Goal: Find contact information: Obtain details needed to contact an individual or organization

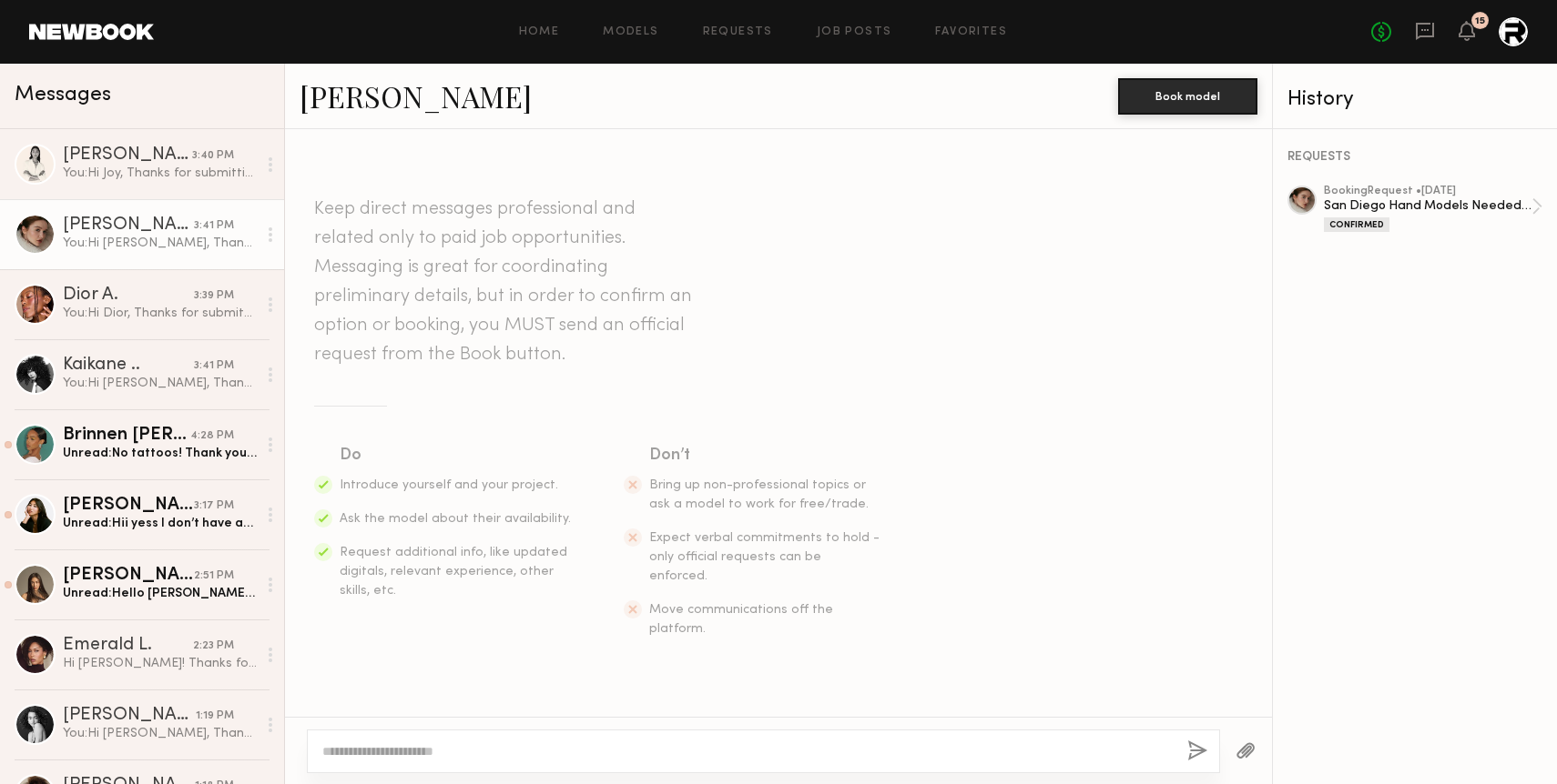
scroll to position [3759, 0]
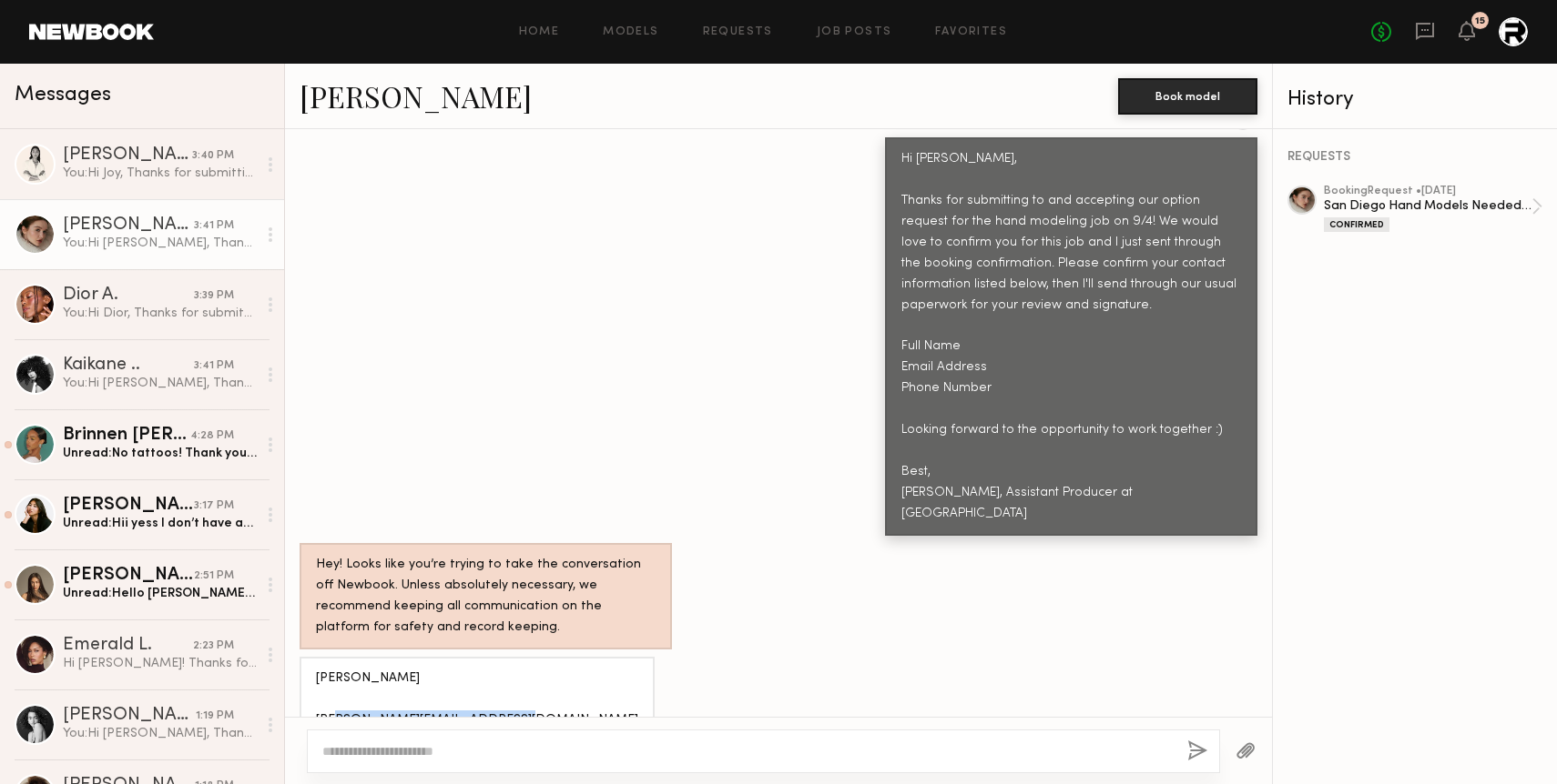
drag, startPoint x: 480, startPoint y: 637, endPoint x: 315, endPoint y: 630, distance: 165.1
click at [316, 669] on div "[PERSON_NAME] [PERSON_NAME][EMAIL_ADDRESS][DOMAIN_NAME] [PHONE_NUMBER]" at bounding box center [477, 721] width 322 height 104
copy div "olha.nikulnikova@gmail.com"
click at [696, 331] on div "Hi [PERSON_NAME], Thanks for submitting to and accepting our option request for…" at bounding box center [778, 319] width 987 height 435
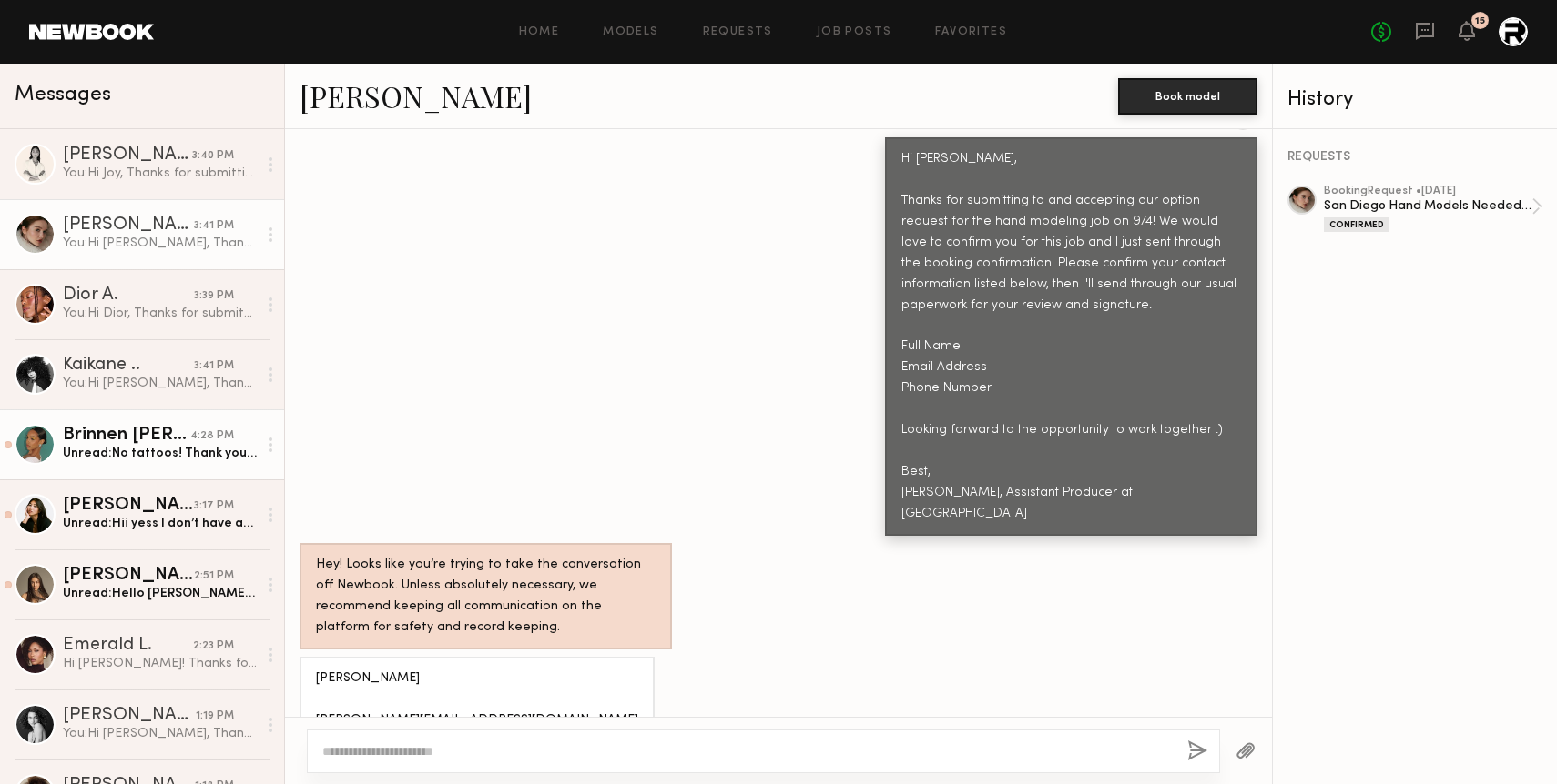
click at [145, 455] on div "Unread: No tattoos! Thank you Maeghan. Best, Brinnen" at bounding box center [159, 453] width 193 height 17
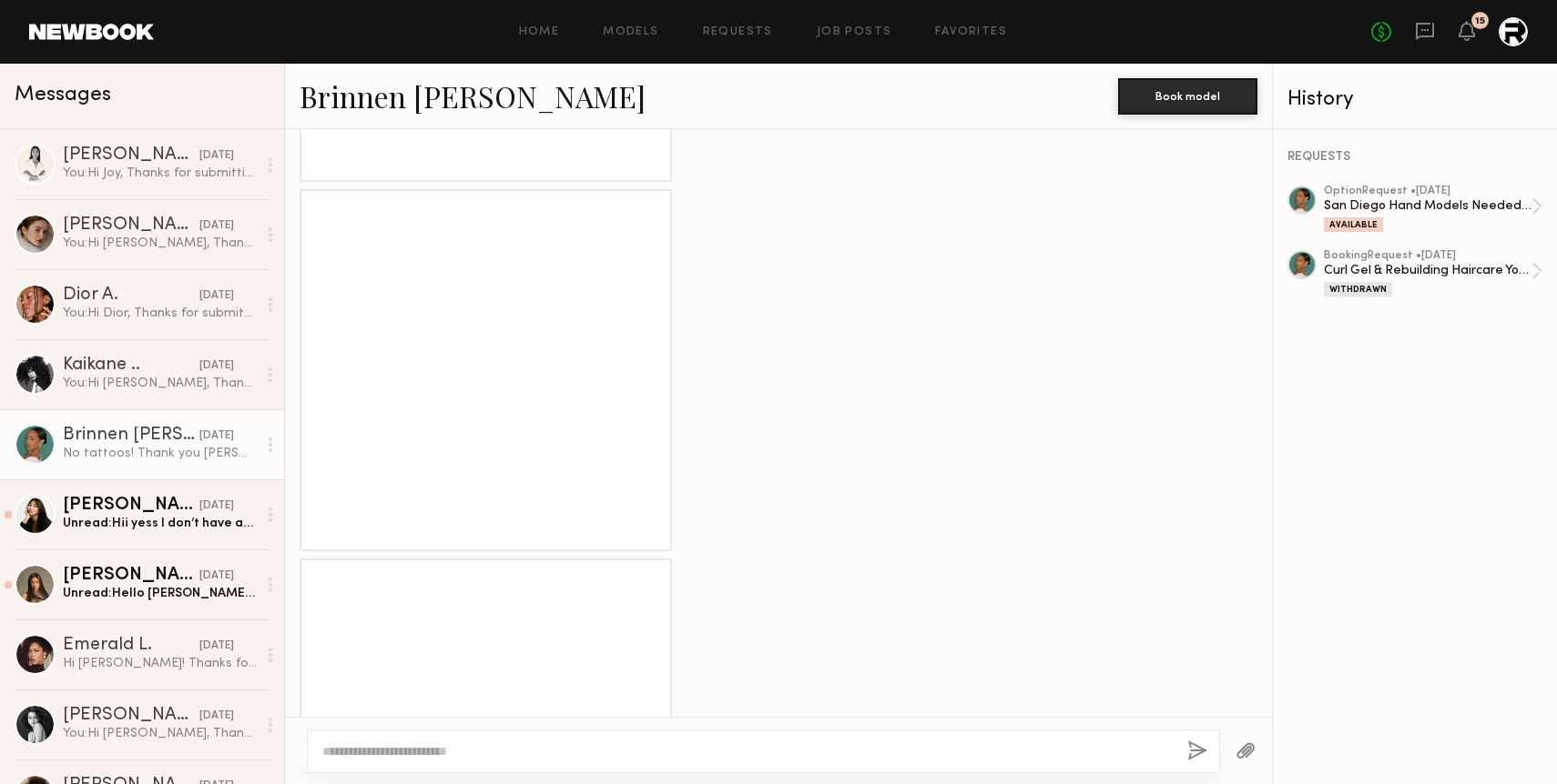
scroll to position [2808, 0]
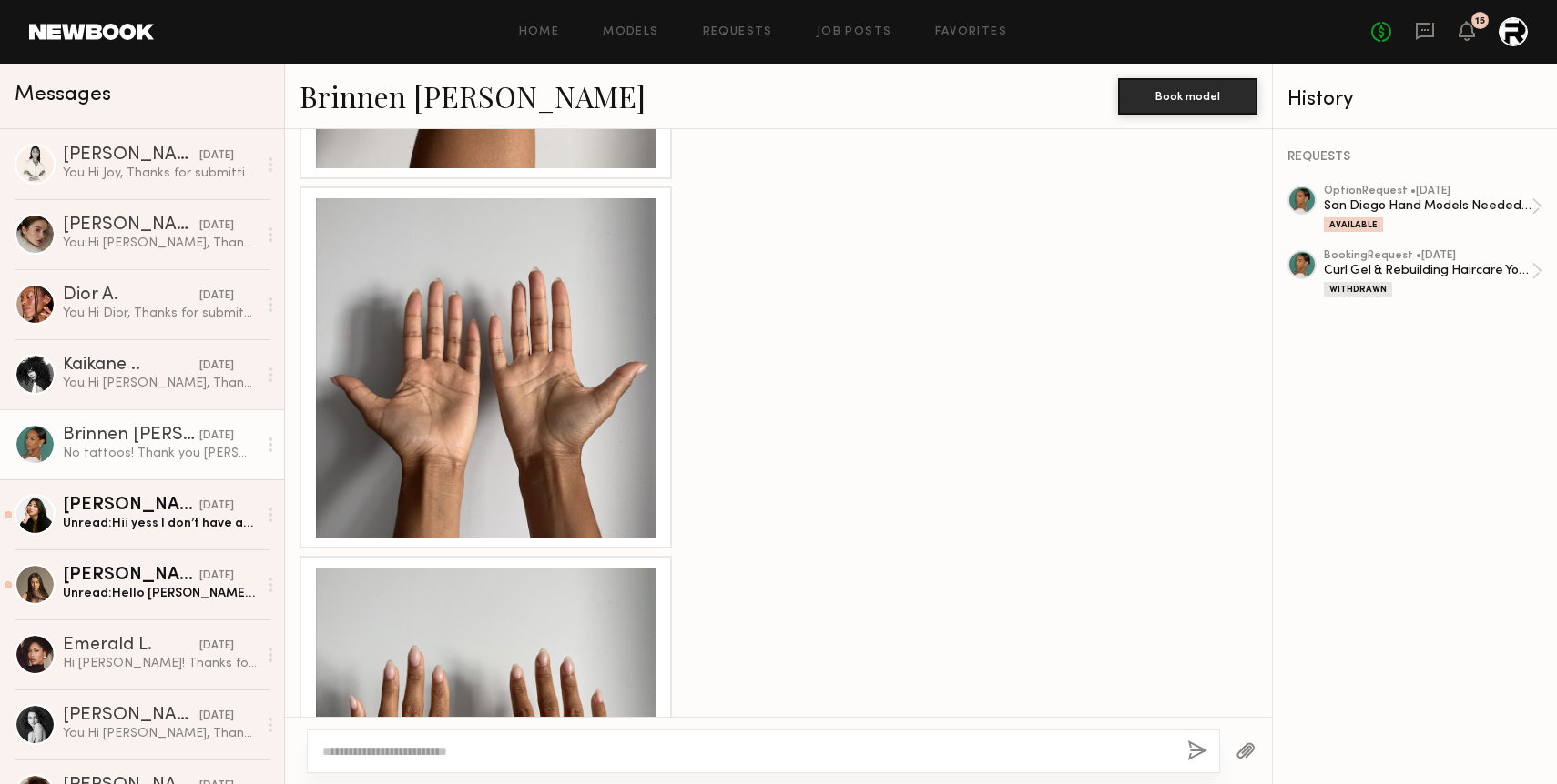
click at [512, 344] on div at bounding box center [485, 368] width 339 height 339
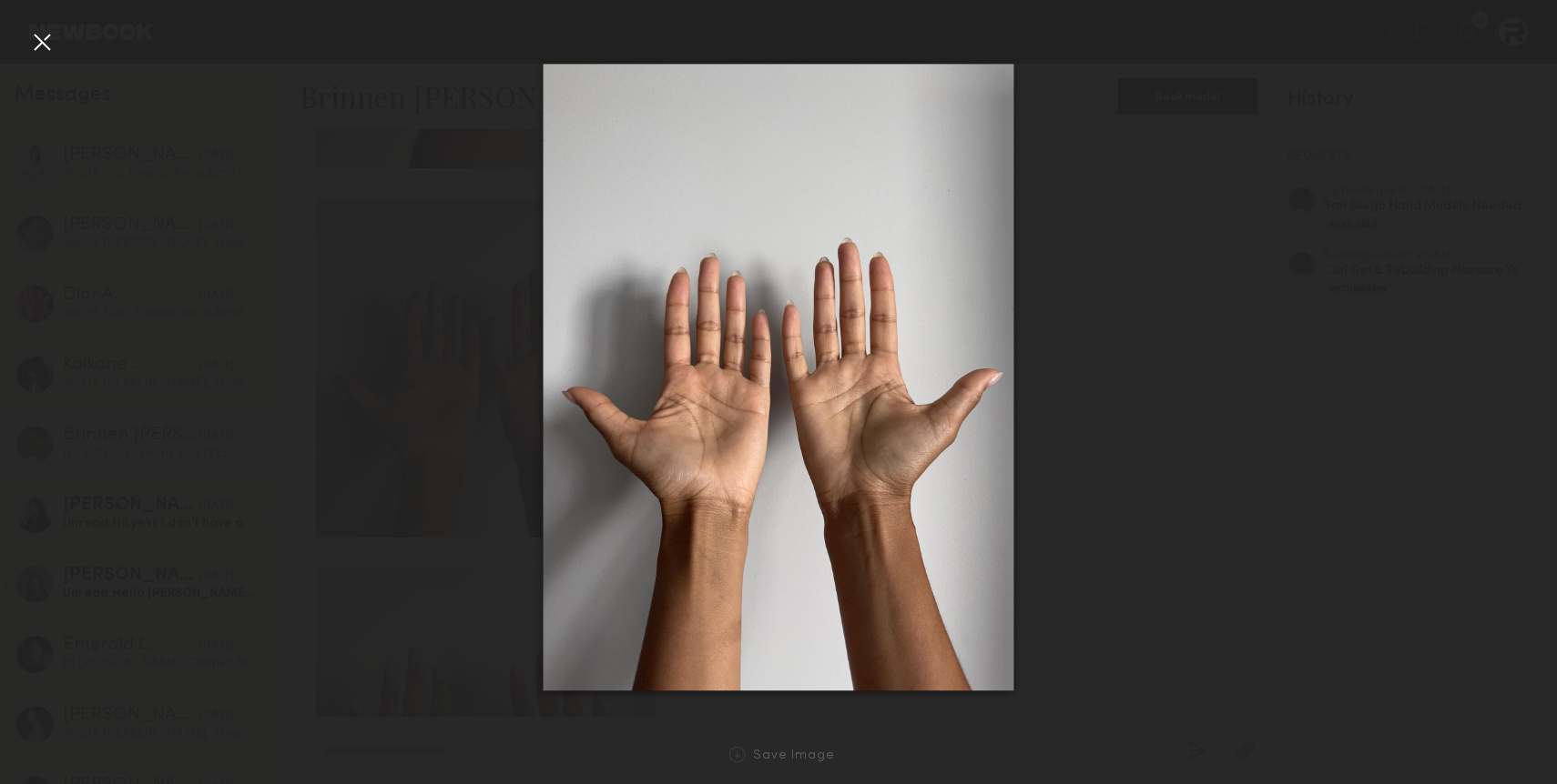
click at [346, 377] on div at bounding box center [778, 377] width 1557 height 697
click at [46, 48] on div at bounding box center [42, 42] width 29 height 29
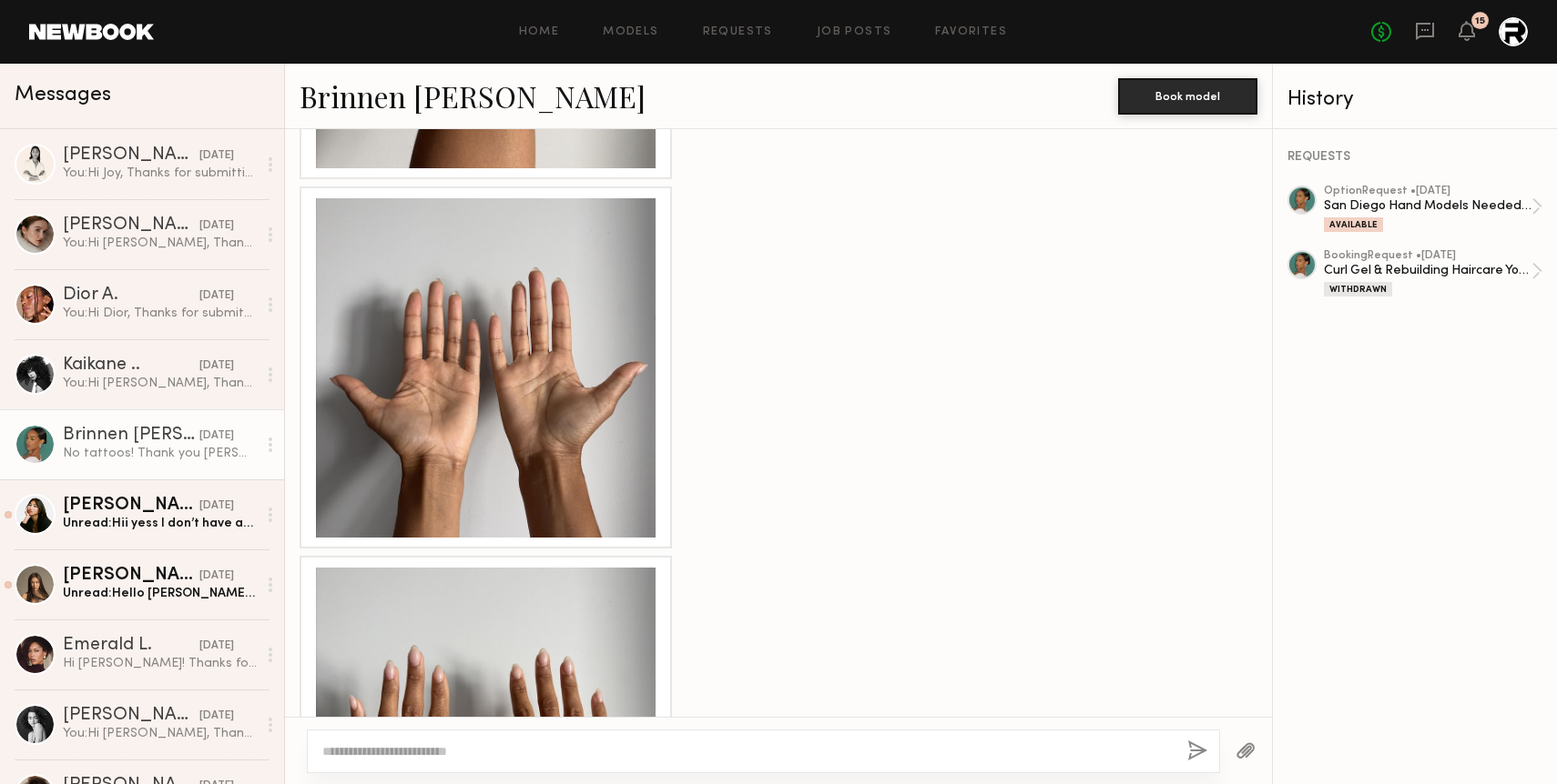
click at [489, 336] on div at bounding box center [485, 368] width 339 height 339
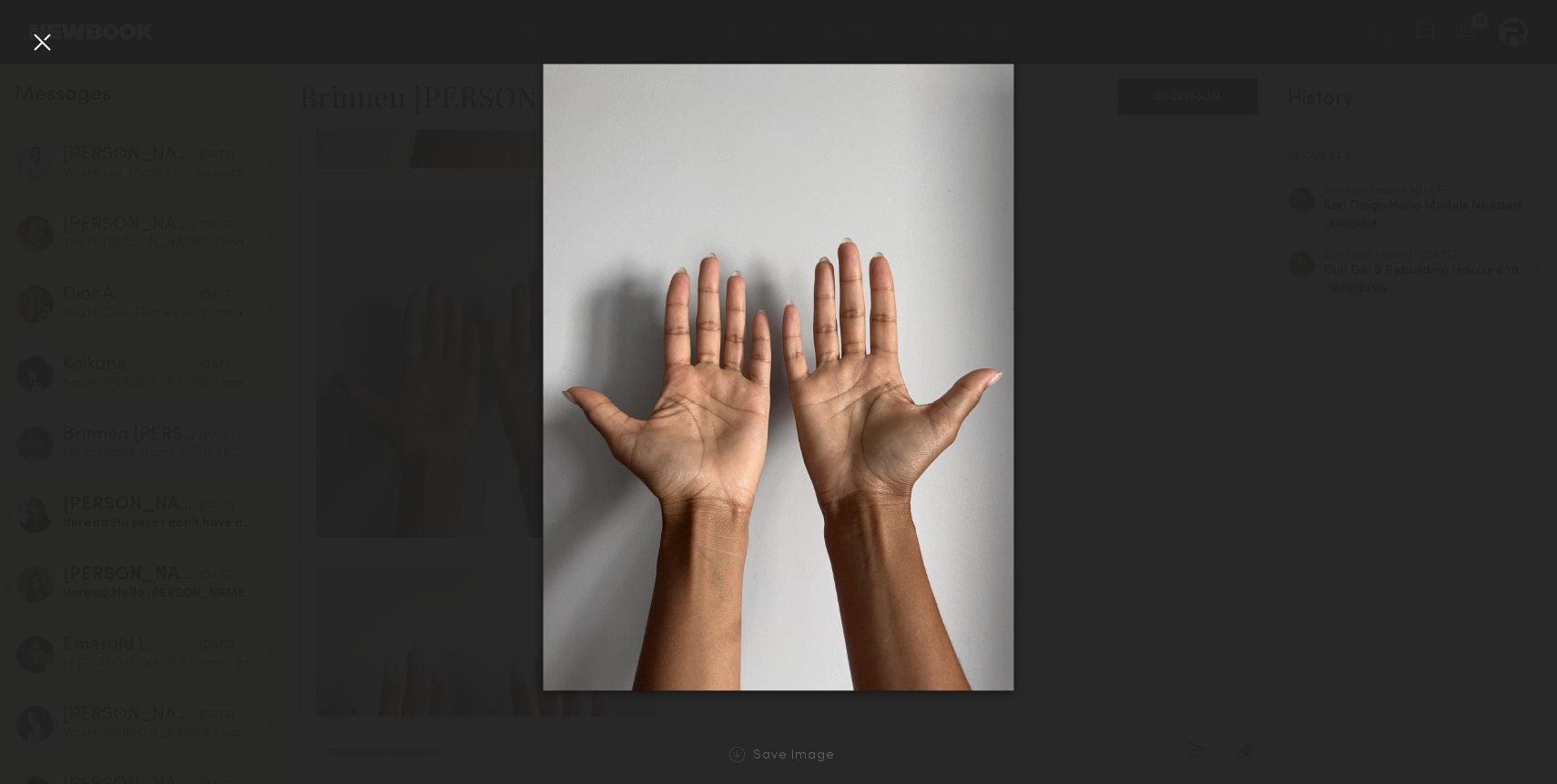
click at [29, 49] on div at bounding box center [42, 42] width 29 height 29
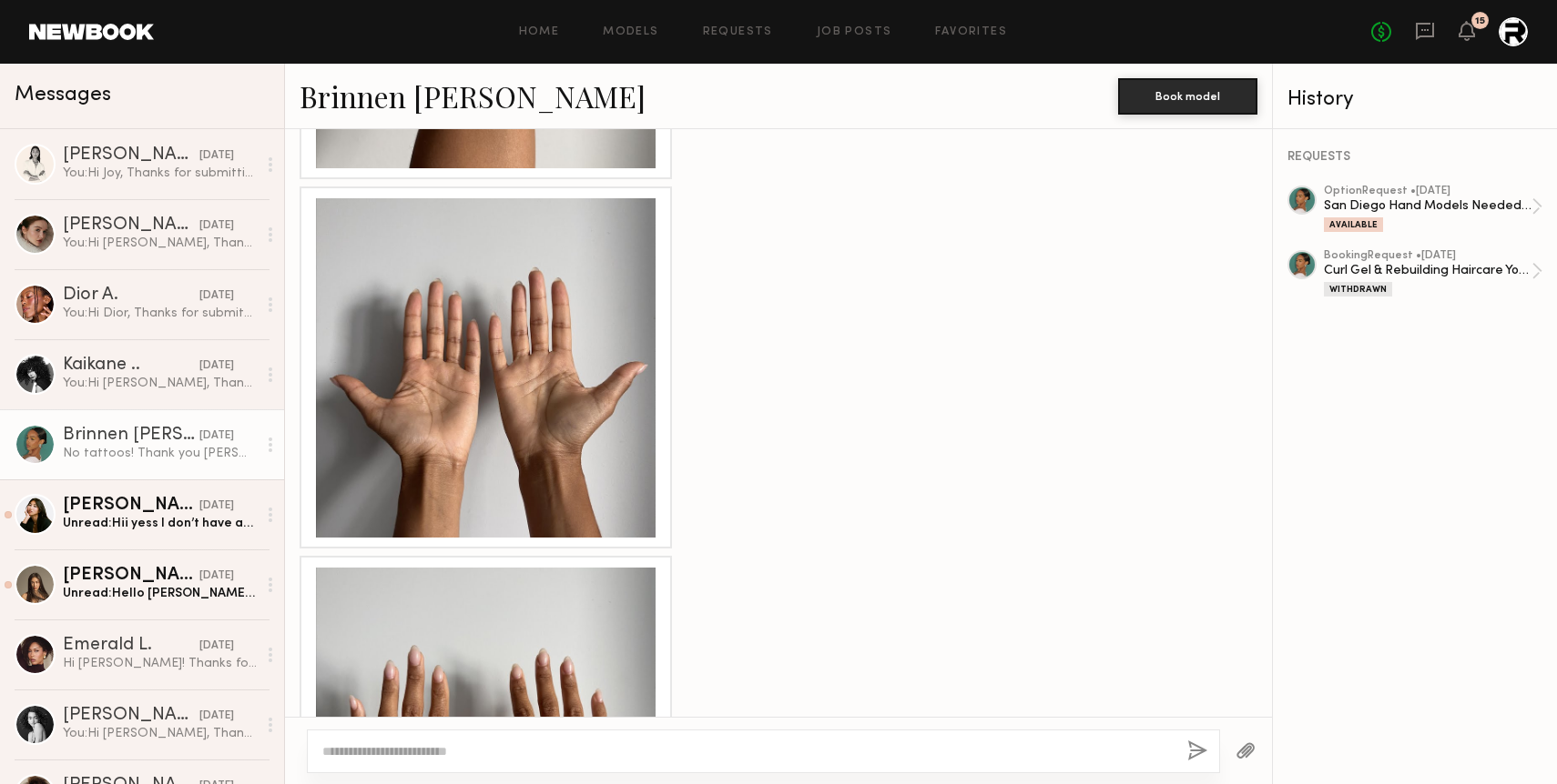
click at [444, 591] on div at bounding box center [485, 738] width 339 height 339
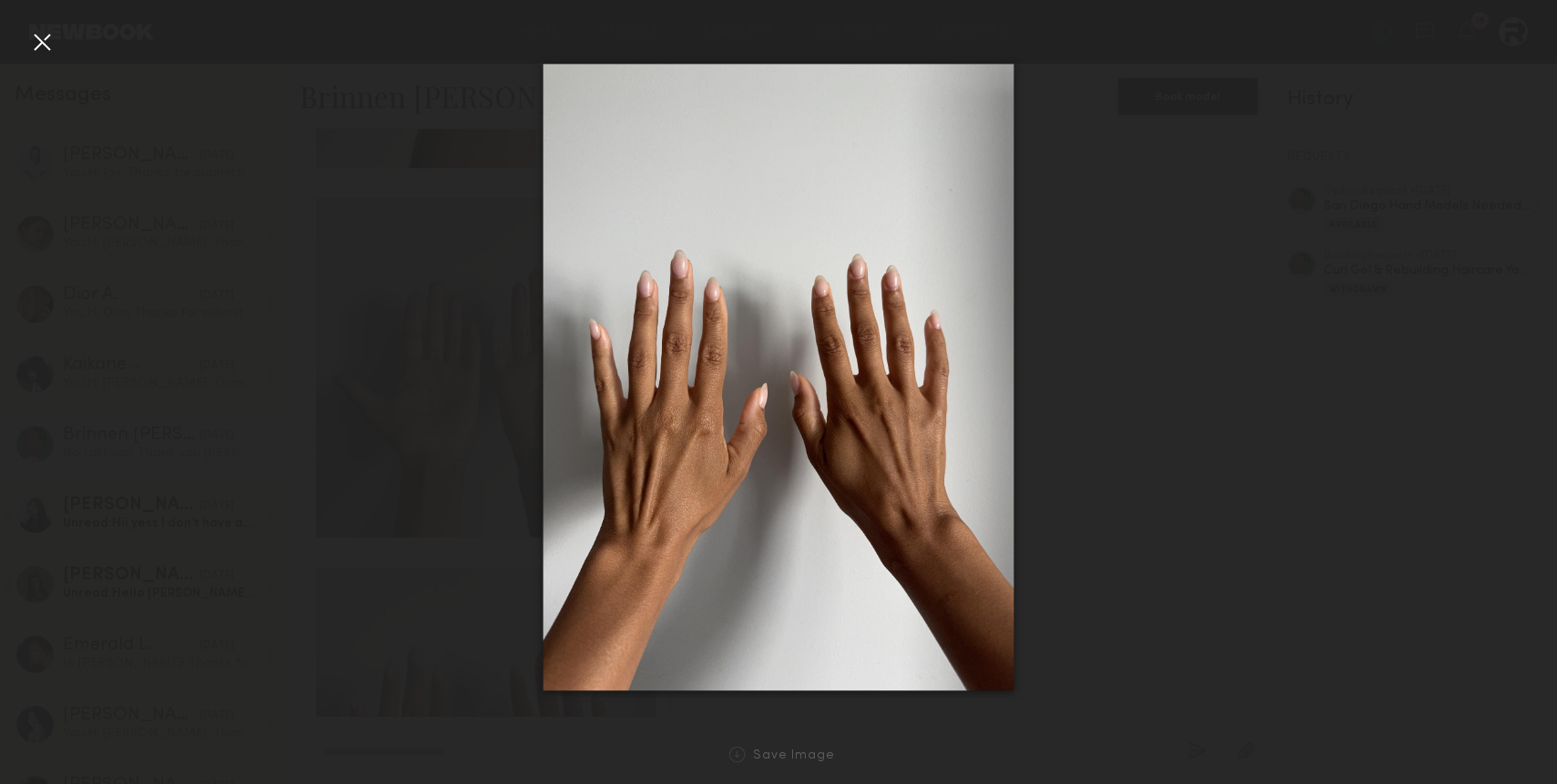
click at [50, 57] on div at bounding box center [778, 377] width 1557 height 697
click at [48, 48] on div at bounding box center [42, 42] width 29 height 29
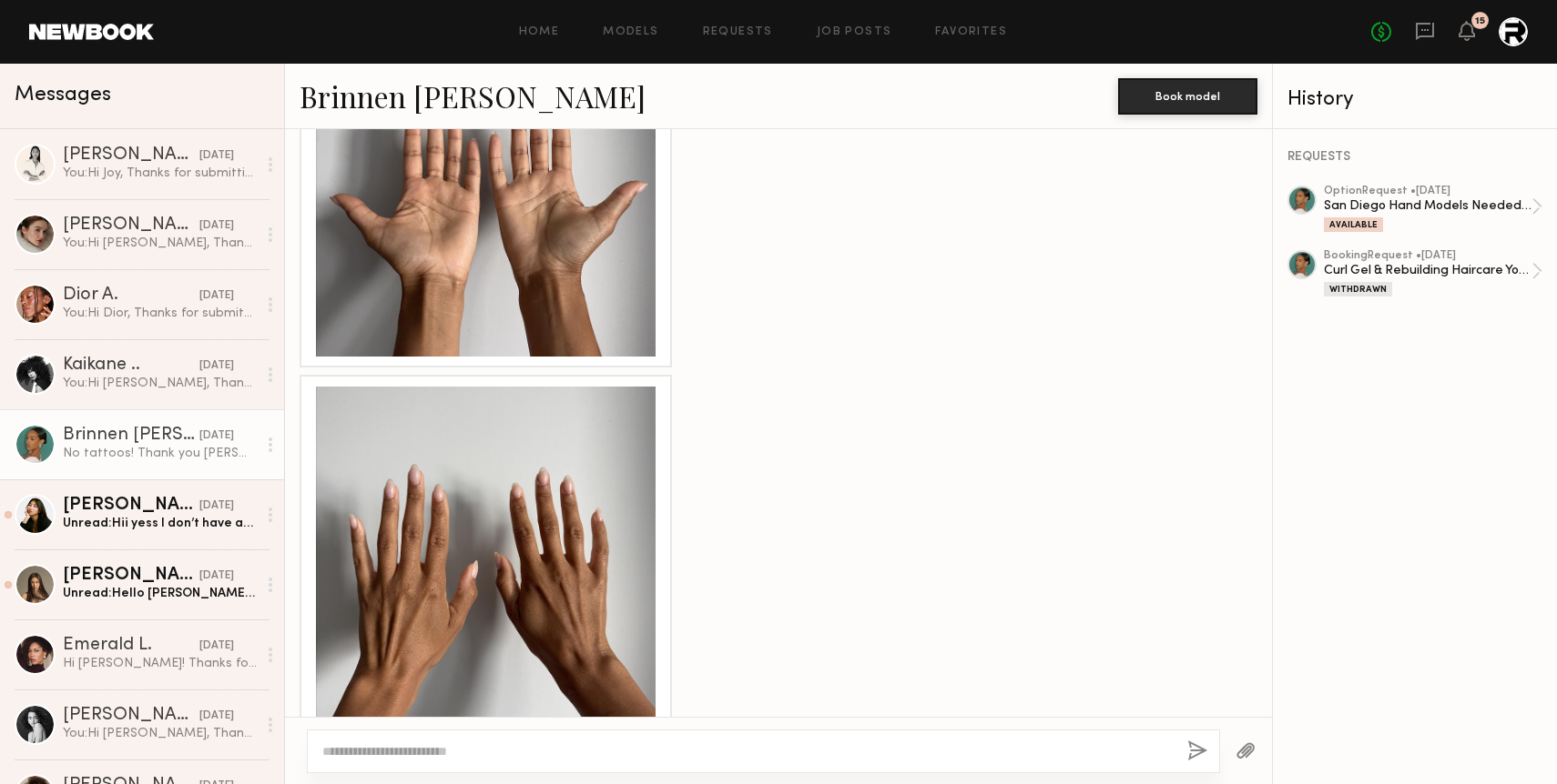
scroll to position [3094, 0]
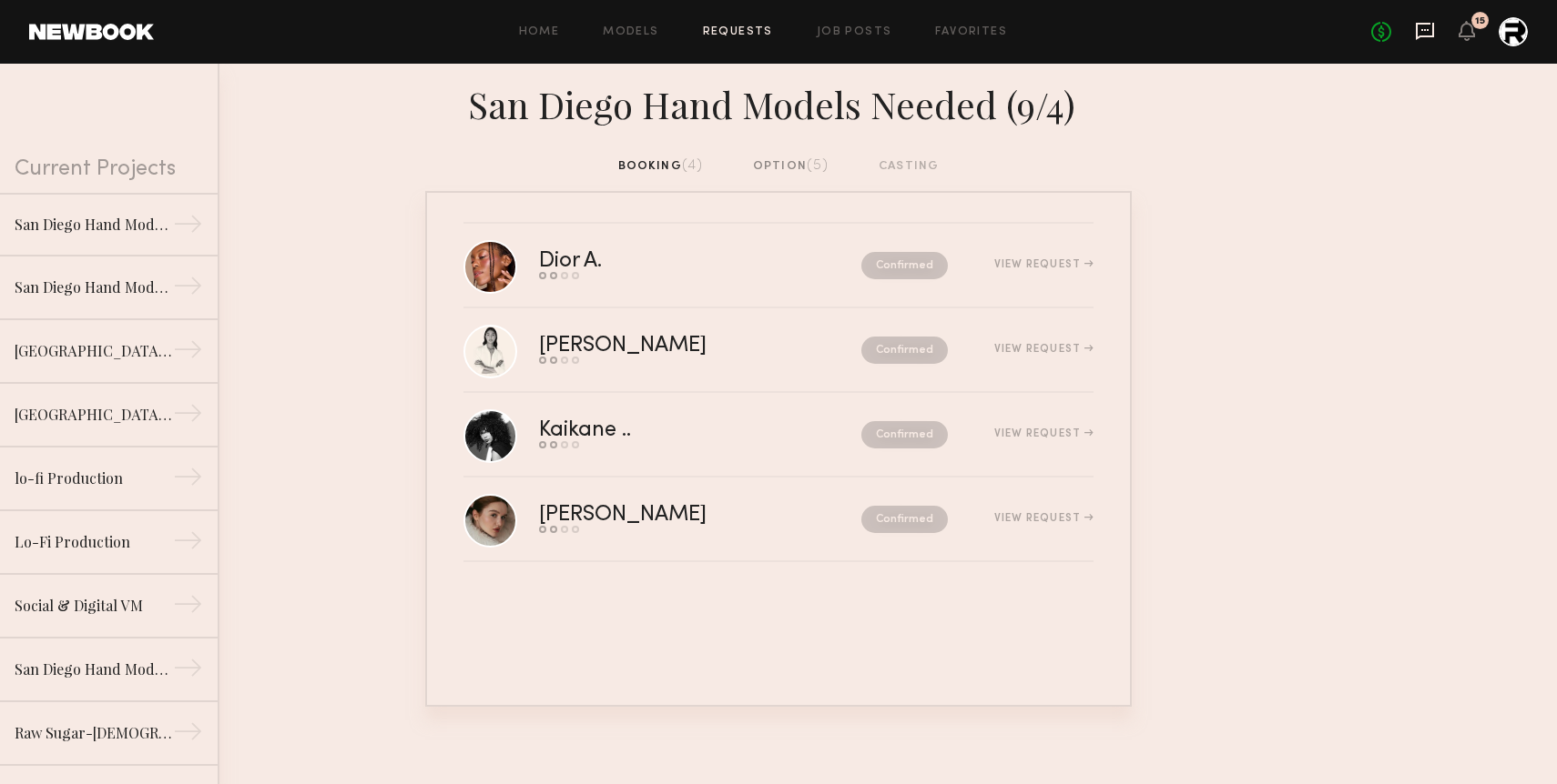
click at [1422, 32] on icon at bounding box center [1424, 30] width 20 height 20
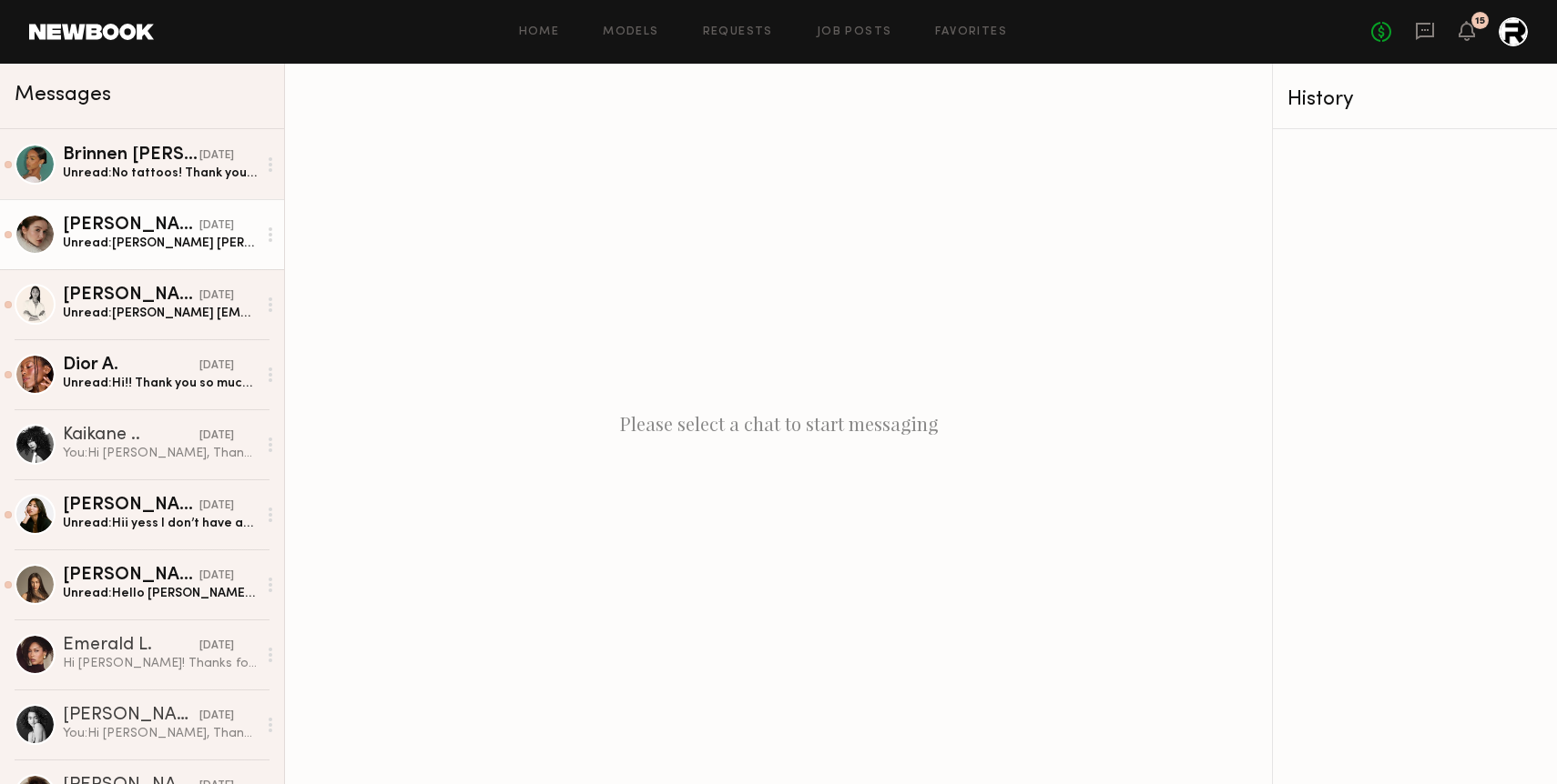
click at [131, 246] on div "Unread: Olha Nikulnikova olha.nikulnikova@gmail.com 818-974-6606" at bounding box center [159, 244] width 193 height 17
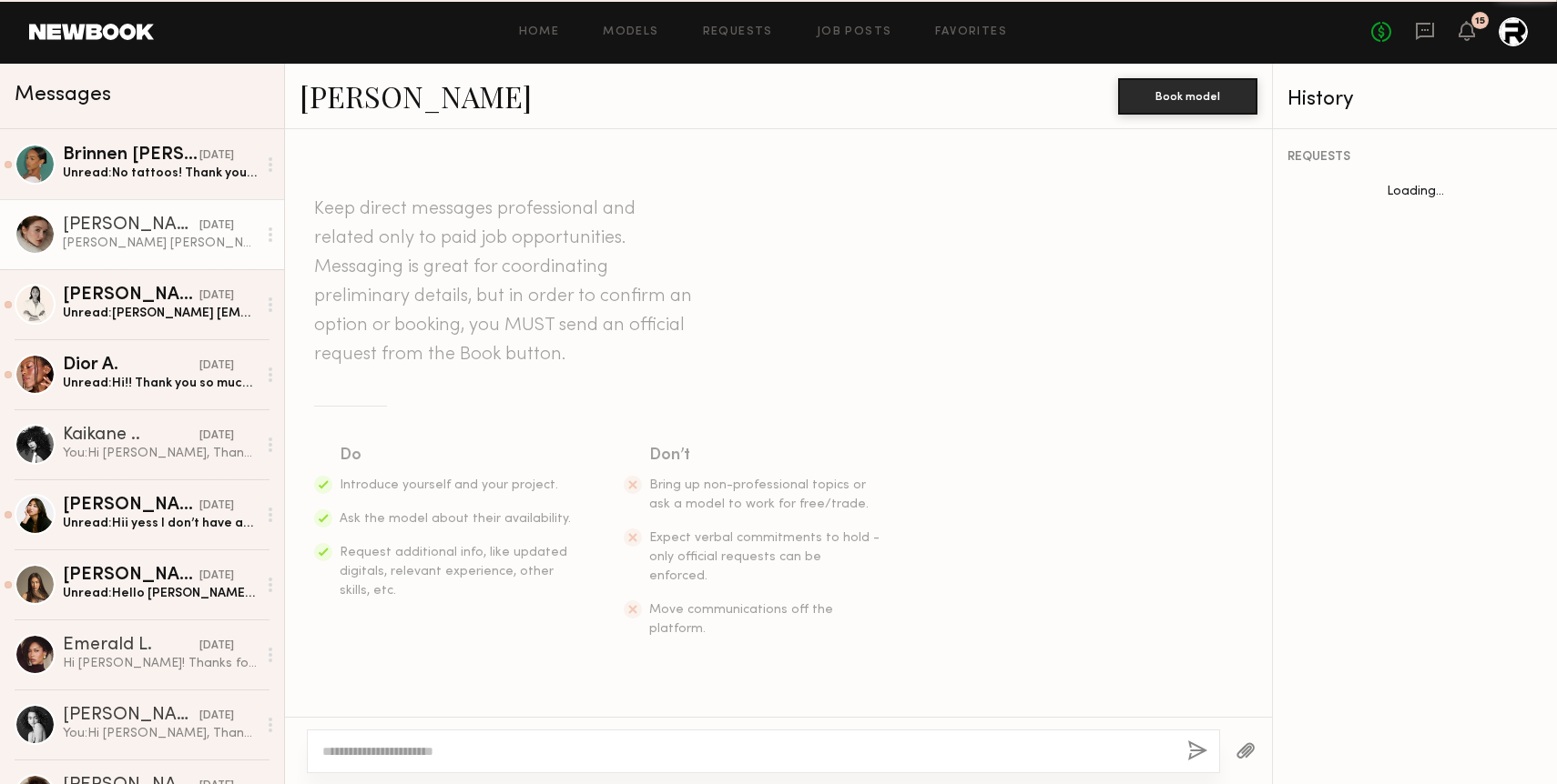
scroll to position [3620, 0]
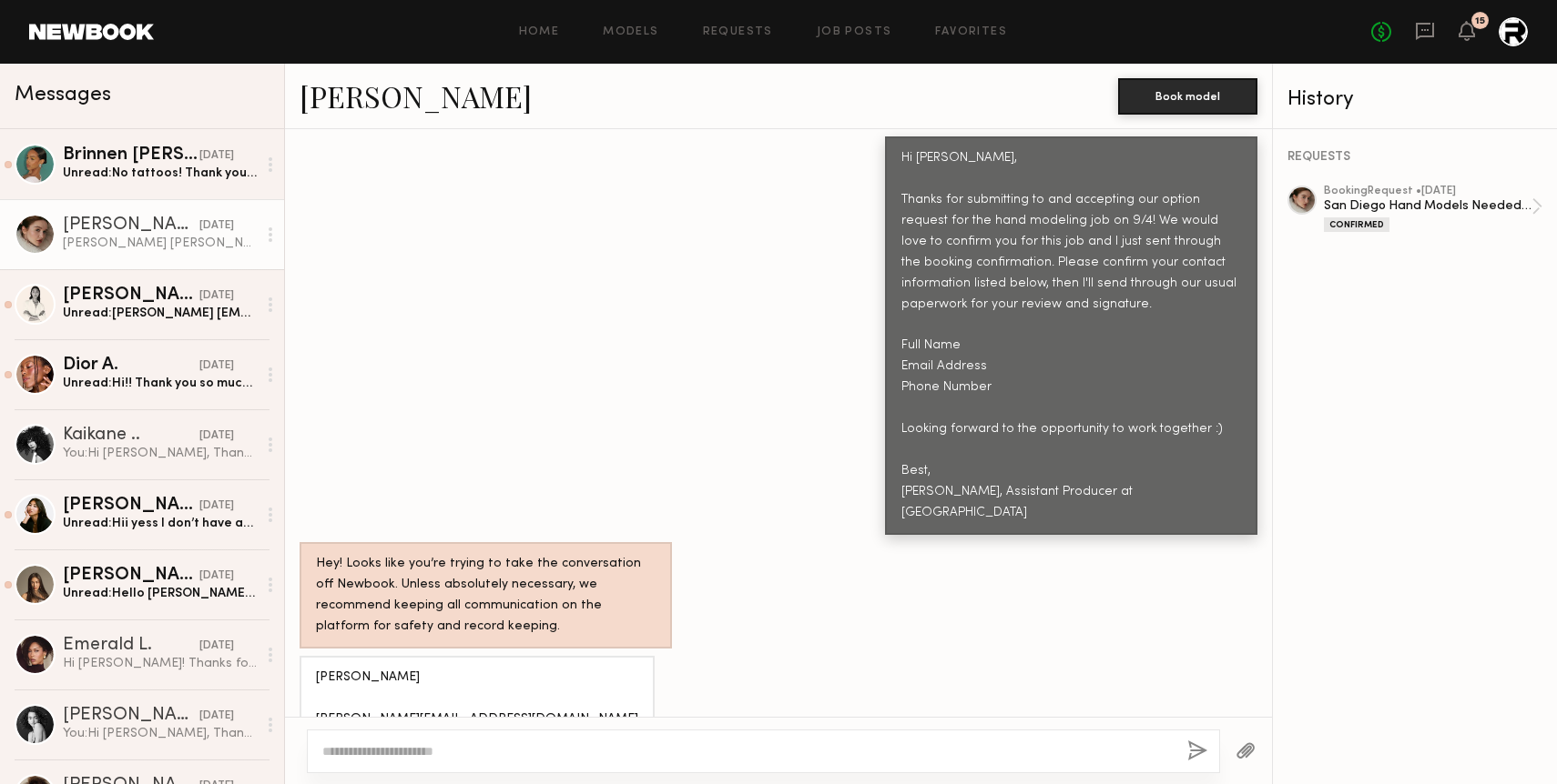
click at [386, 668] on div "[PERSON_NAME] [PERSON_NAME][EMAIL_ADDRESS][DOMAIN_NAME] [PHONE_NUMBER]" at bounding box center [477, 720] width 322 height 104
click at [412, 668] on div "[PERSON_NAME] [PERSON_NAME][EMAIL_ADDRESS][DOMAIN_NAME] [PHONE_NUMBER]" at bounding box center [477, 720] width 322 height 104
drag, startPoint x: 412, startPoint y: 596, endPoint x: 318, endPoint y: 600, distance: 94.1
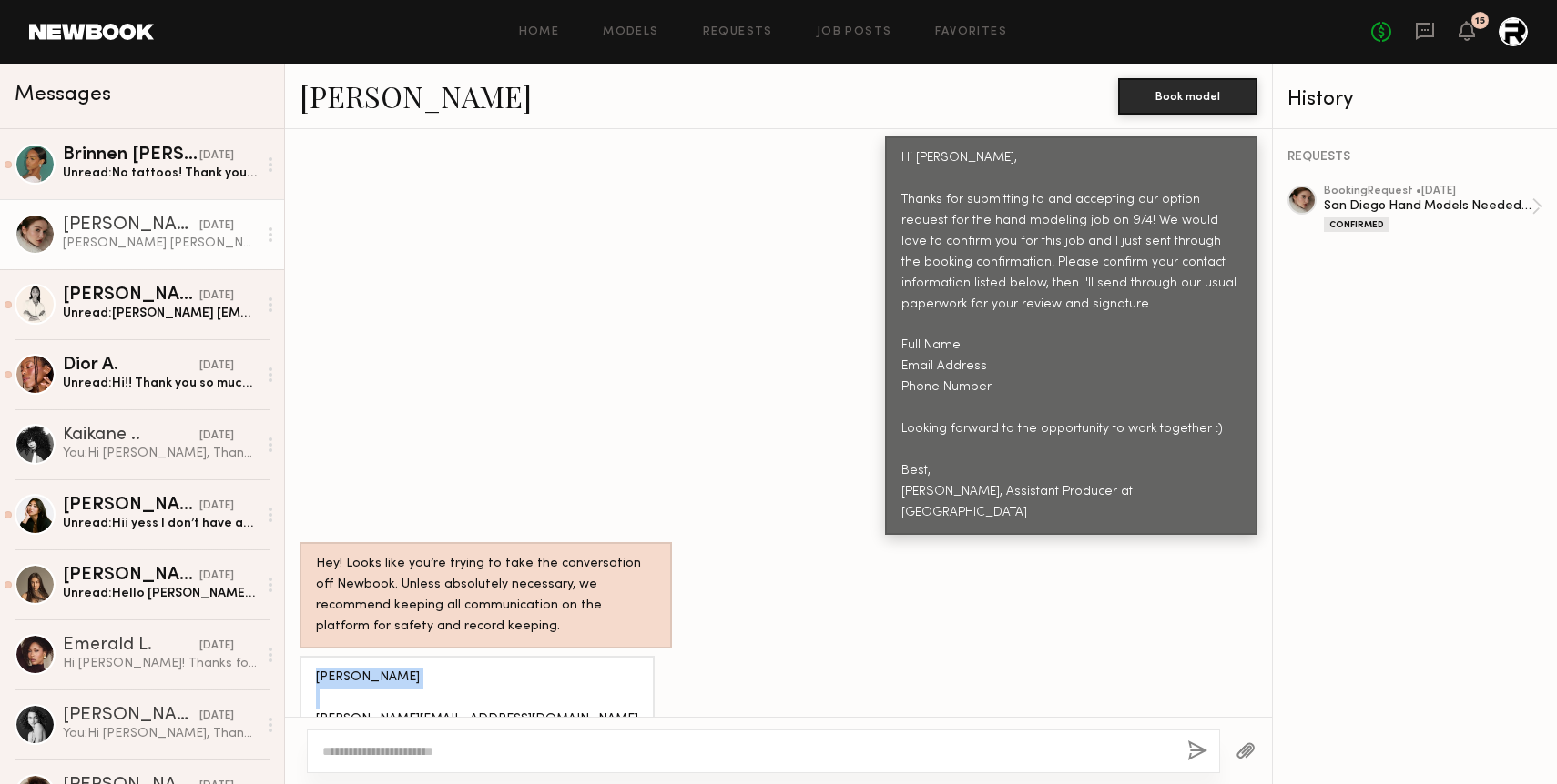
click at [318, 668] on div "[PERSON_NAME] [PERSON_NAME][EMAIL_ADDRESS][DOMAIN_NAME] [PHONE_NUMBER]" at bounding box center [477, 720] width 322 height 104
copy div "Olha Nikulnikova"
drag, startPoint x: 318, startPoint y: 677, endPoint x: 396, endPoint y: 674, distance: 78.1
click at [396, 674] on div "[PERSON_NAME] [PERSON_NAME][EMAIL_ADDRESS][DOMAIN_NAME] [PHONE_NUMBER]" at bounding box center [477, 720] width 322 height 104
copy div "818-974-6606"
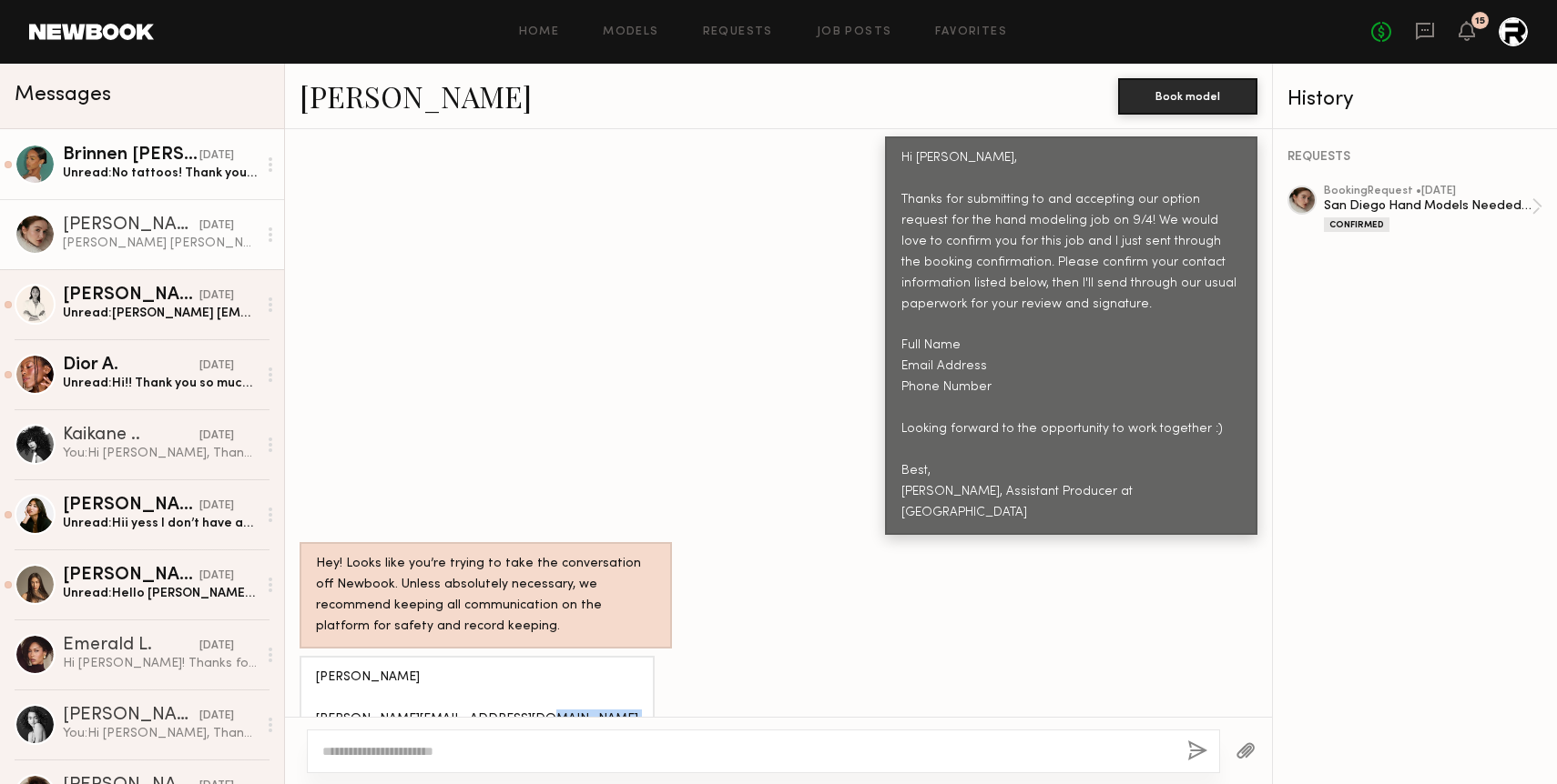
click at [141, 178] on div "Unread: No tattoos! Thank you Maeghan. Best, Brinnen" at bounding box center [159, 173] width 193 height 17
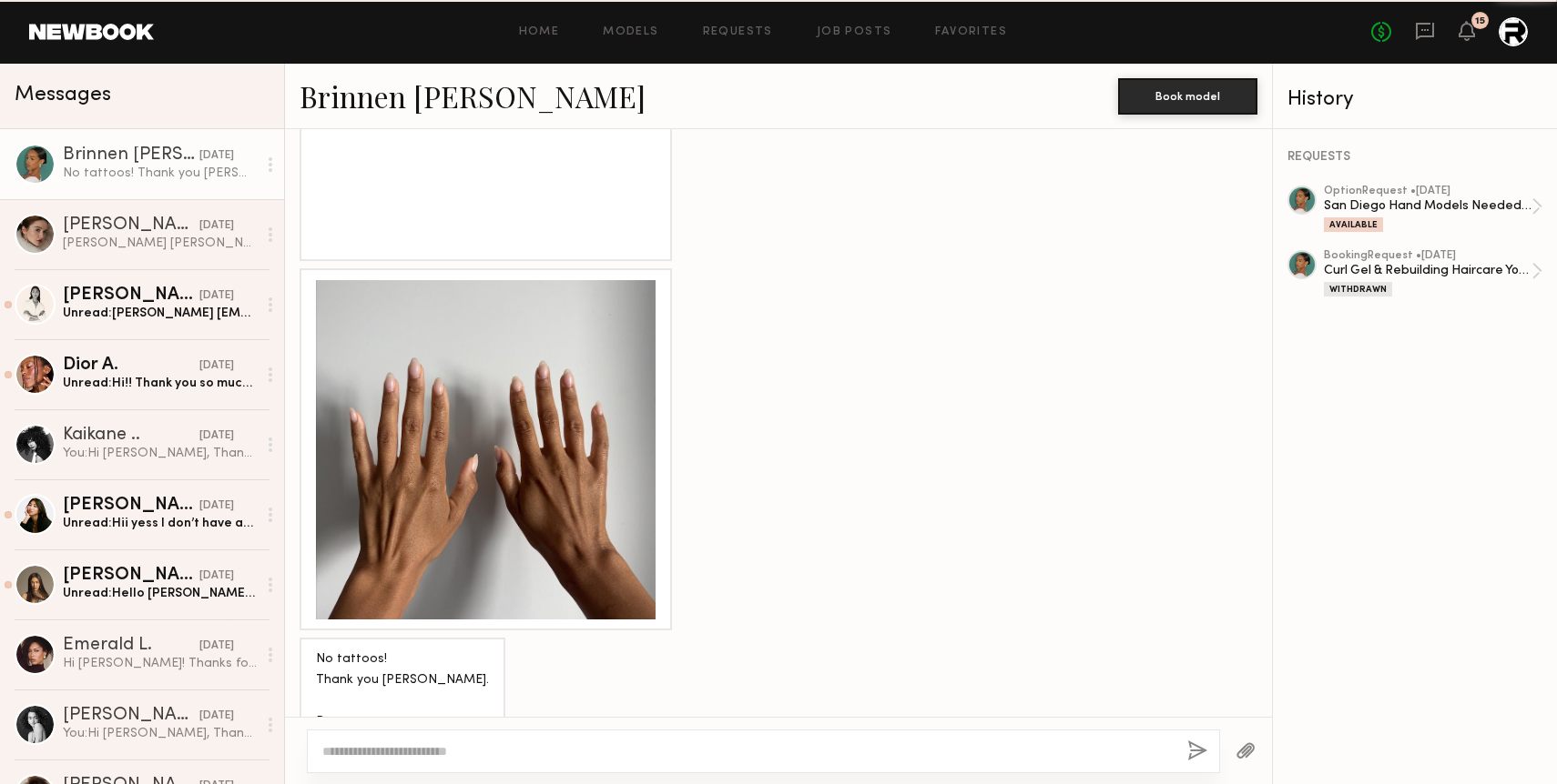
scroll to position [3094, 0]
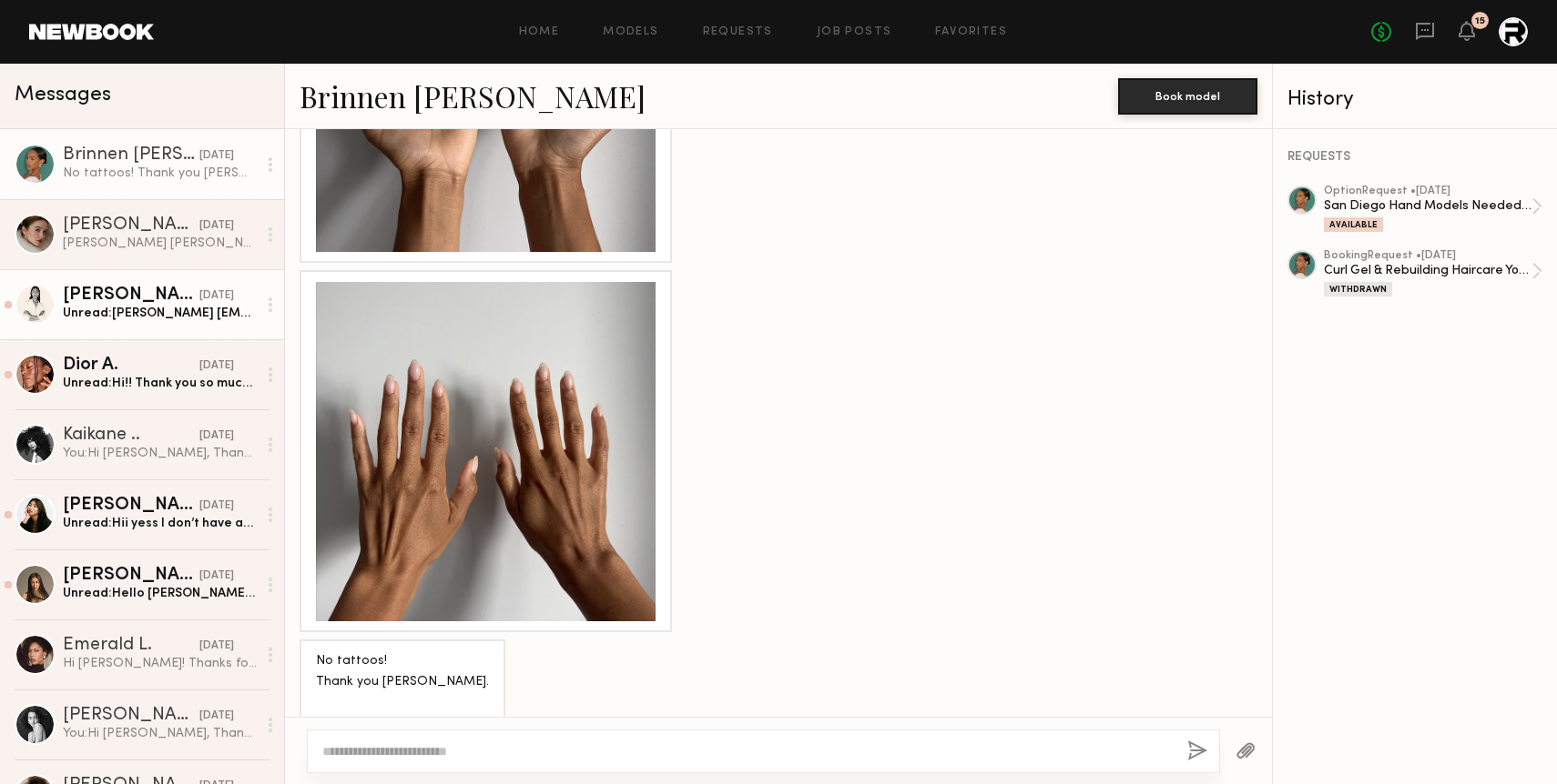
click at [124, 303] on div "[PERSON_NAME]" at bounding box center [131, 295] width 137 height 18
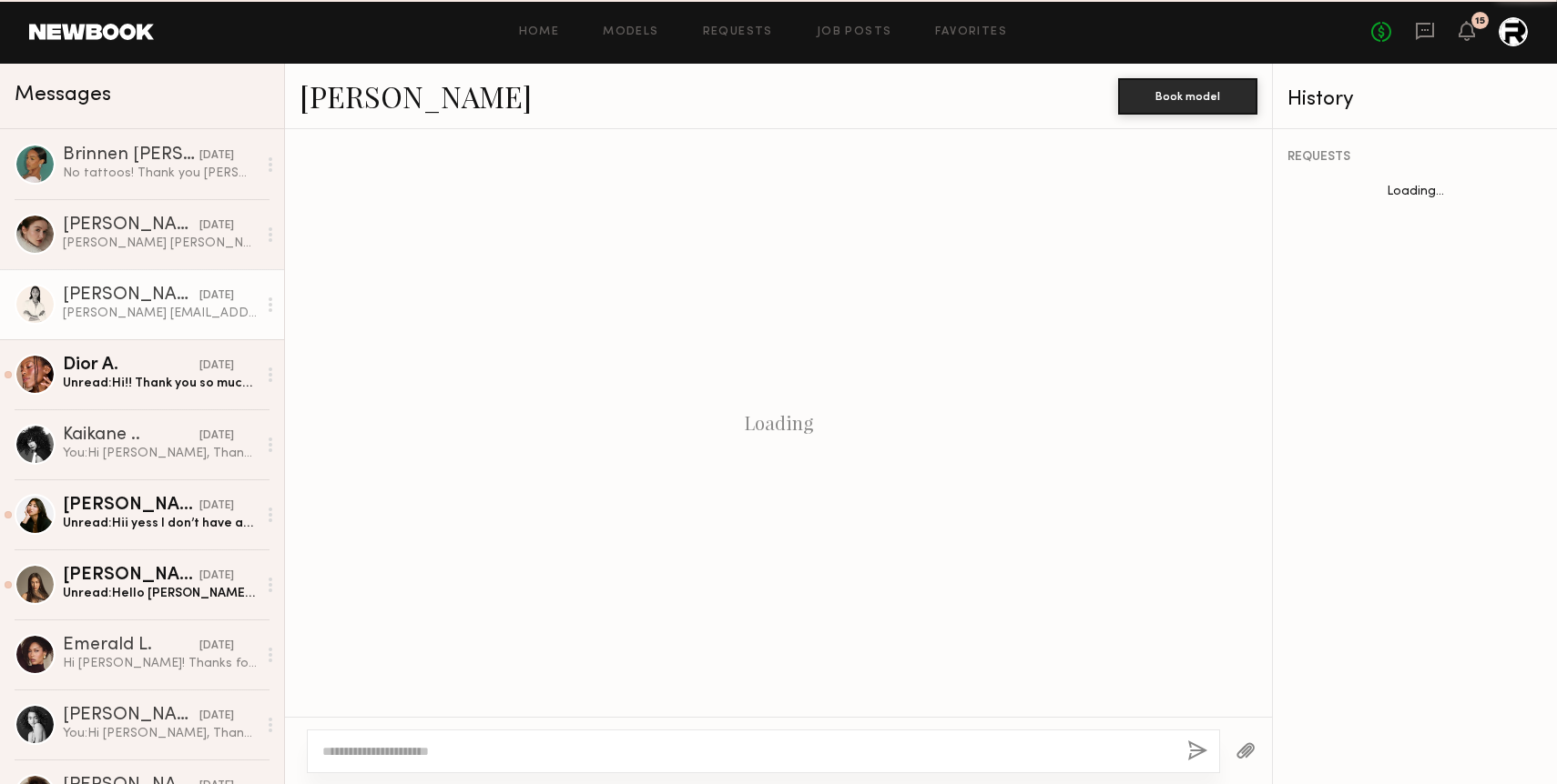
scroll to position [2668, 0]
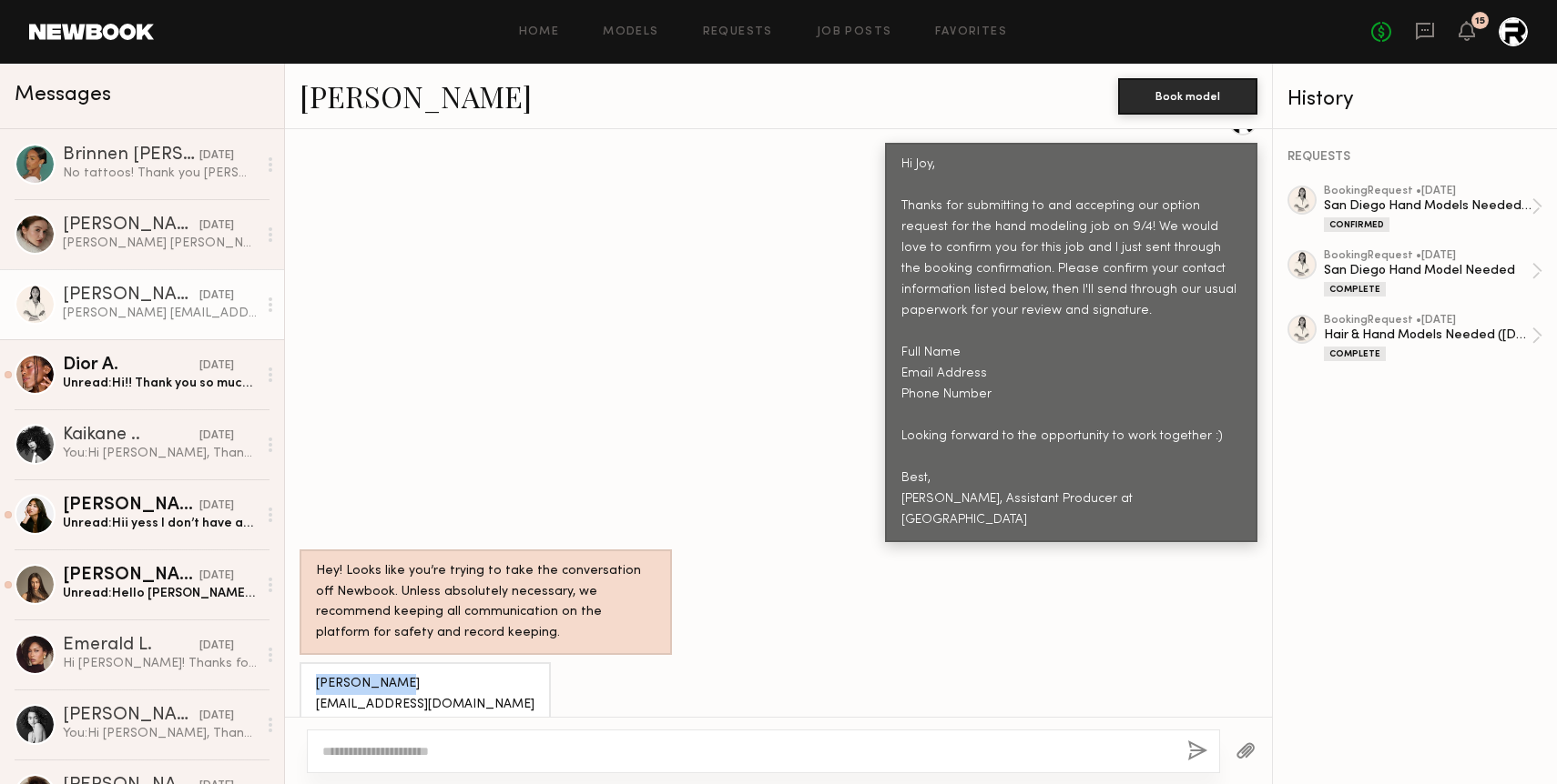
drag, startPoint x: 377, startPoint y: 637, endPoint x: 316, endPoint y: 639, distance: 61.0
click at [316, 674] on div "[PERSON_NAME] [EMAIL_ADDRESS][DOMAIN_NAME] [PHONE_NUMBER]" at bounding box center [425, 705] width 218 height 63
copy div "Joy Castillo"
drag, startPoint x: 435, startPoint y: 656, endPoint x: 315, endPoint y: 659, distance: 120.0
click at [316, 674] on div "[PERSON_NAME] [EMAIL_ADDRESS][DOMAIN_NAME] [PHONE_NUMBER]" at bounding box center [425, 705] width 218 height 63
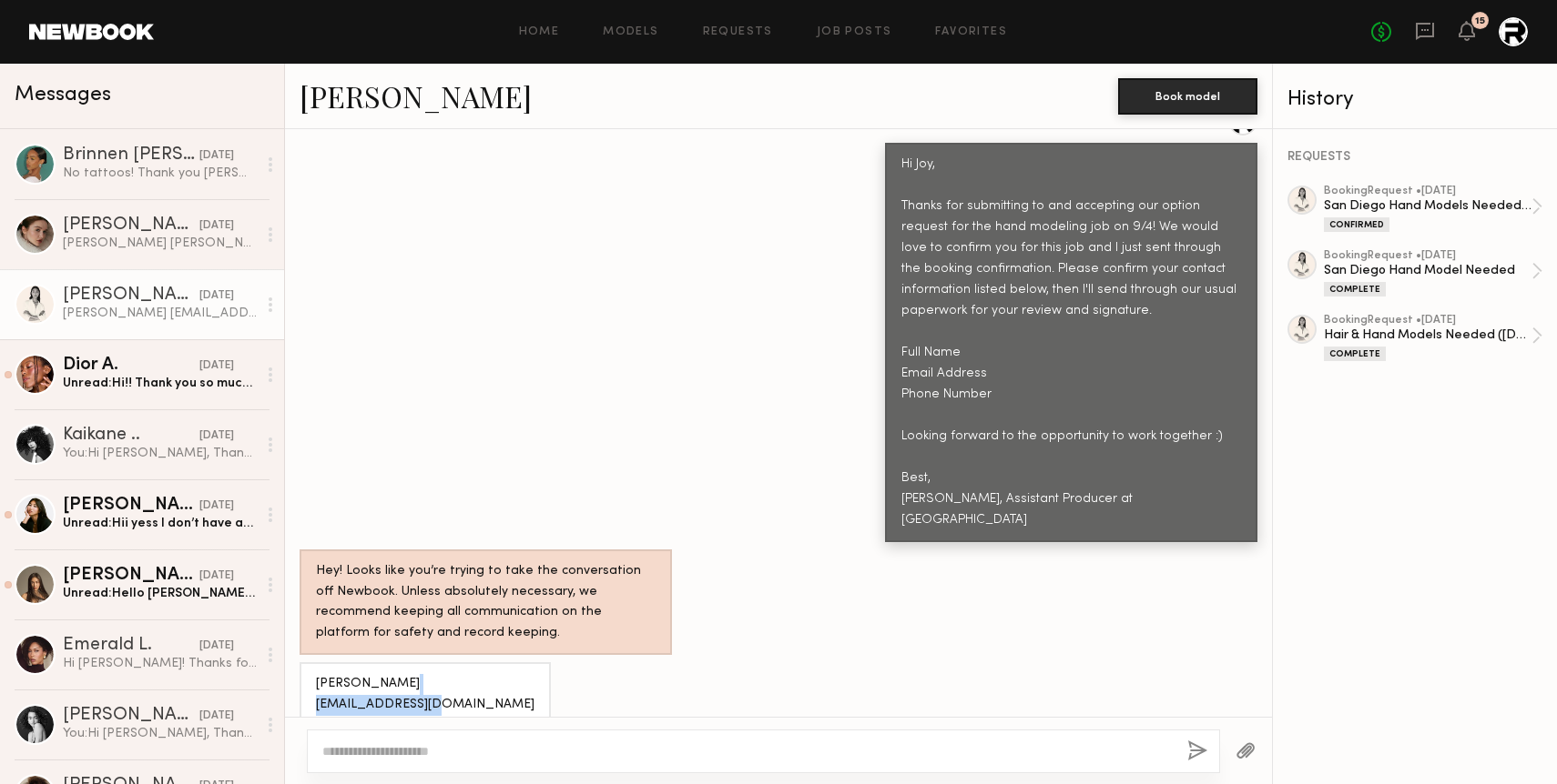
copy div "Jc43428@icloud.com"
drag, startPoint x: 390, startPoint y: 680, endPoint x: 317, endPoint y: 679, distance: 73.0
click at [317, 679] on div "[PERSON_NAME] [EMAIL_ADDRESS][DOMAIN_NAME] [PHONE_NUMBER]" at bounding box center [425, 705] width 218 height 63
copy div "(951)721-1154"
click at [474, 418] on div "Hi Joy, Thanks for submitting to and accepting our option request for the hand …" at bounding box center [778, 323] width 987 height 435
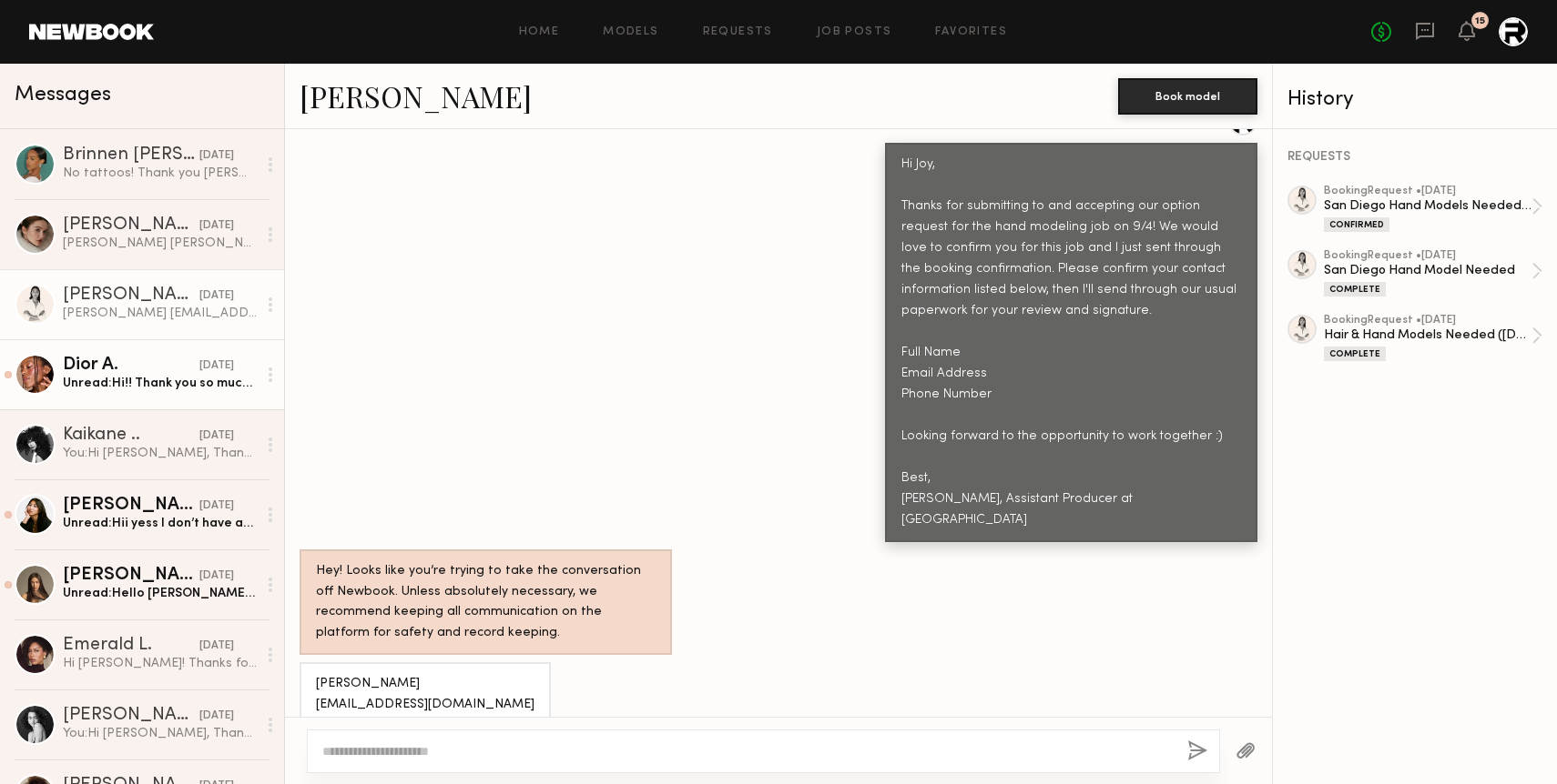
click at [161, 371] on div "Dior A." at bounding box center [131, 365] width 137 height 18
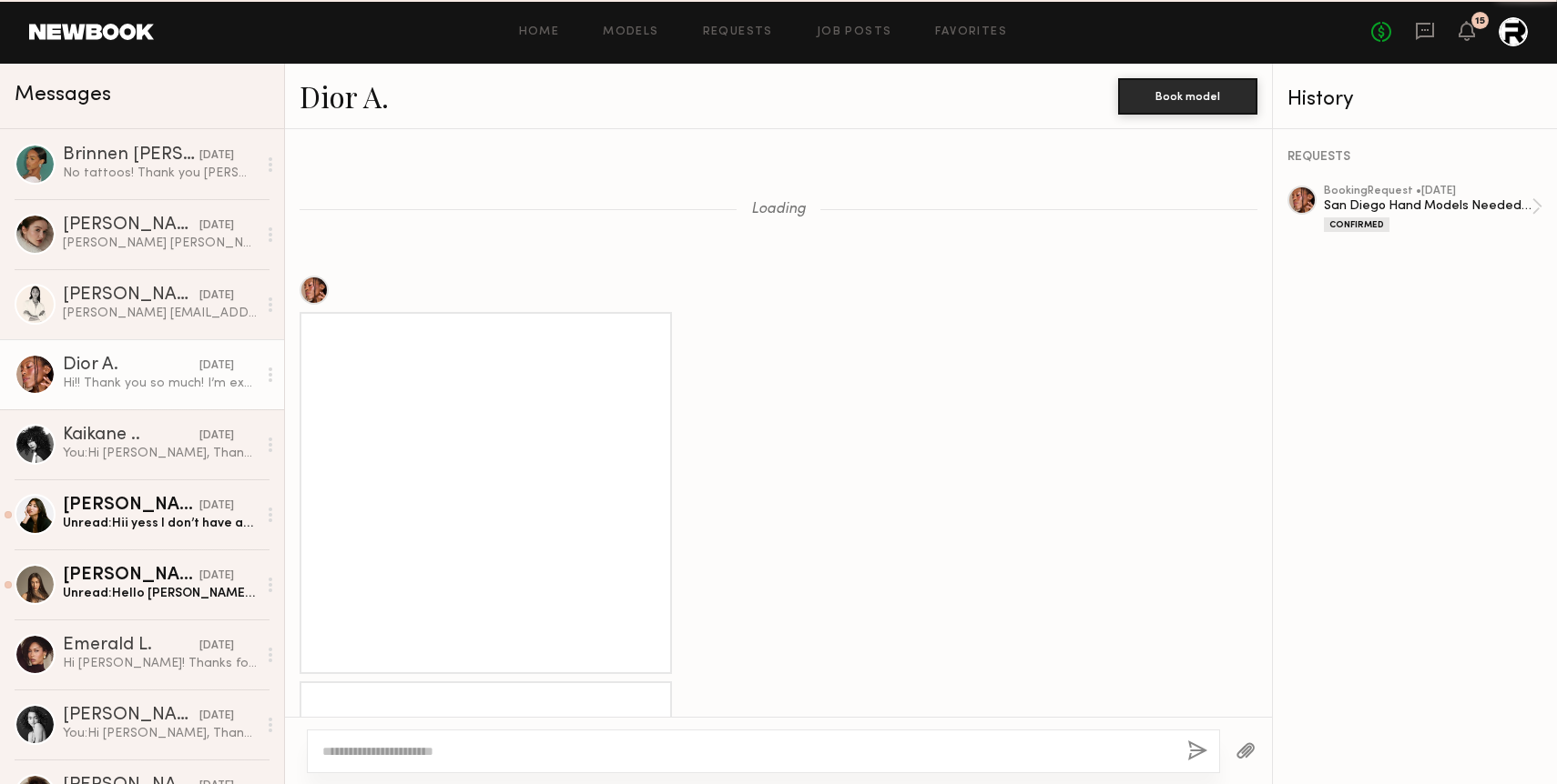
scroll to position [2950, 0]
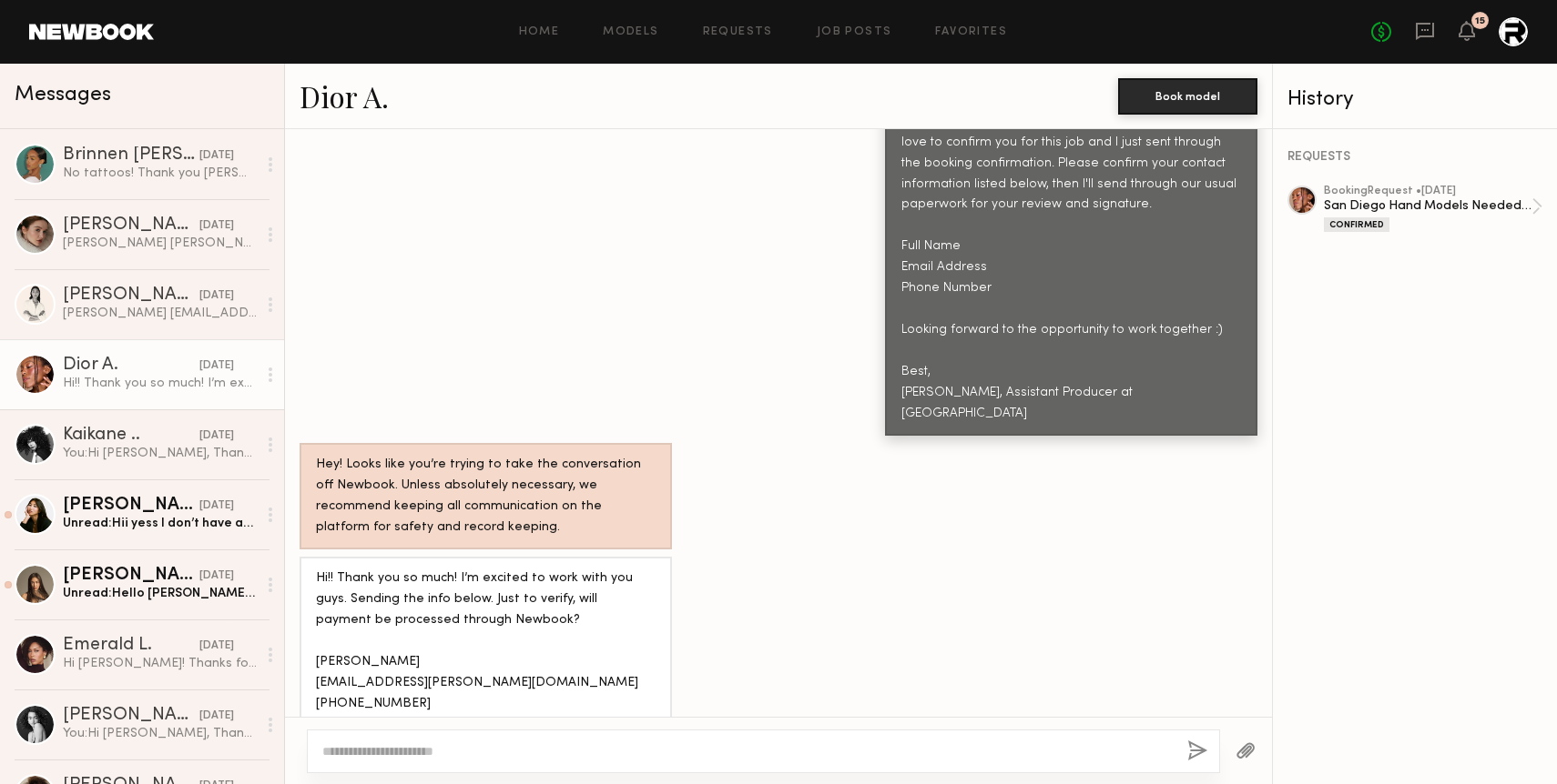
click at [408, 739] on div at bounding box center [763, 752] width 913 height 44
click at [399, 750] on textarea at bounding box center [747, 751] width 851 height 18
drag, startPoint x: 398, startPoint y: 636, endPoint x: 317, endPoint y: 636, distance: 81.0
click at [317, 636] on div "Hi!! Thank you so much! I’m excited to work with you guys. Sending the info bel…" at bounding box center [485, 642] width 339 height 147
copy div "Dior Anderson"
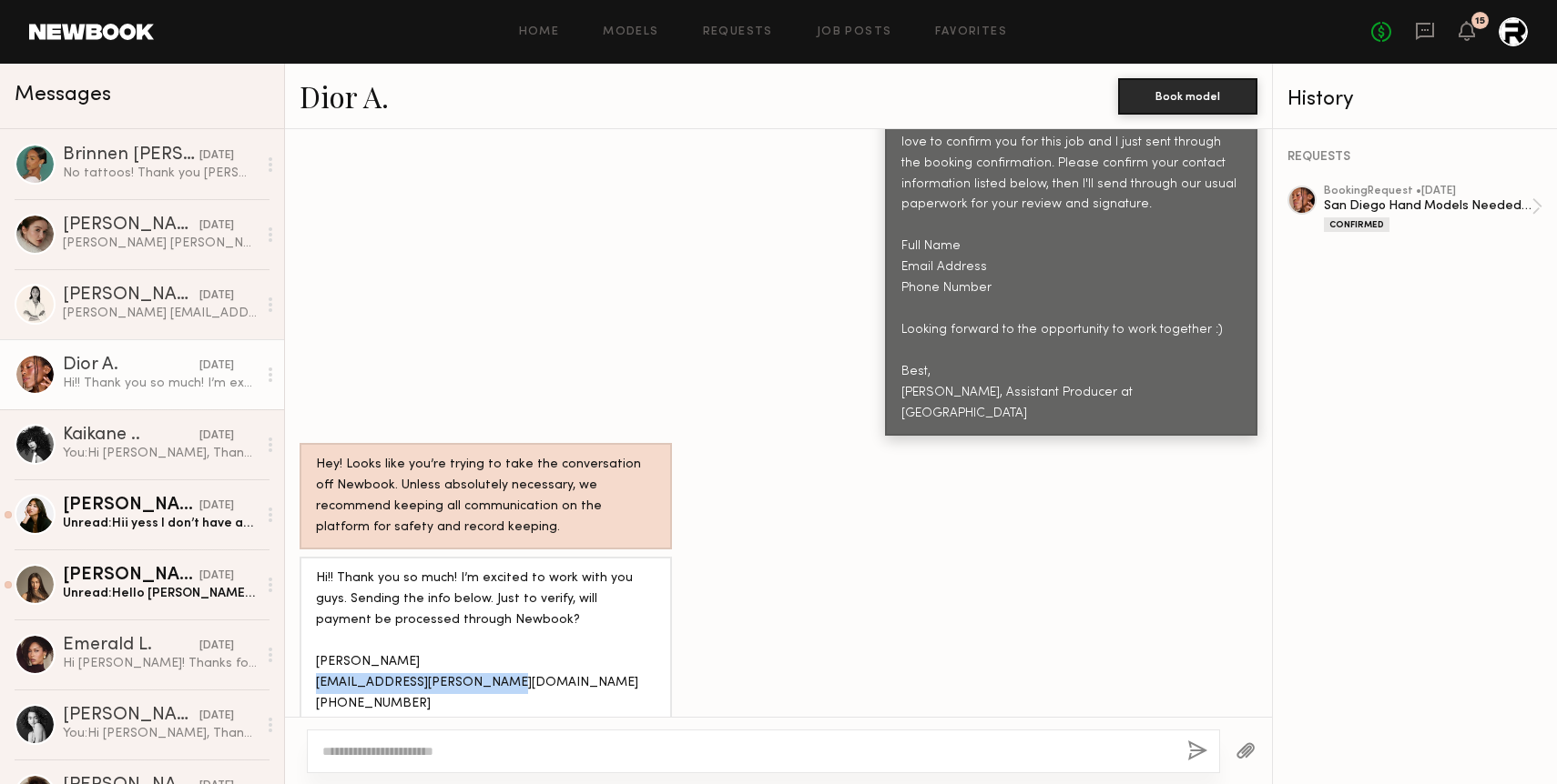
drag, startPoint x: 492, startPoint y: 655, endPoint x: 317, endPoint y: 661, distance: 175.1
click at [317, 661] on div "Hi!! Thank you so much! I’m excited to work with you guys. Sending the info bel…" at bounding box center [485, 642] width 339 height 147
copy div "missdior.anderson@gmail.com"
drag, startPoint x: 389, startPoint y: 681, endPoint x: 317, endPoint y: 681, distance: 72.0
click at [317, 681] on div "Hi!! Thank you so much! I’m excited to work with you guys. Sending the info bel…" at bounding box center [485, 642] width 339 height 147
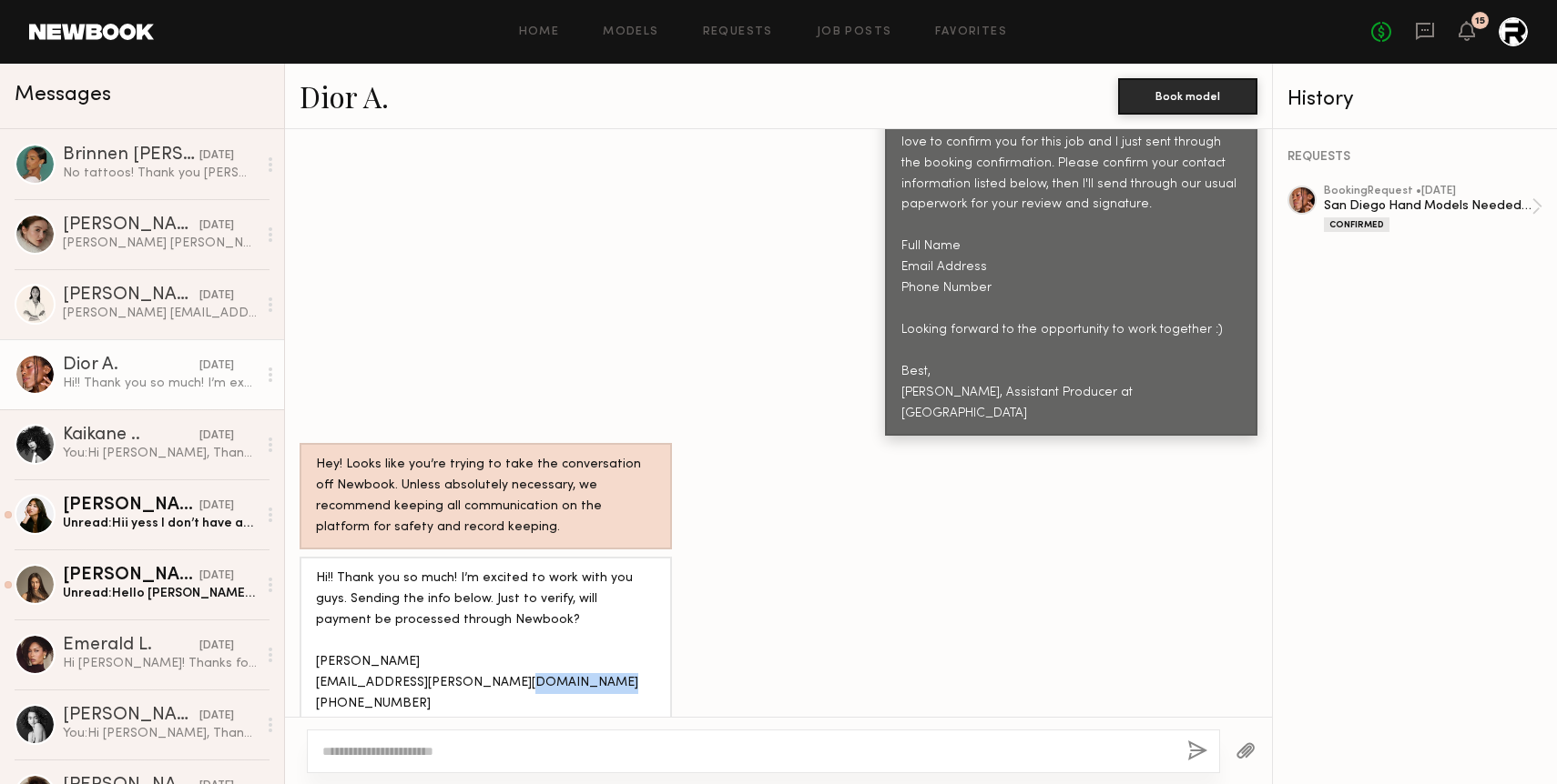
copy div "661-916-1719"
click at [577, 569] on div "Hi!! Thank you so much! I’m excited to work with you guys. Sending the info bel…" at bounding box center [485, 642] width 339 height 147
click at [148, 528] on div "Unread: Hii yess I don’t have any hand/arm tattoos" at bounding box center [159, 523] width 193 height 17
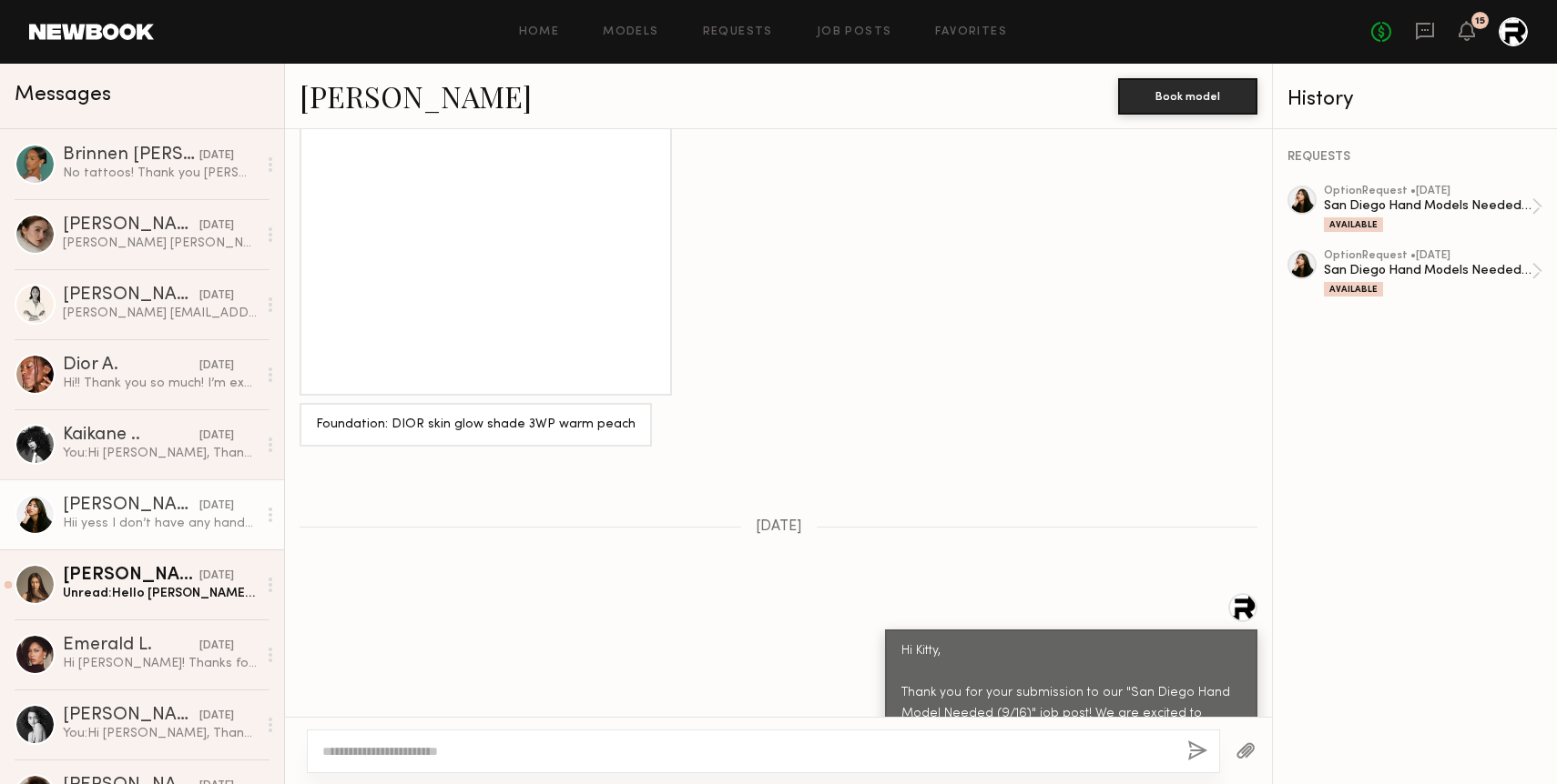
scroll to position [1850, 0]
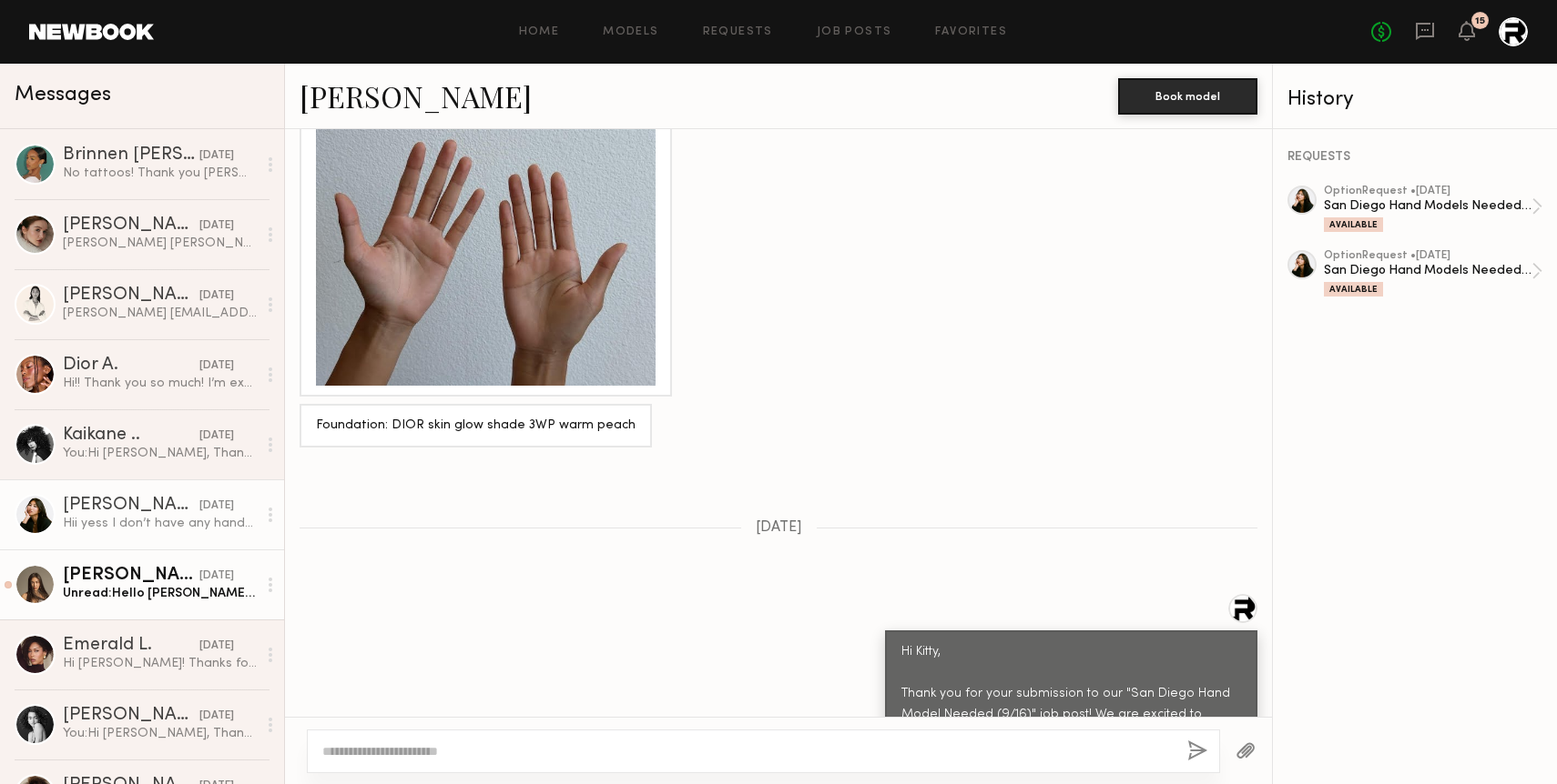
click at [85, 602] on div "Unread: Hello Maeghan! Yes, I’m available on 9/16. Please find my hands photo a…" at bounding box center [159, 593] width 193 height 17
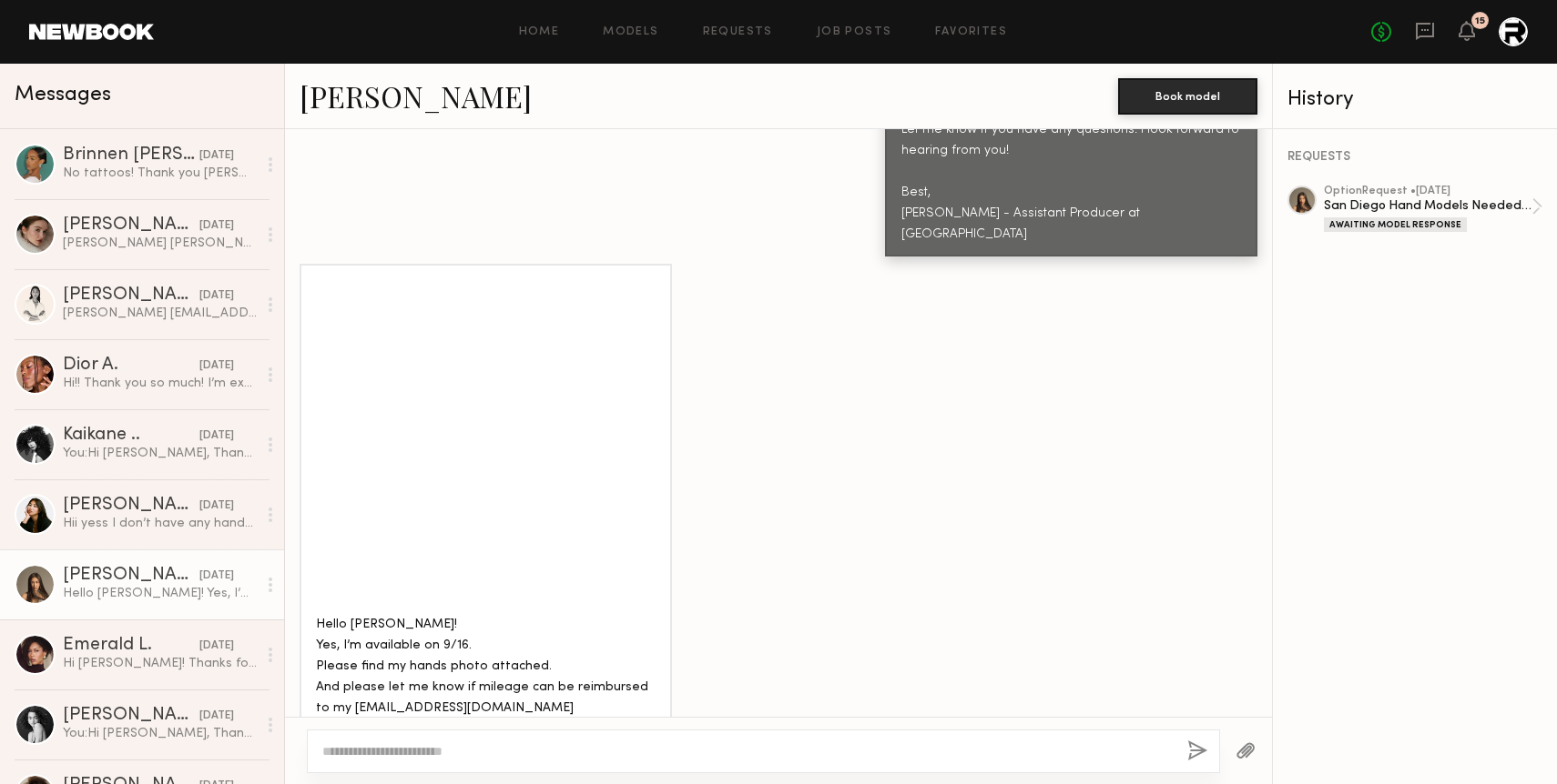
scroll to position [1069, 0]
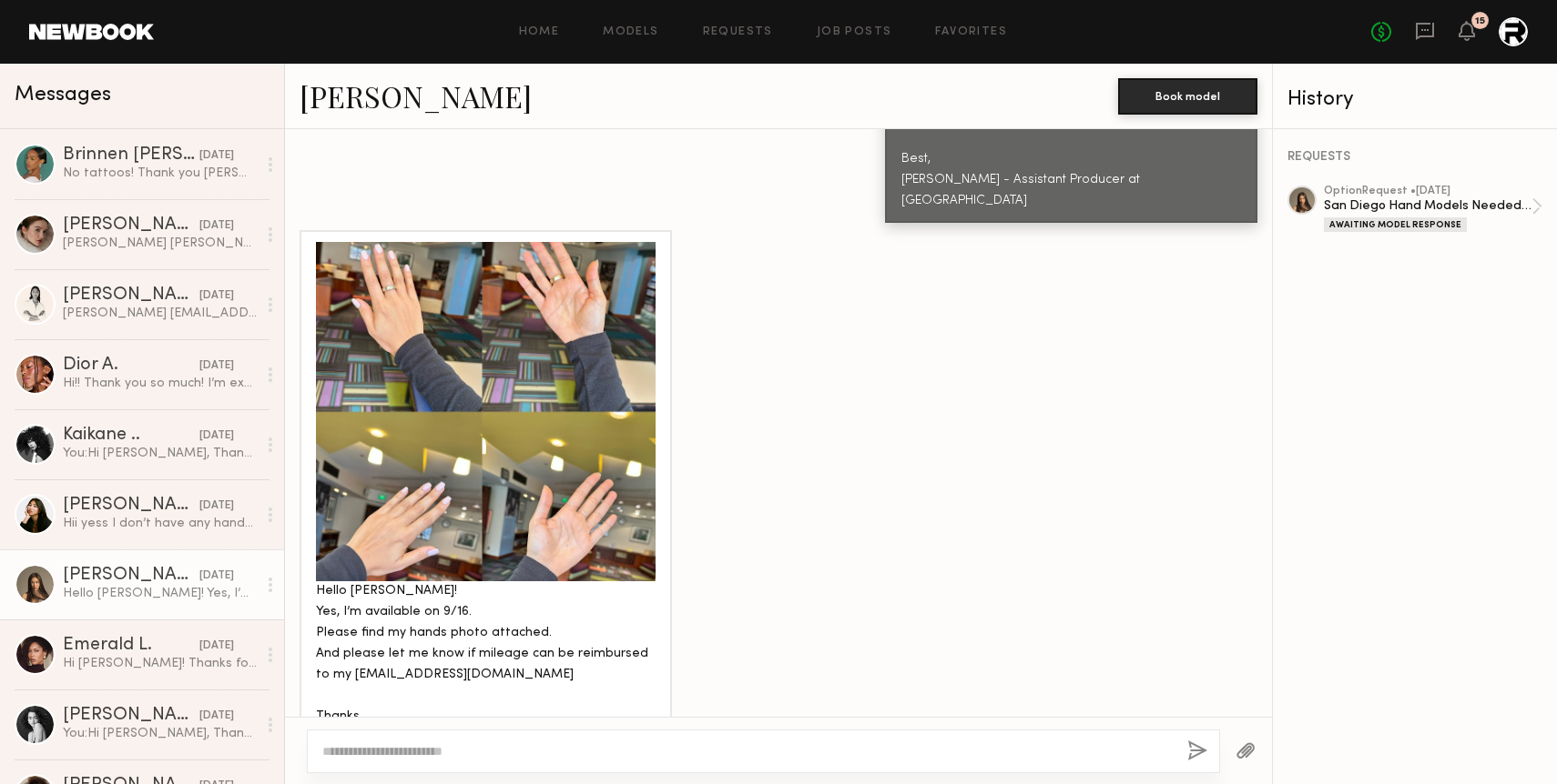
click at [450, 378] on div at bounding box center [485, 411] width 339 height 339
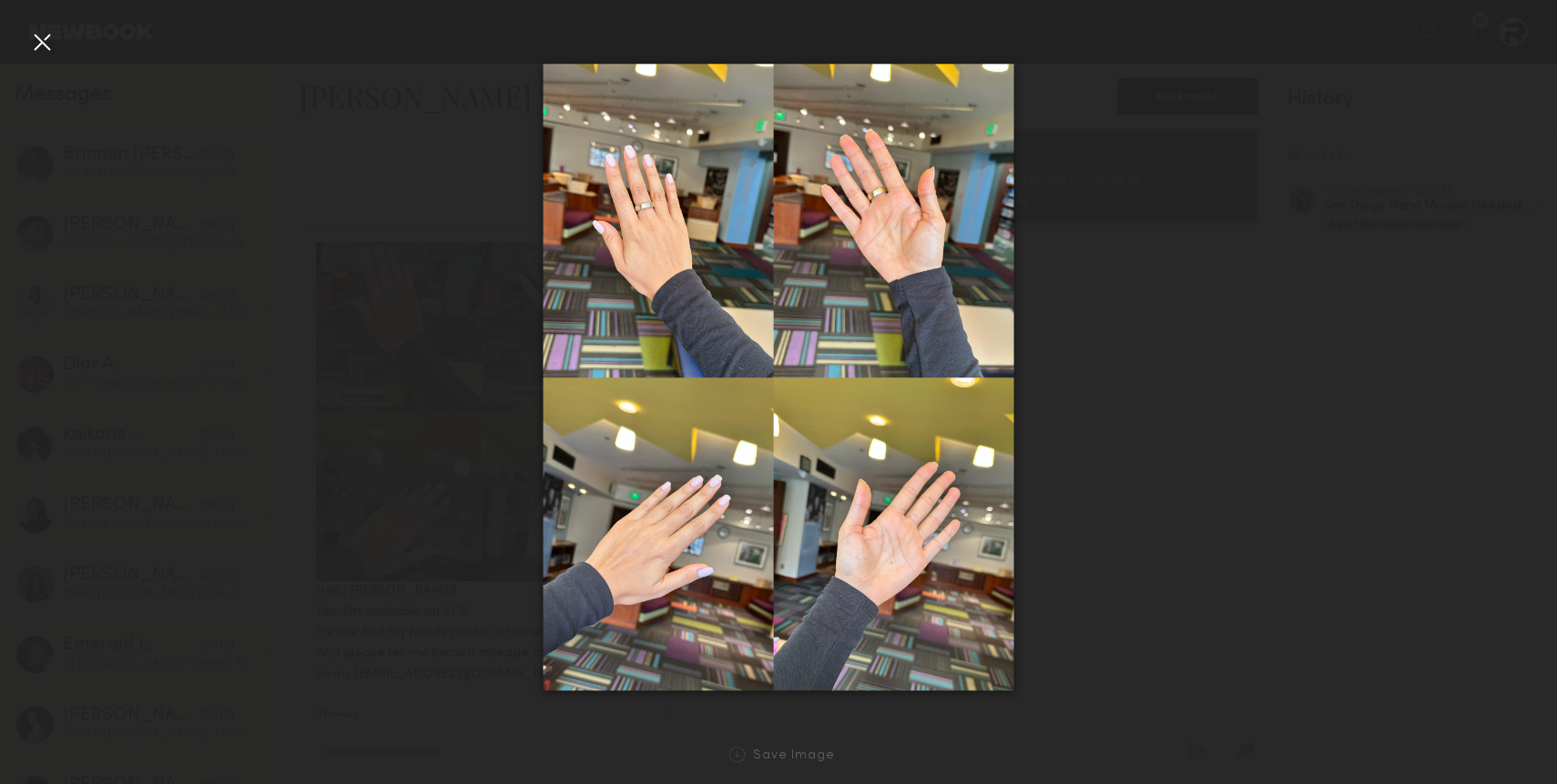
click at [45, 48] on div at bounding box center [42, 42] width 29 height 29
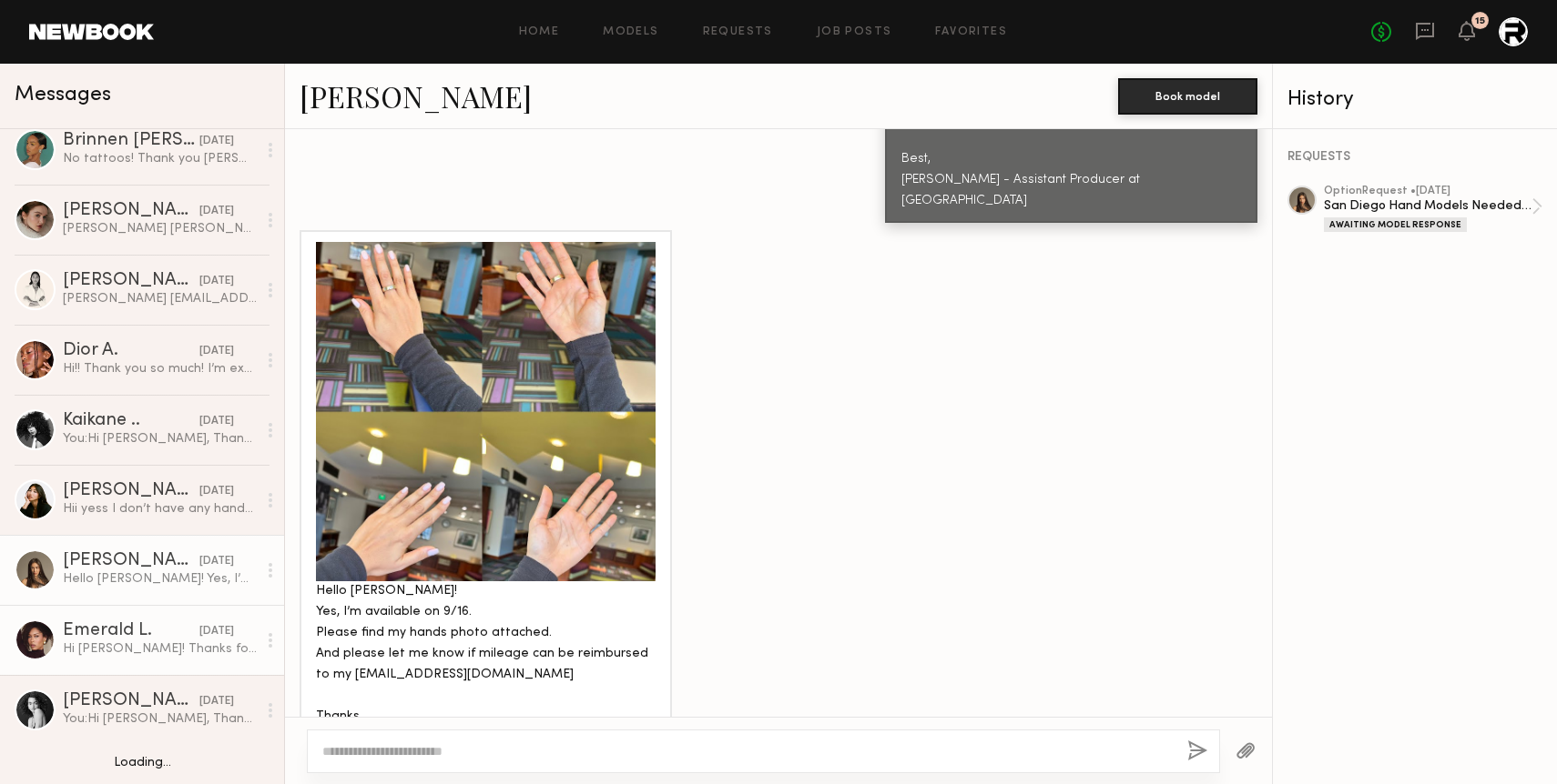
scroll to position [15, 0]
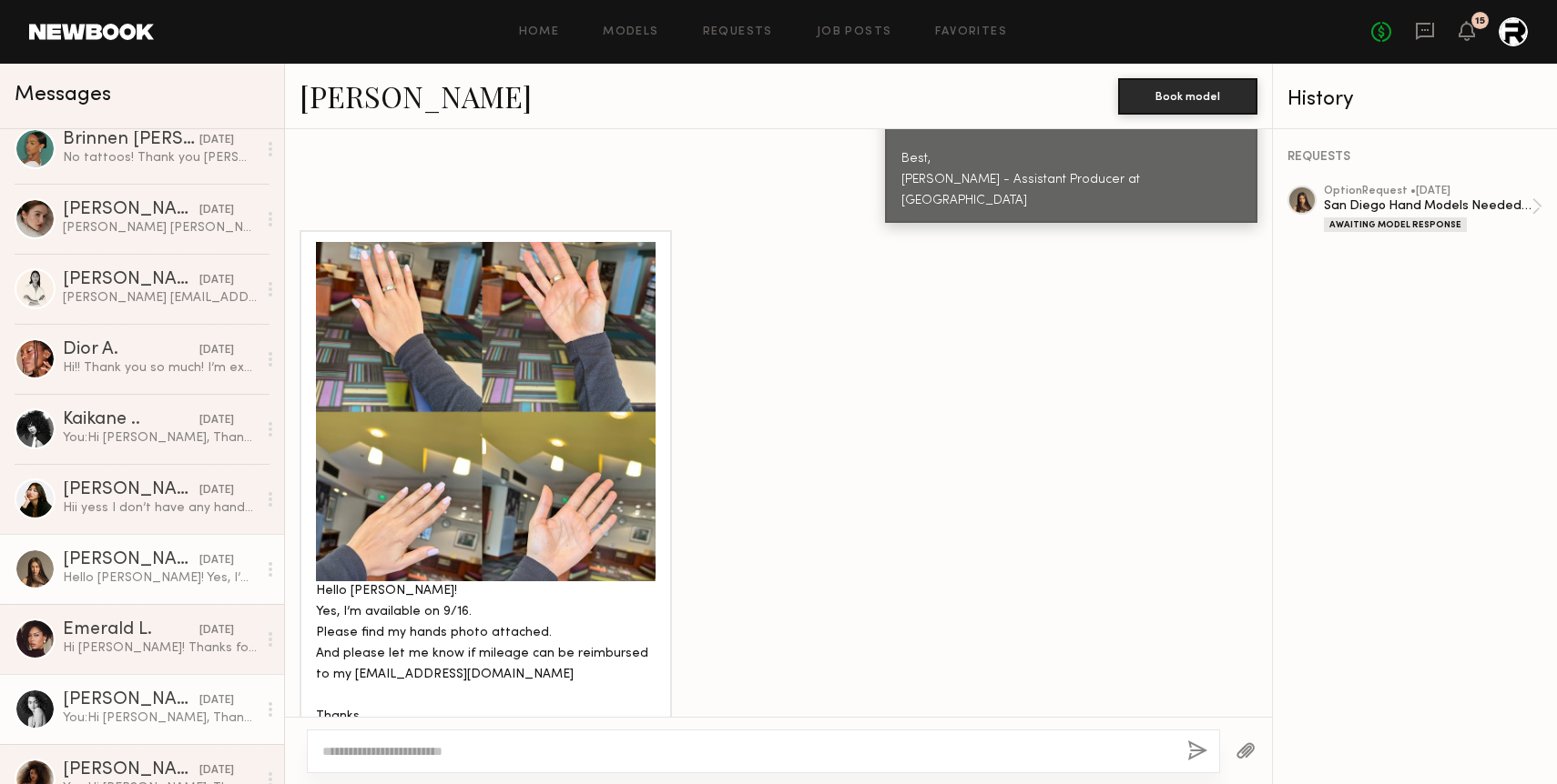
click at [199, 703] on div "[DATE]" at bounding box center [216, 702] width 34 height 17
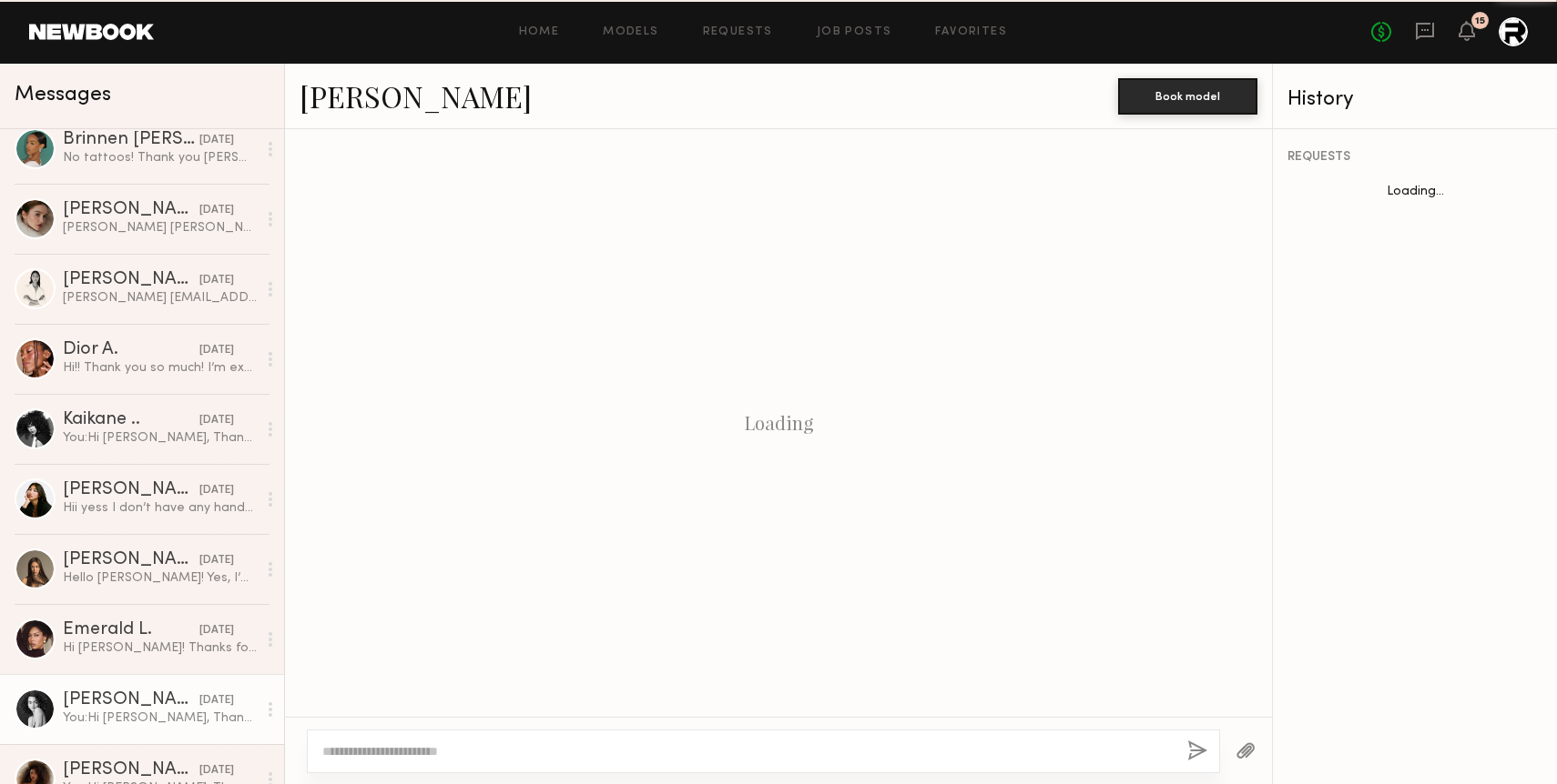
scroll to position [533, 0]
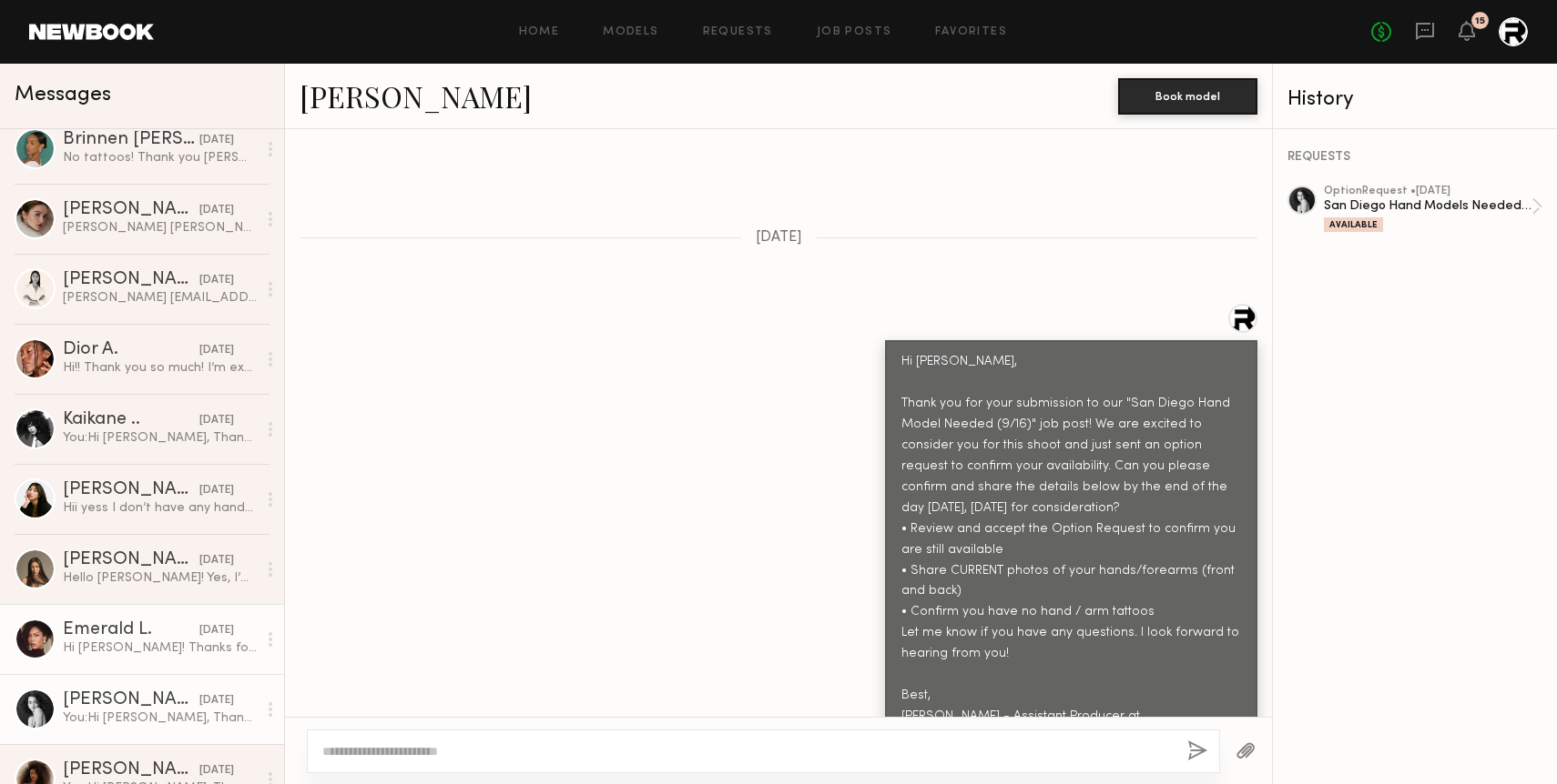
click at [161, 647] on div "Hi [PERSON_NAME]! Thanks for reaching out. Okay I’ll get them to you by [DATE]" at bounding box center [159, 648] width 193 height 17
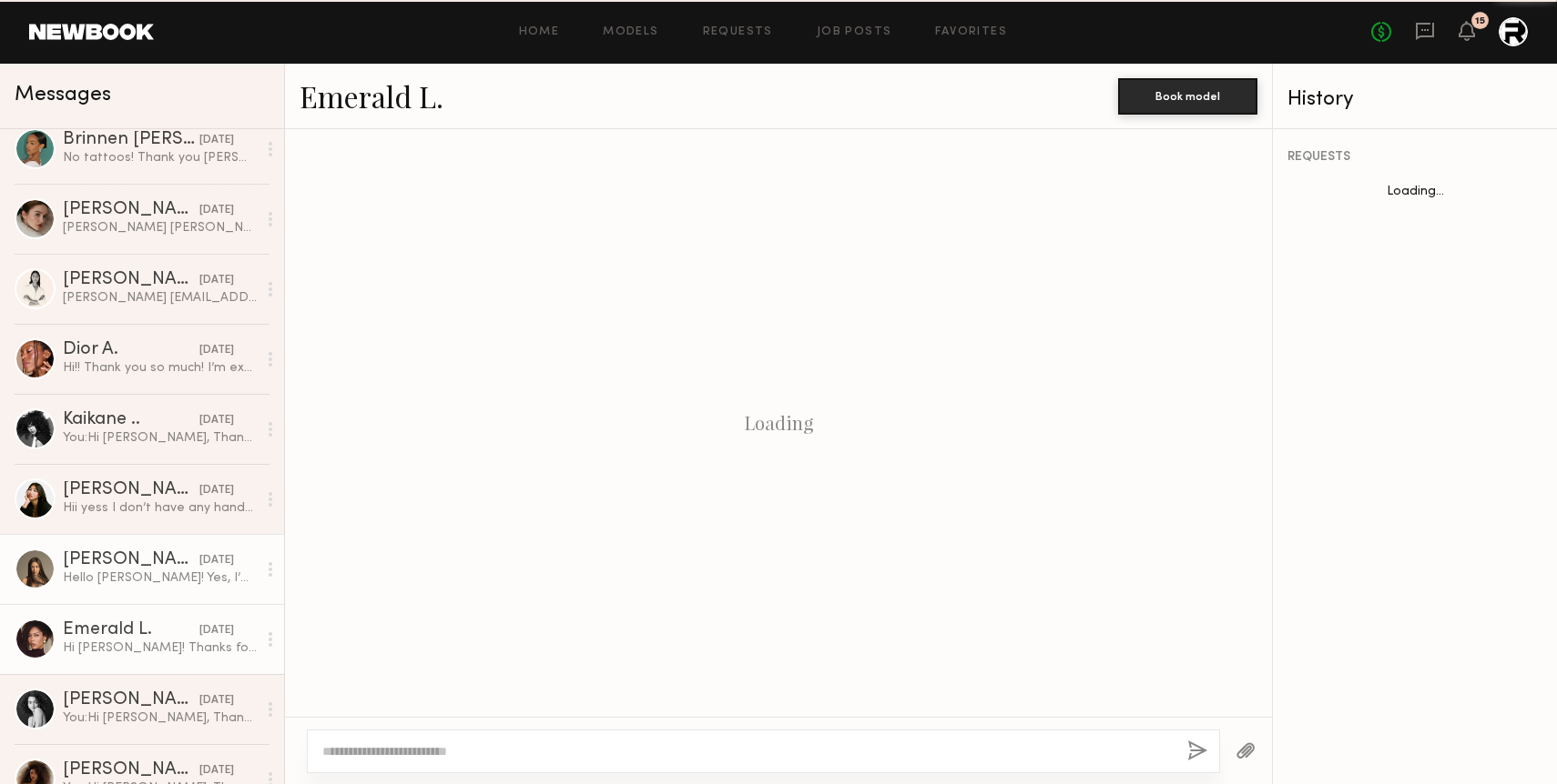
scroll to position [2162, 0]
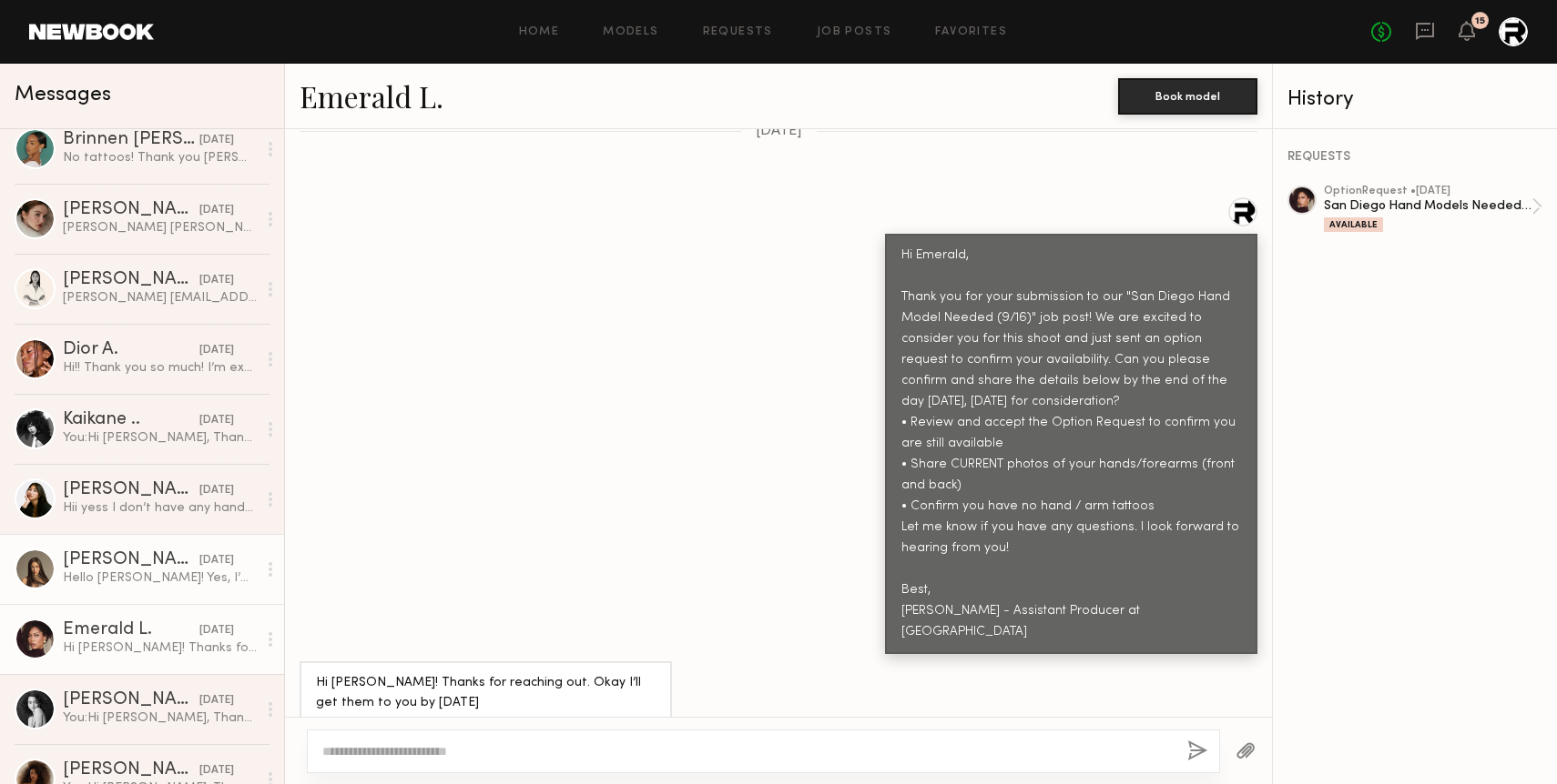
click at [143, 579] on div "Hello [PERSON_NAME]! Yes, I’m available on 9/16. Please find my hands photo att…" at bounding box center [159, 578] width 193 height 17
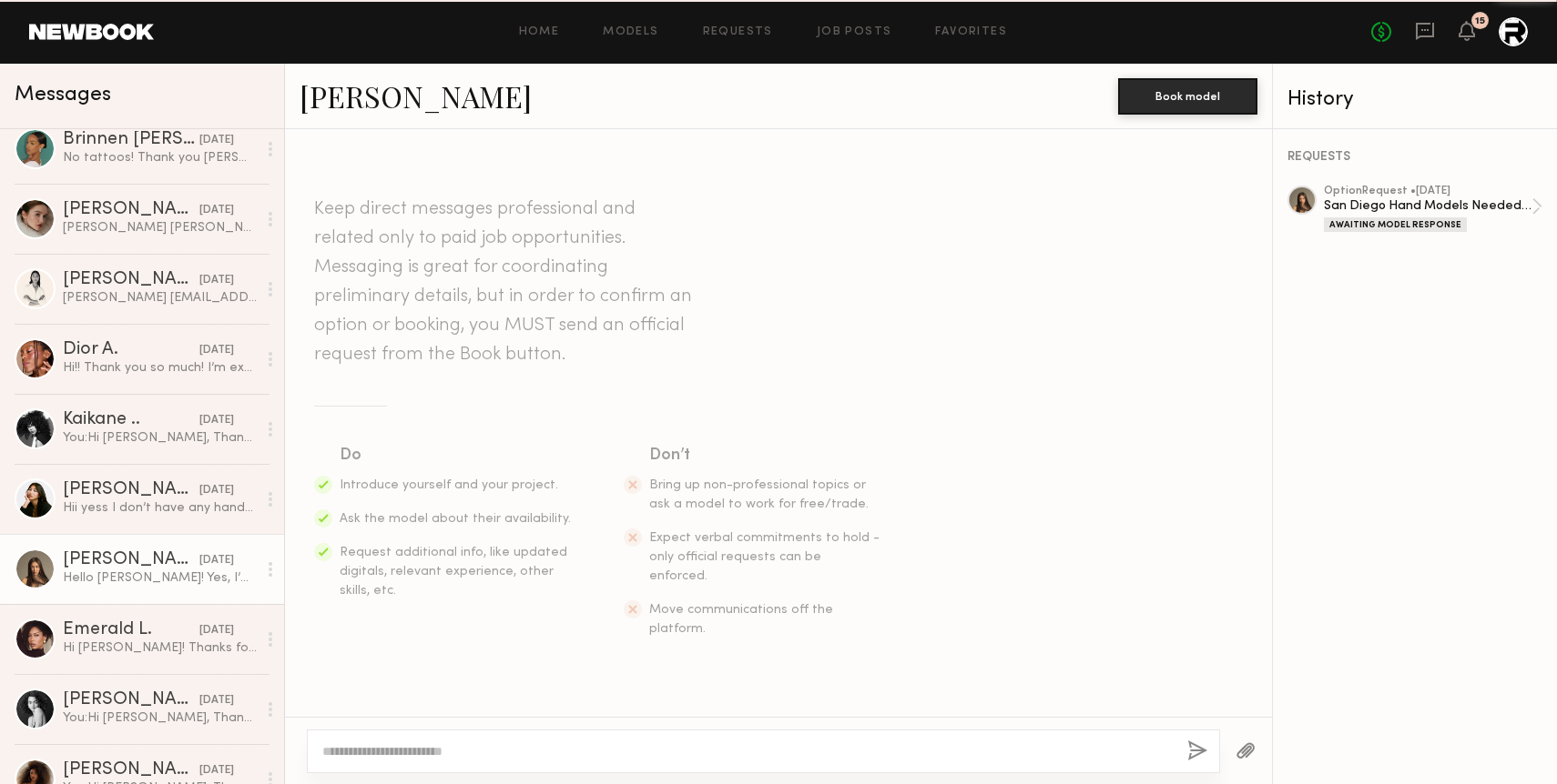
scroll to position [1069, 0]
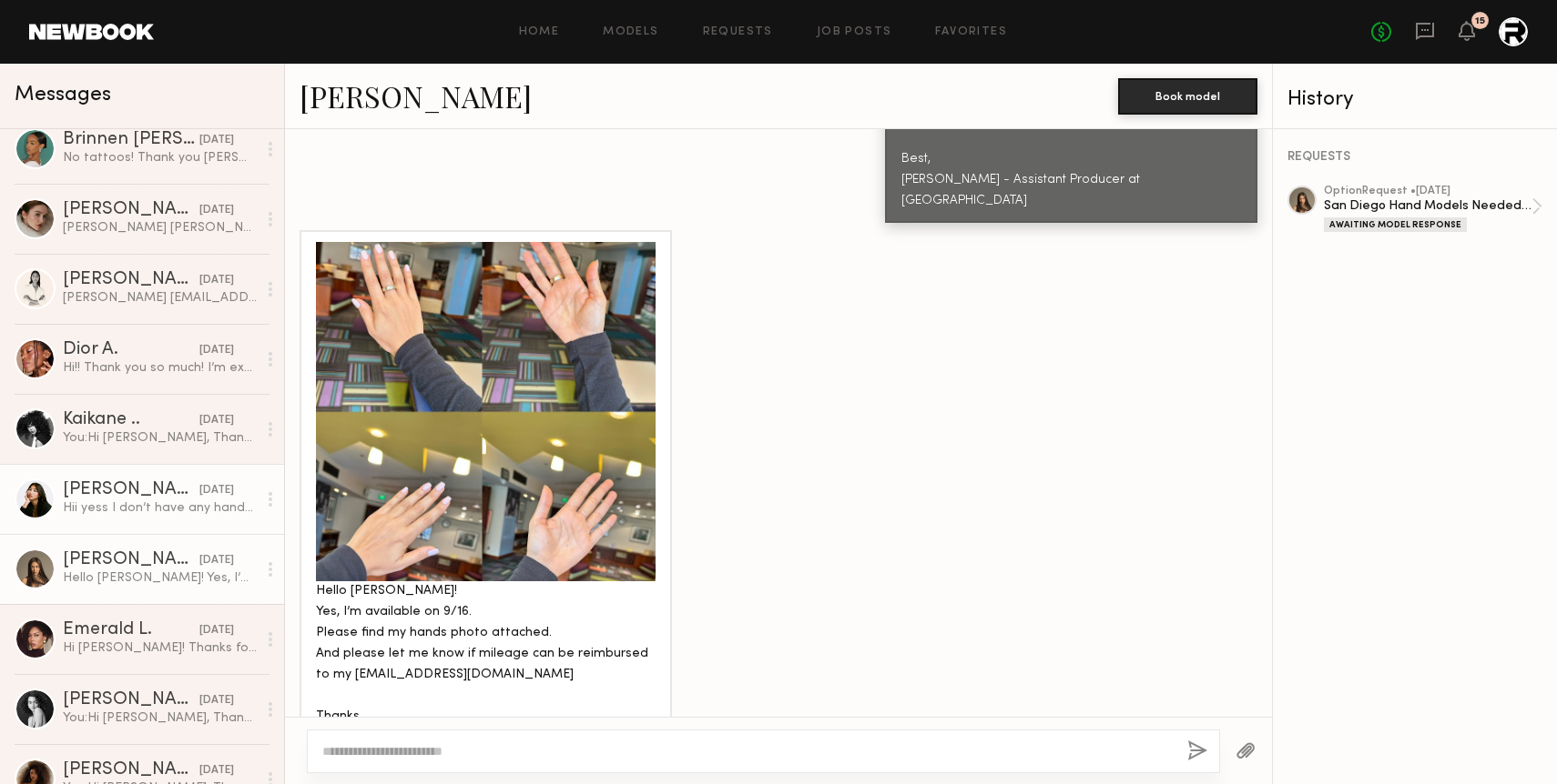
click at [141, 528] on link "Kitty W. yesterday Hii yess I don’t have any hand/arm tattoos" at bounding box center [142, 500] width 284 height 70
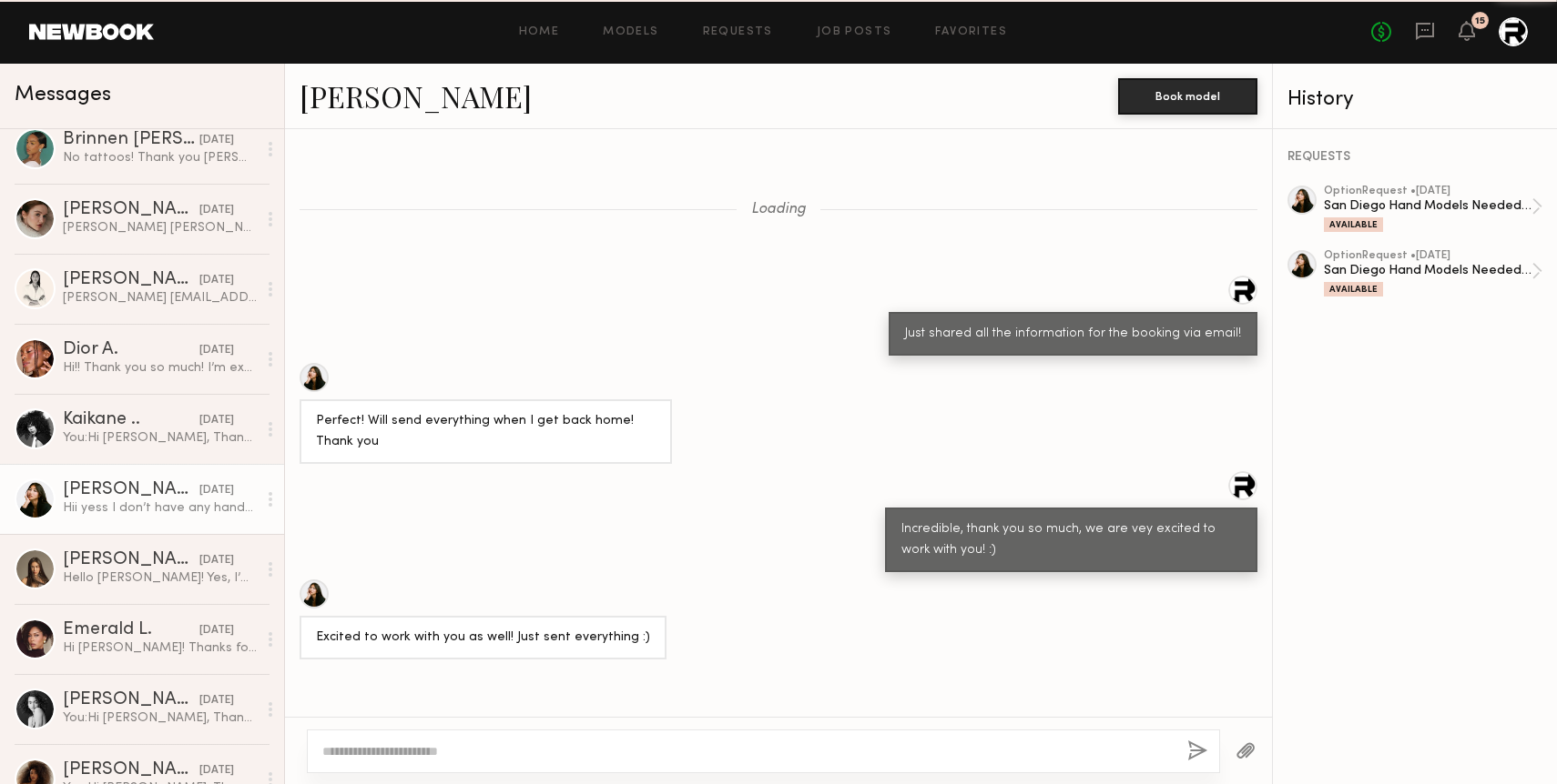
scroll to position [2203, 0]
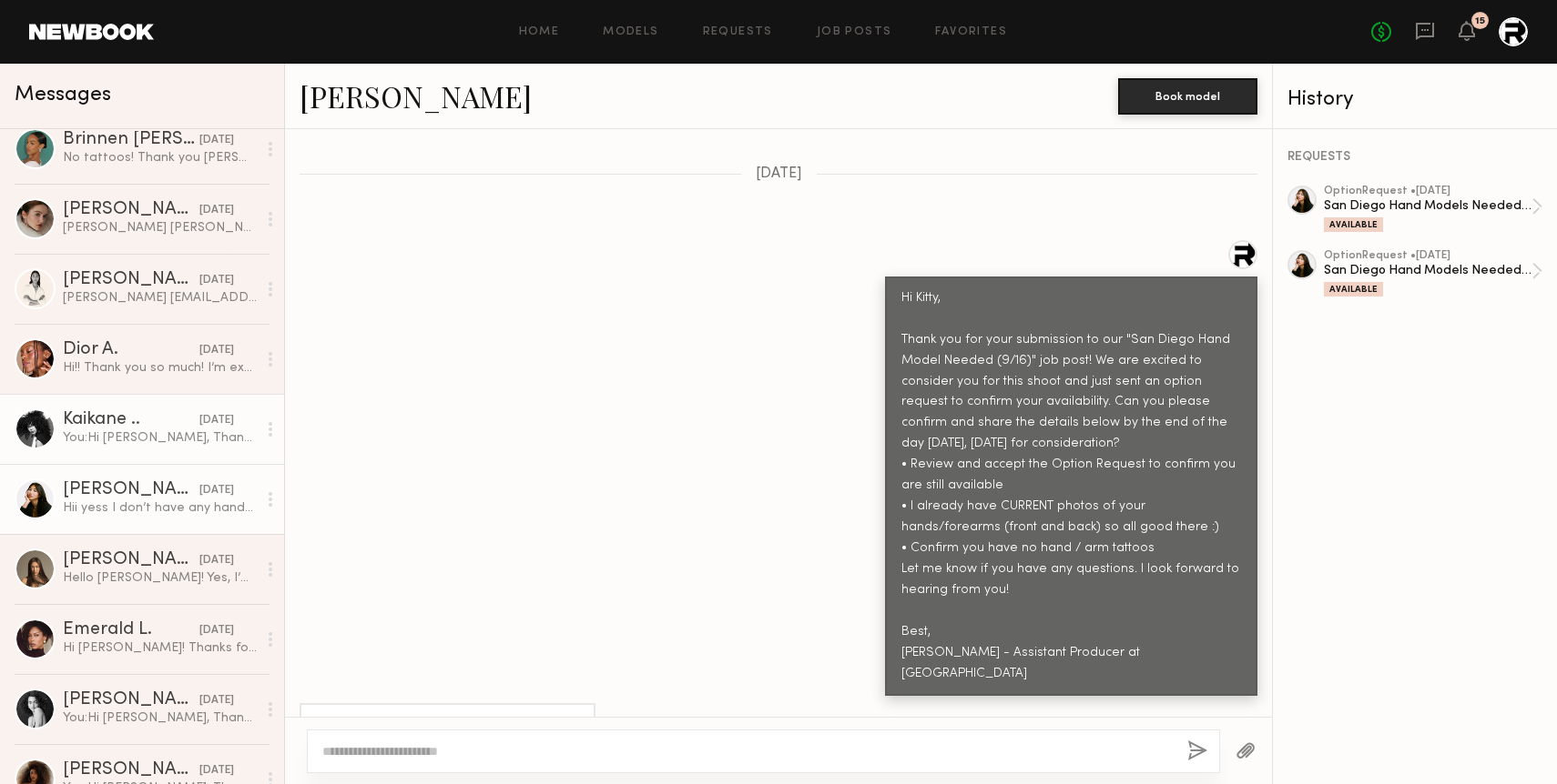
click at [149, 425] on div "Kaikane .." at bounding box center [131, 420] width 137 height 18
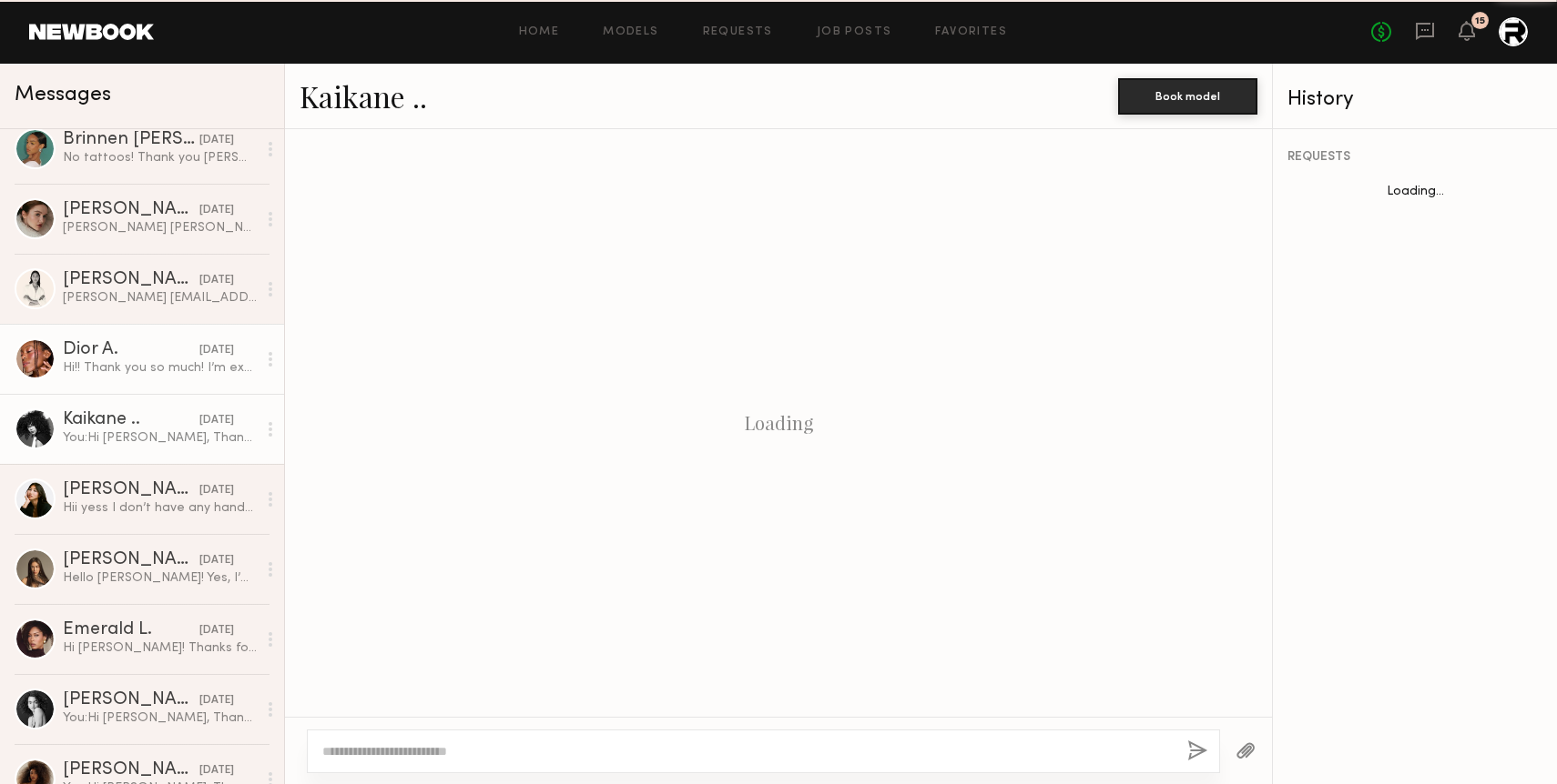
scroll to position [2248, 0]
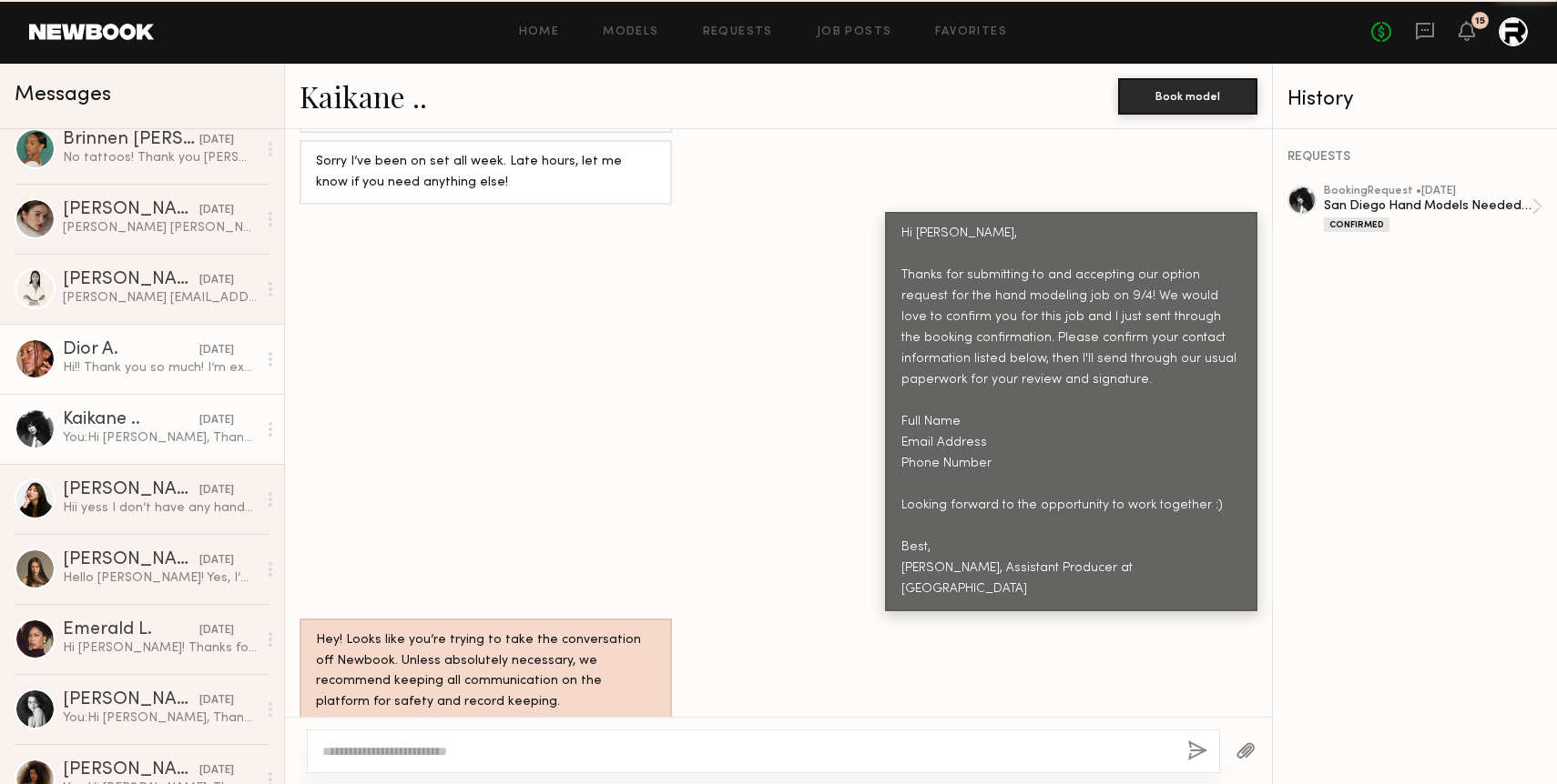
click at [152, 374] on div "Hi!! Thank you so much! I’m excited to work with you guys. Sending the info bel…" at bounding box center [159, 368] width 193 height 17
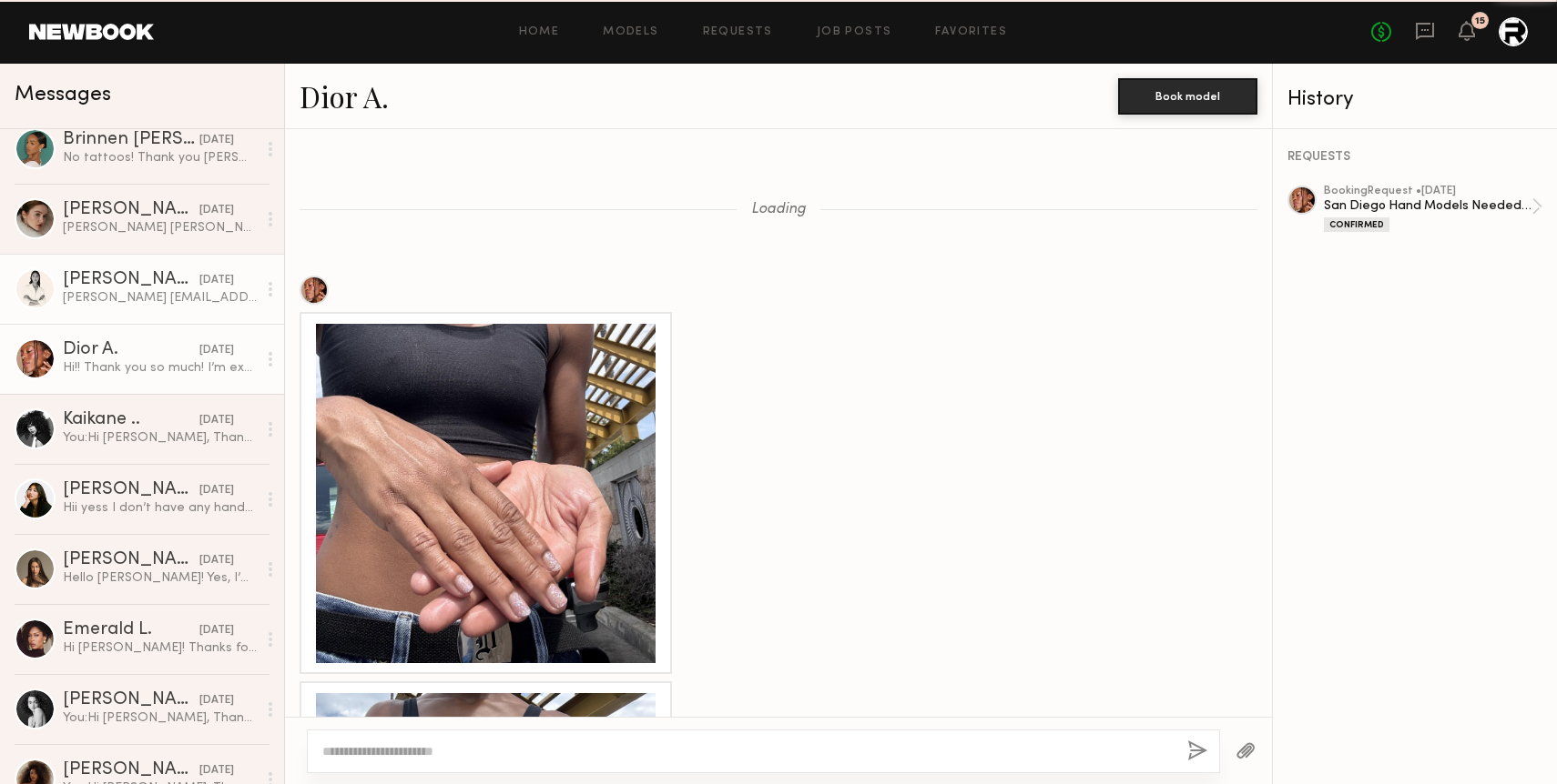
scroll to position [2950, 0]
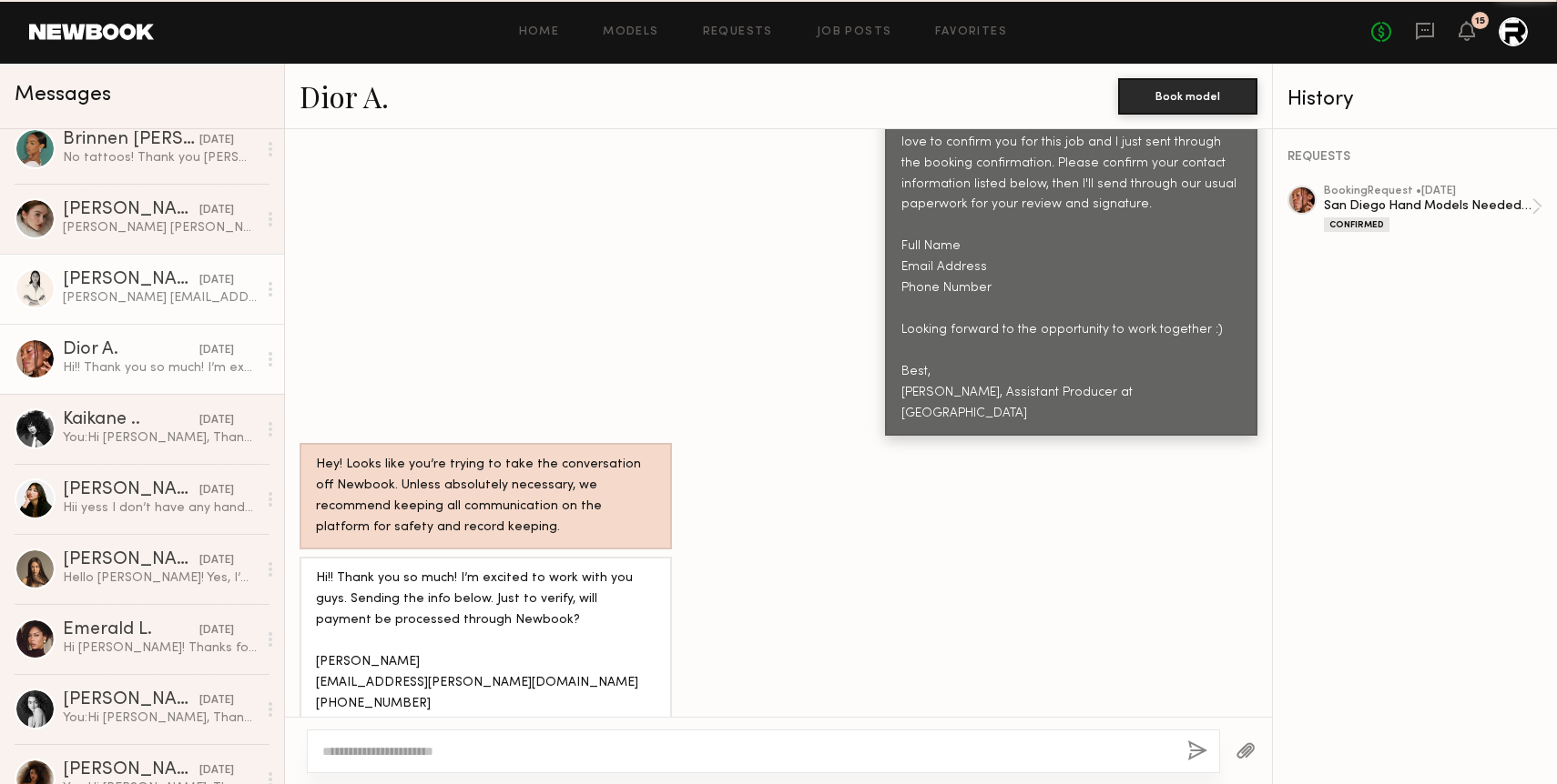
click at [165, 299] on div "[PERSON_NAME] [EMAIL_ADDRESS][DOMAIN_NAME] [PHONE_NUMBER]" at bounding box center [159, 298] width 193 height 17
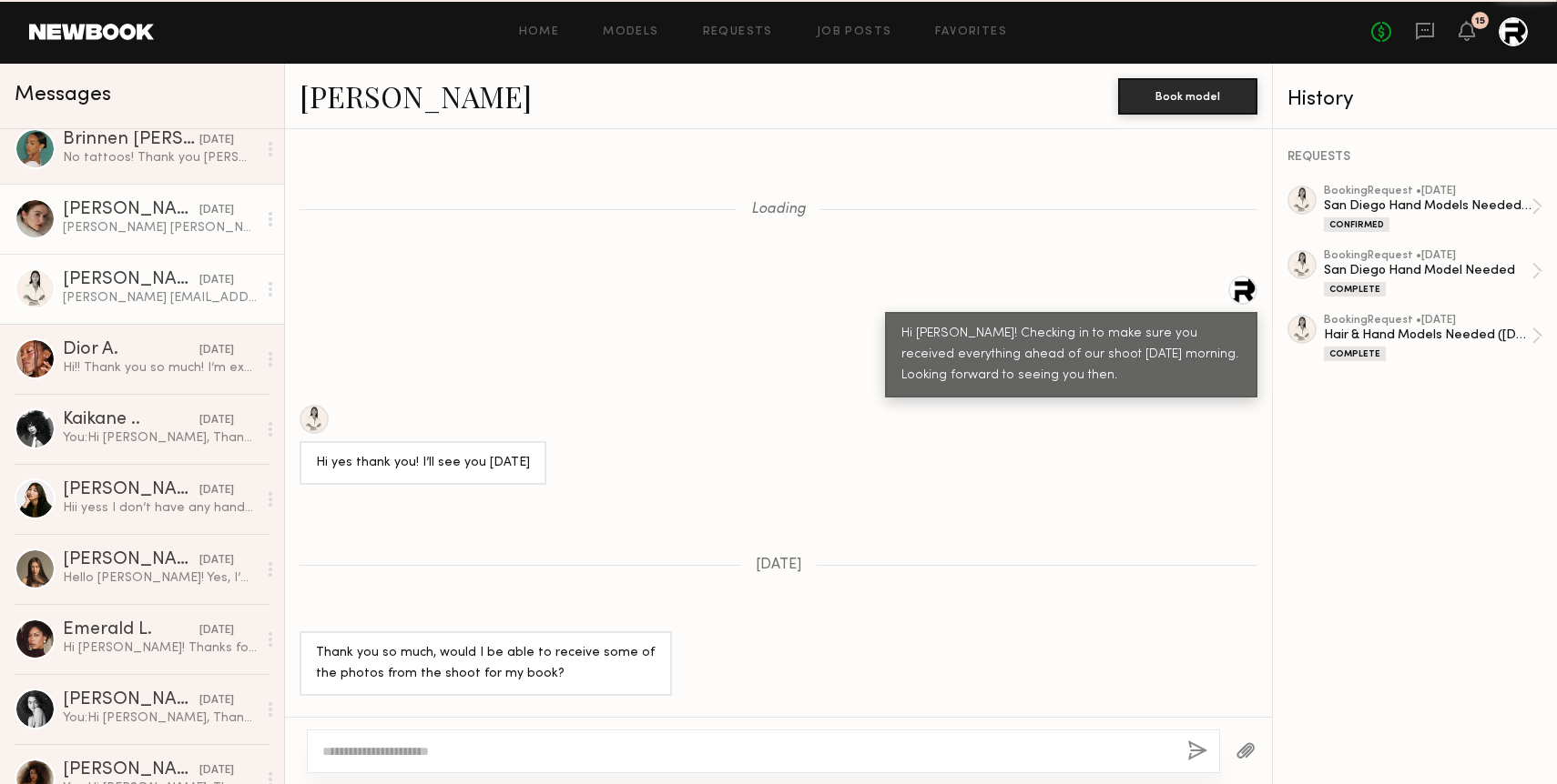
scroll to position [2668, 0]
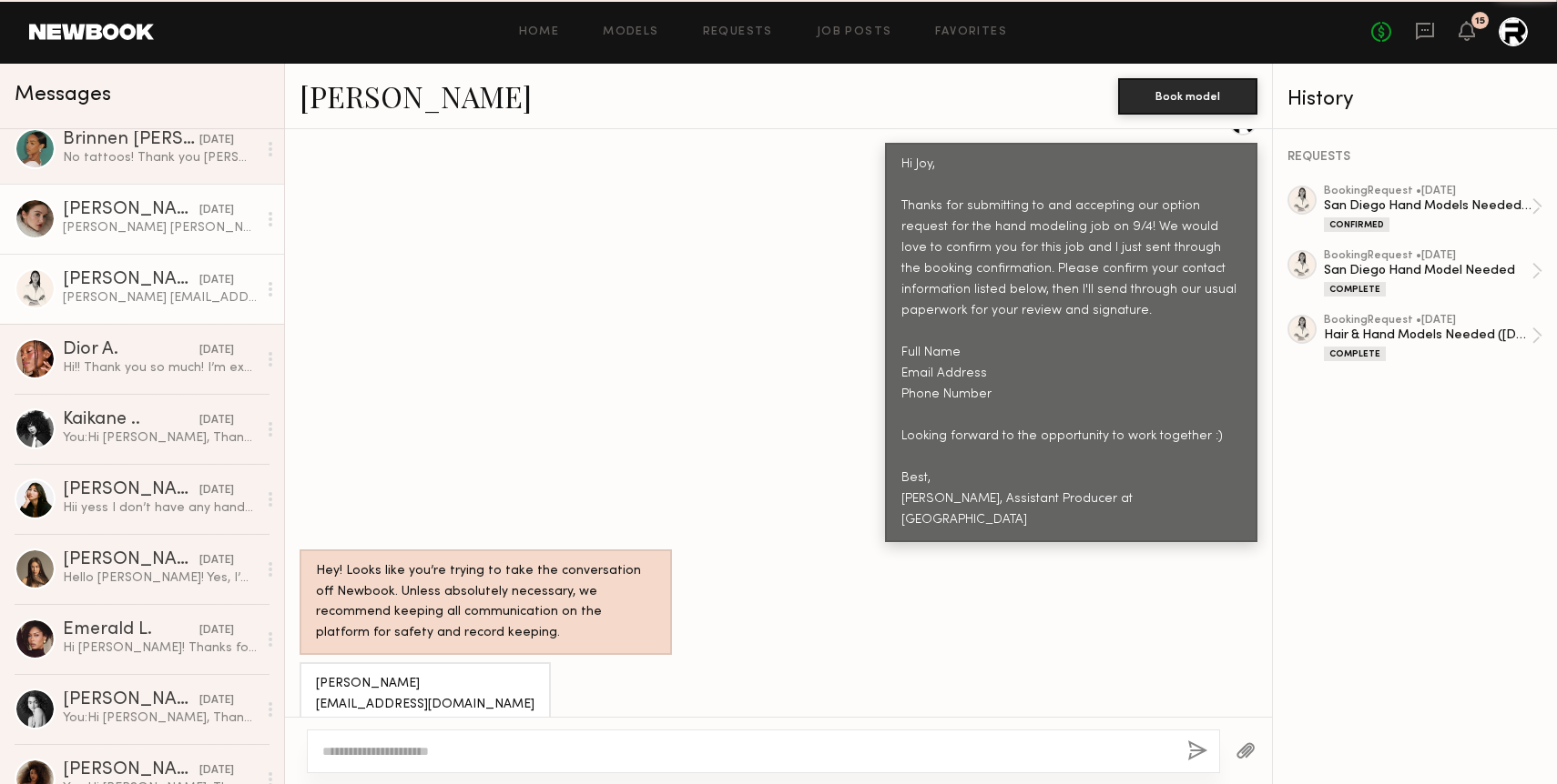
click at [165, 233] on div "[PERSON_NAME] [PERSON_NAME][EMAIL_ADDRESS][DOMAIN_NAME] [PHONE_NUMBER]" at bounding box center [159, 228] width 193 height 17
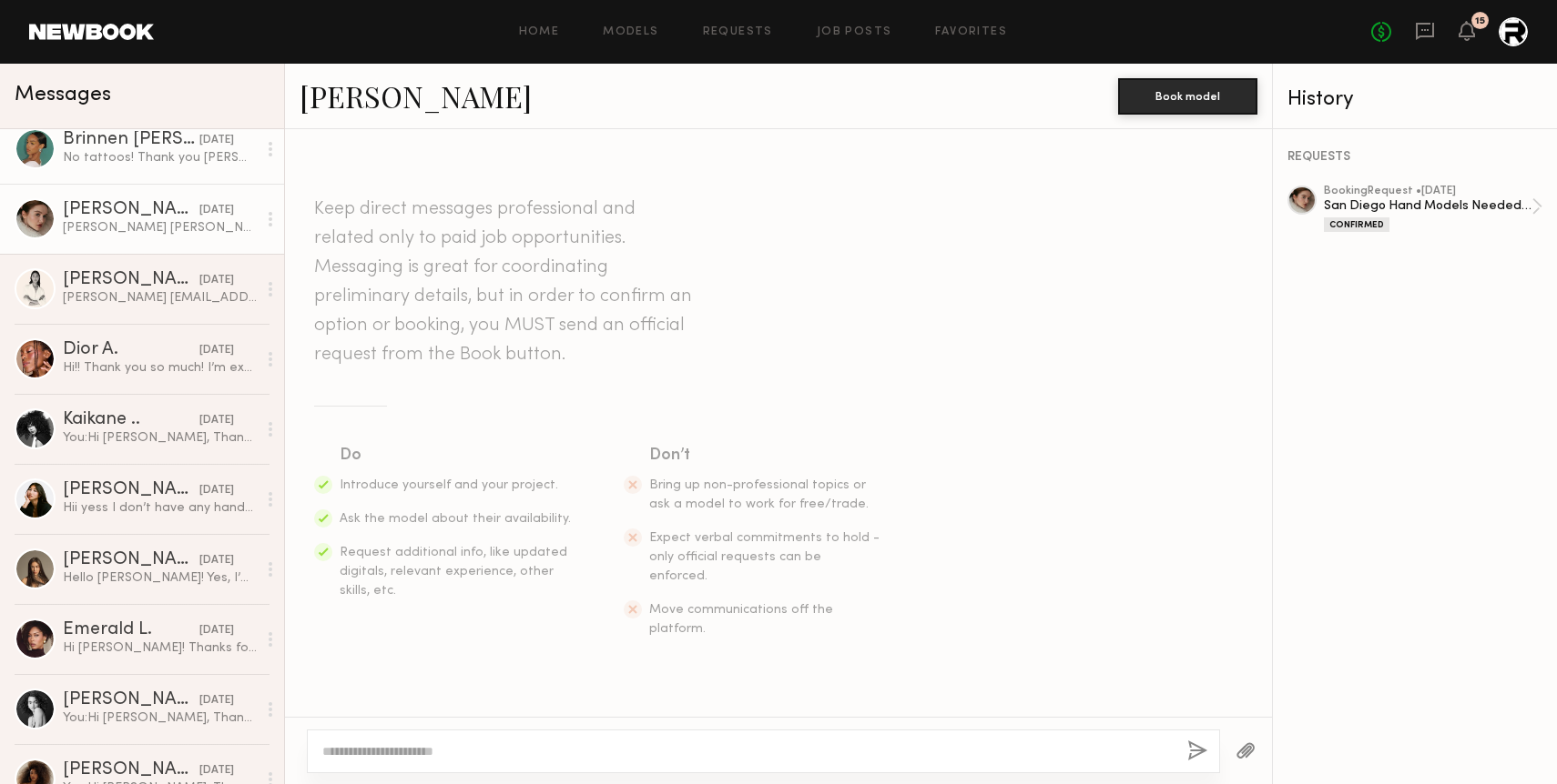
scroll to position [3620, 0]
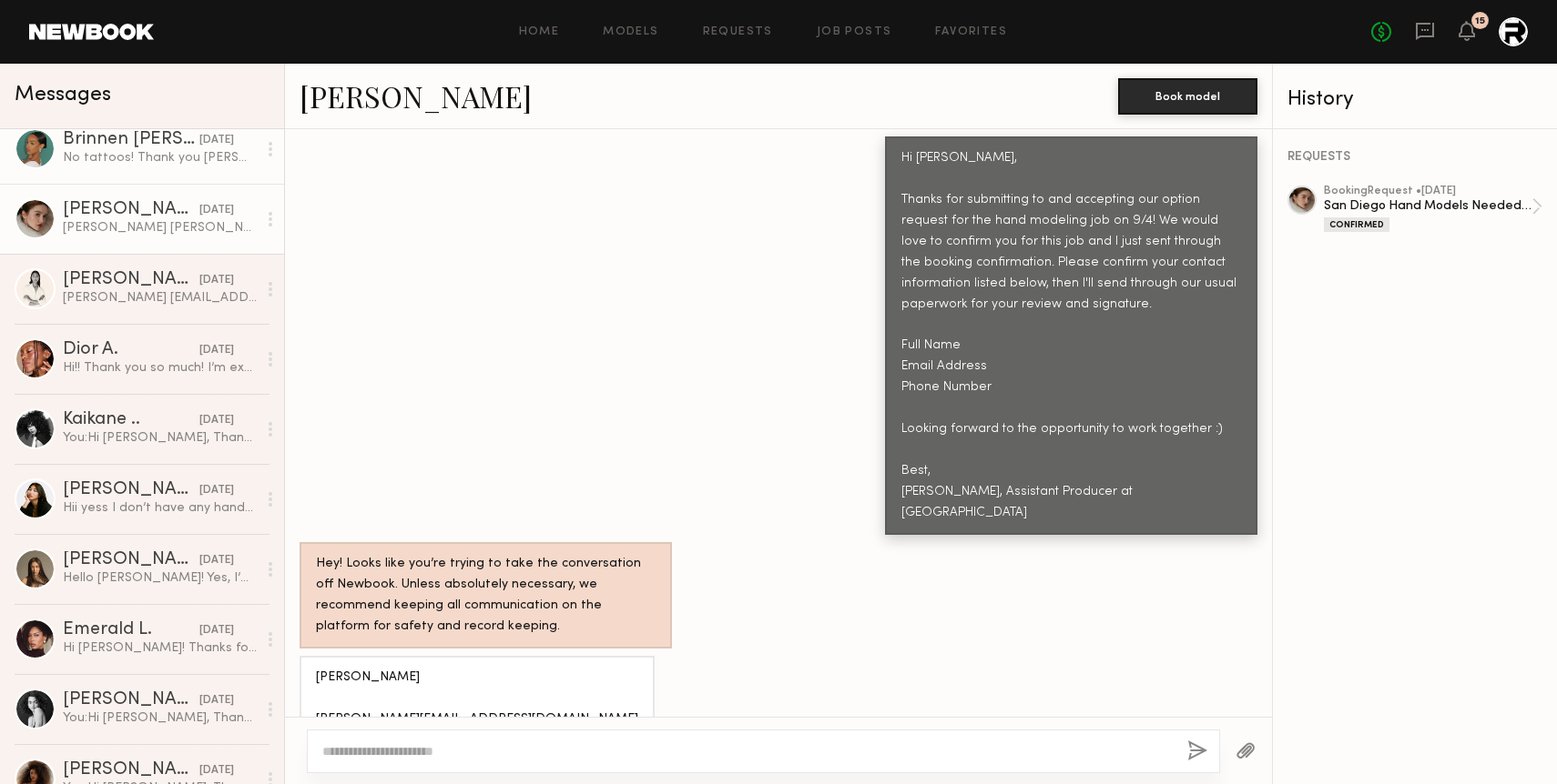
click at [169, 137] on div "Brinnen [PERSON_NAME]" at bounding box center [131, 139] width 137 height 18
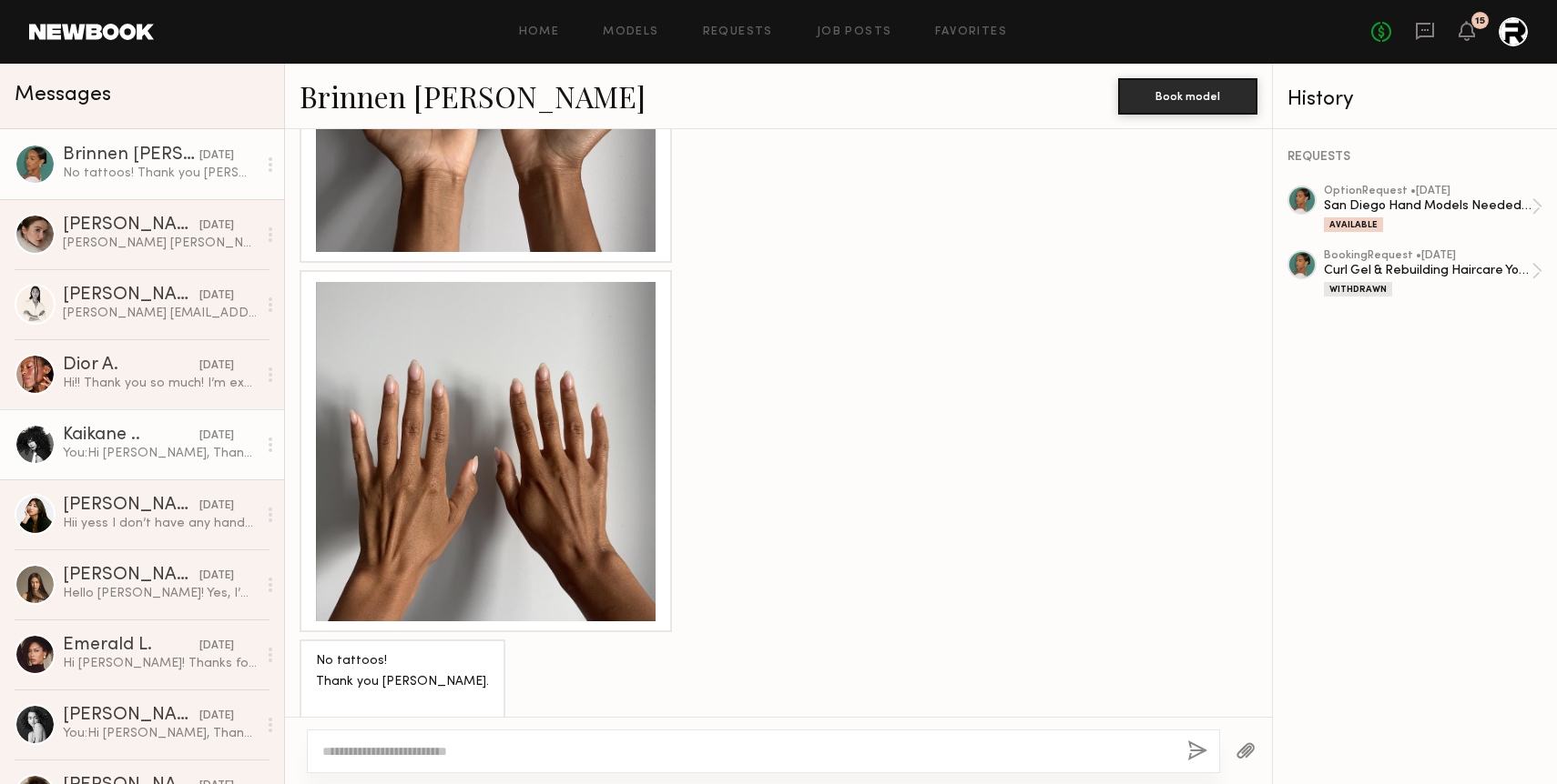
click at [174, 442] on div "Kaikane .." at bounding box center [131, 435] width 137 height 18
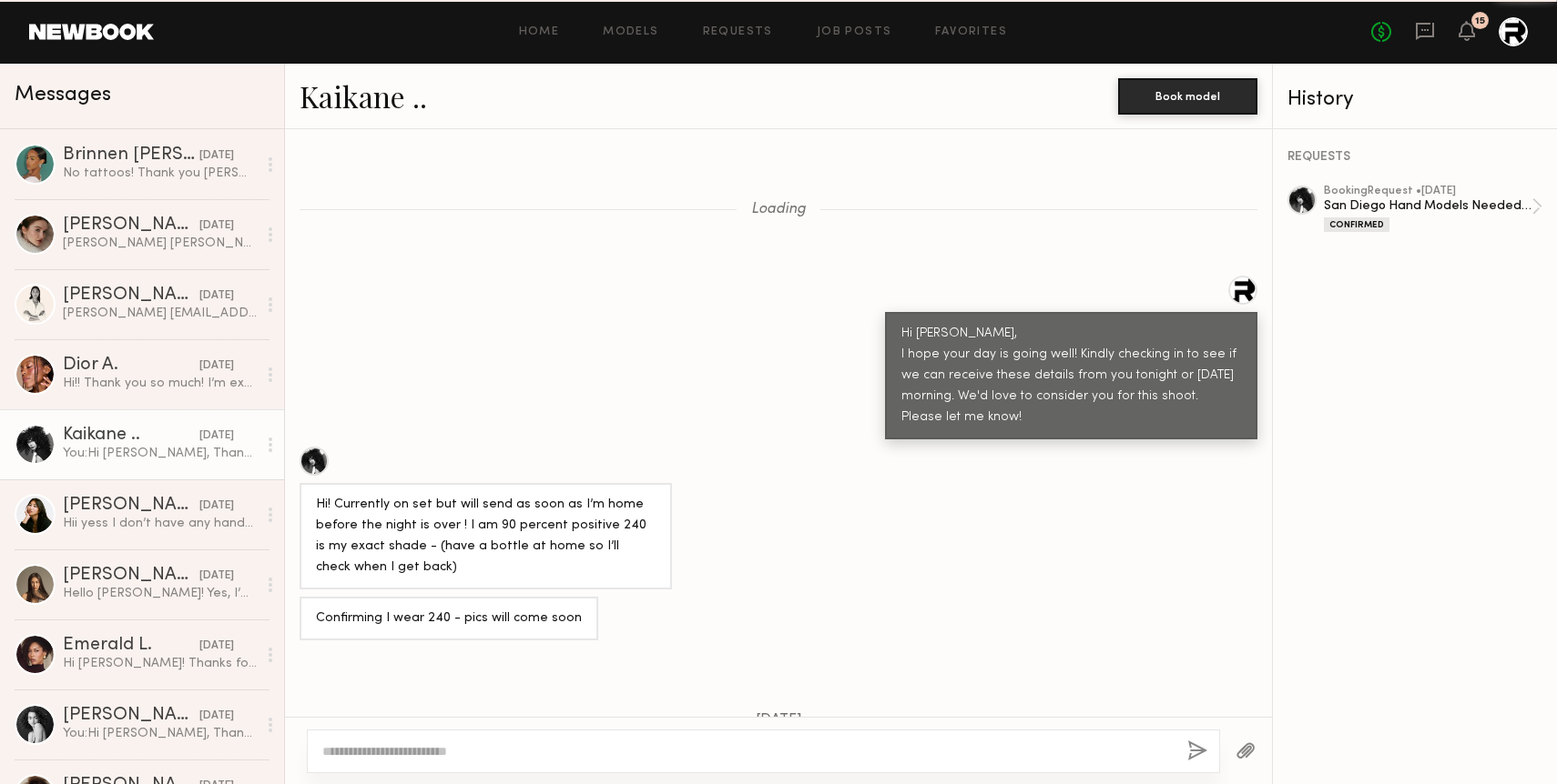
scroll to position [2248, 0]
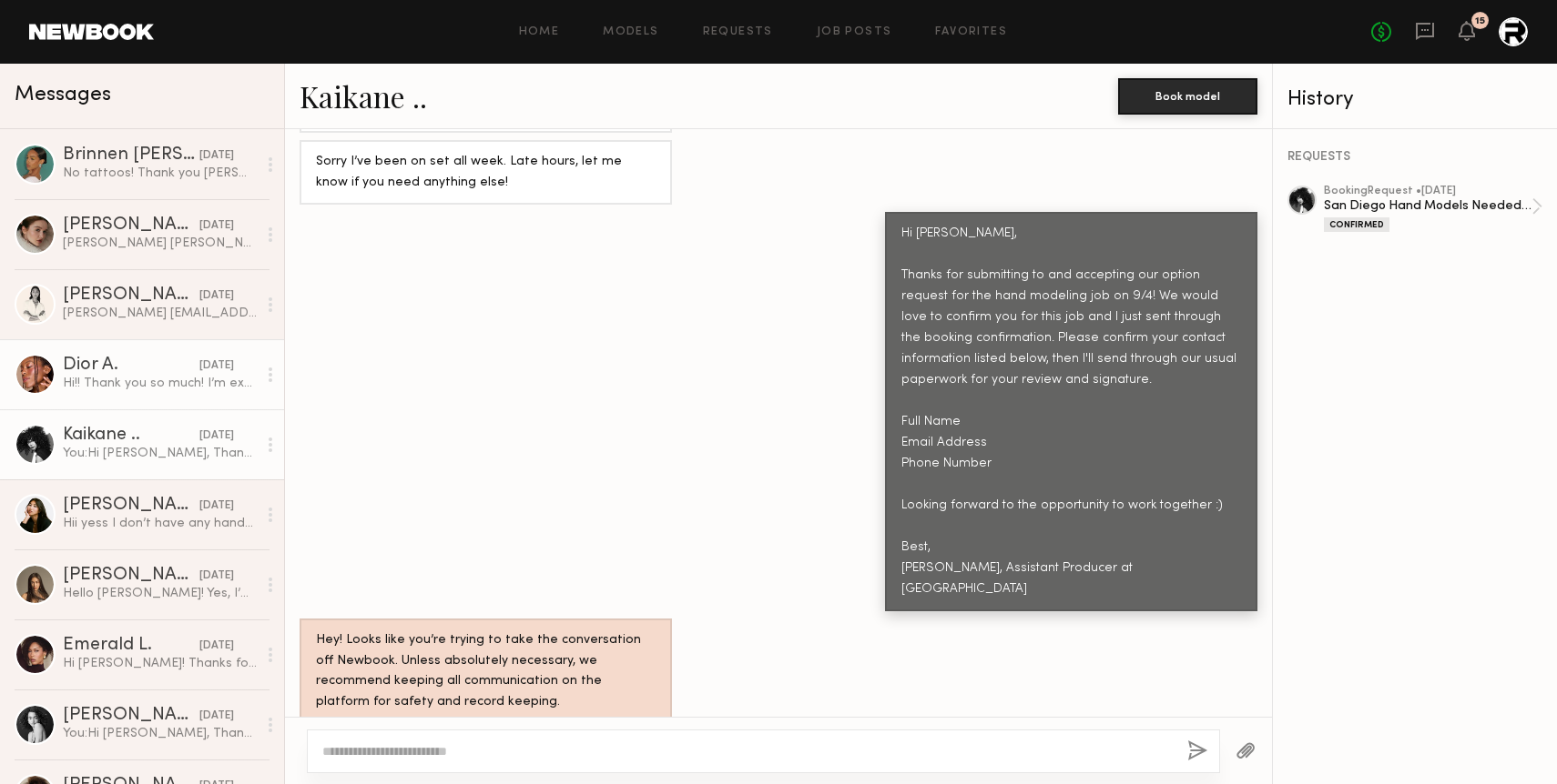
click at [117, 371] on div "Dior A." at bounding box center [131, 365] width 137 height 18
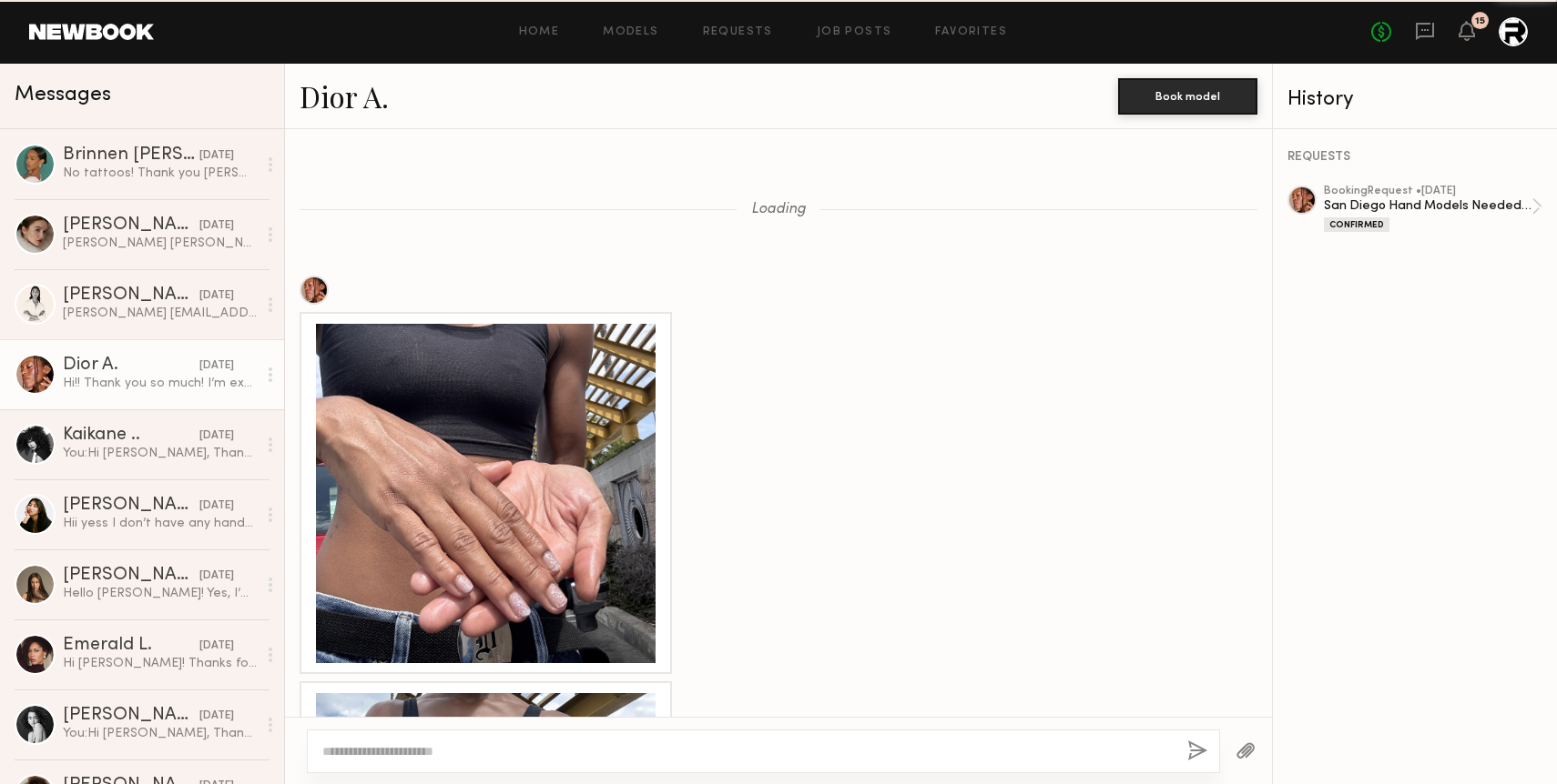
scroll to position [2950, 0]
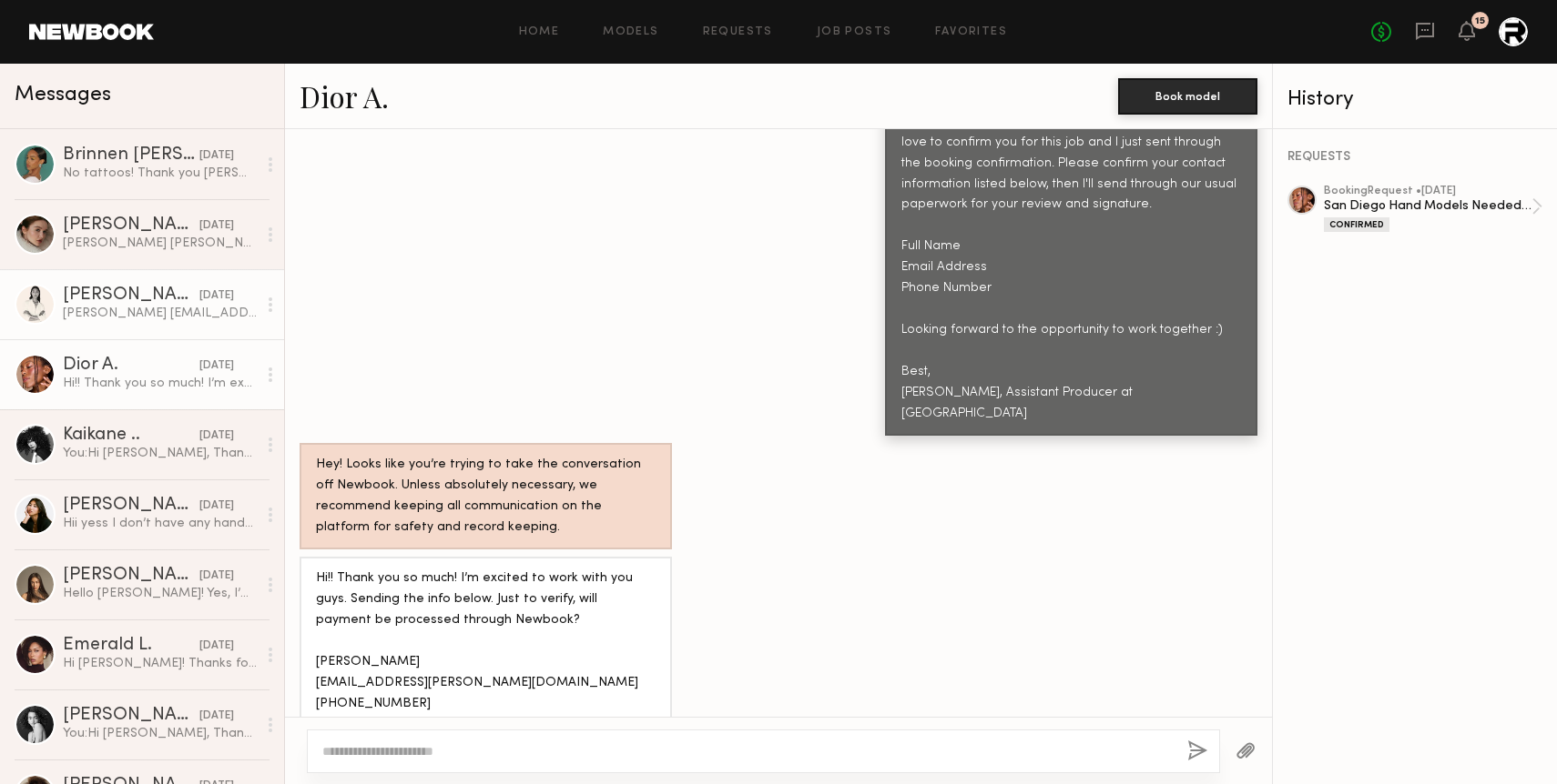
click at [111, 319] on div "[PERSON_NAME] [EMAIL_ADDRESS][DOMAIN_NAME] [PHONE_NUMBER]" at bounding box center [159, 314] width 193 height 17
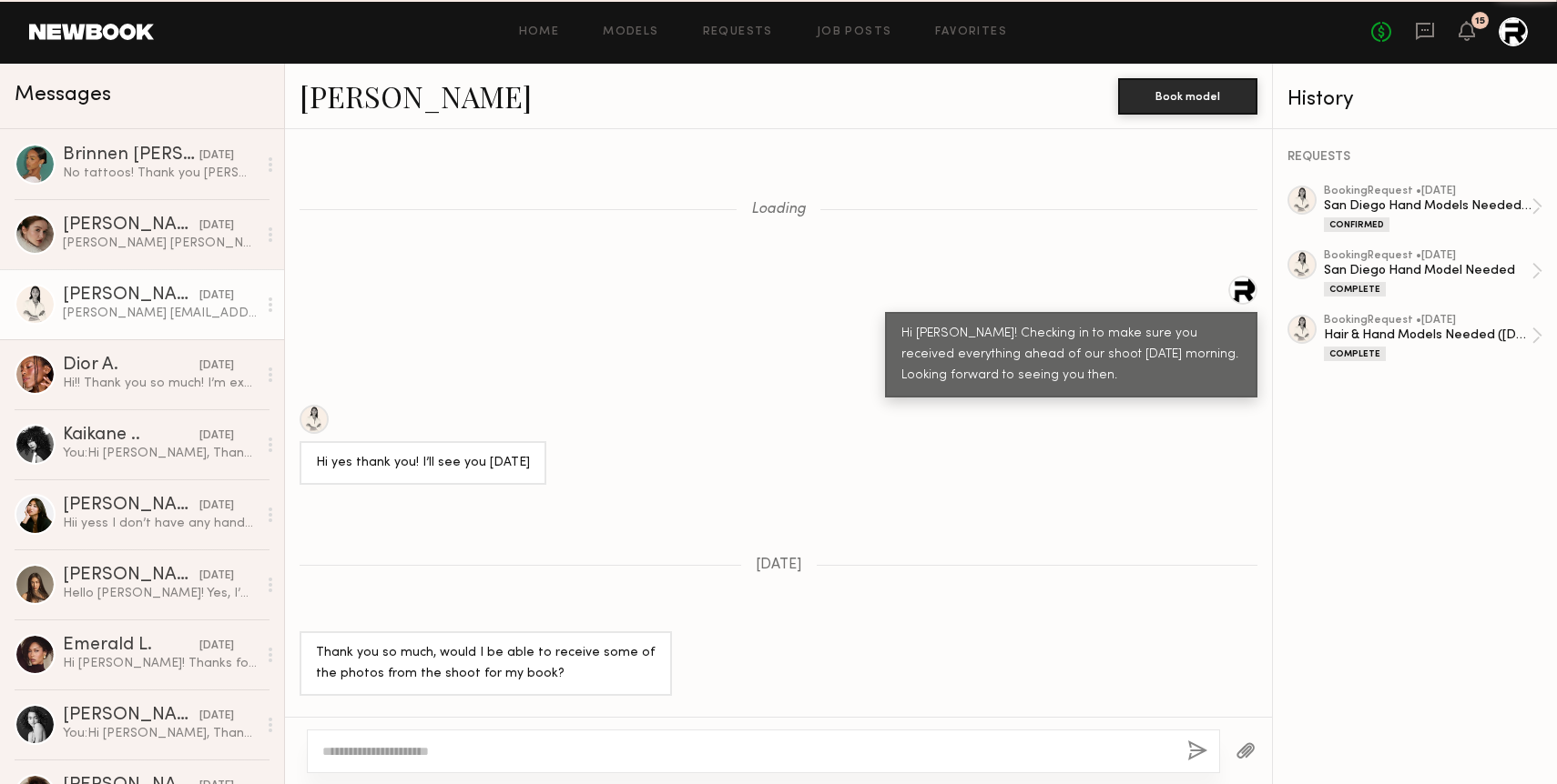
scroll to position [2668, 0]
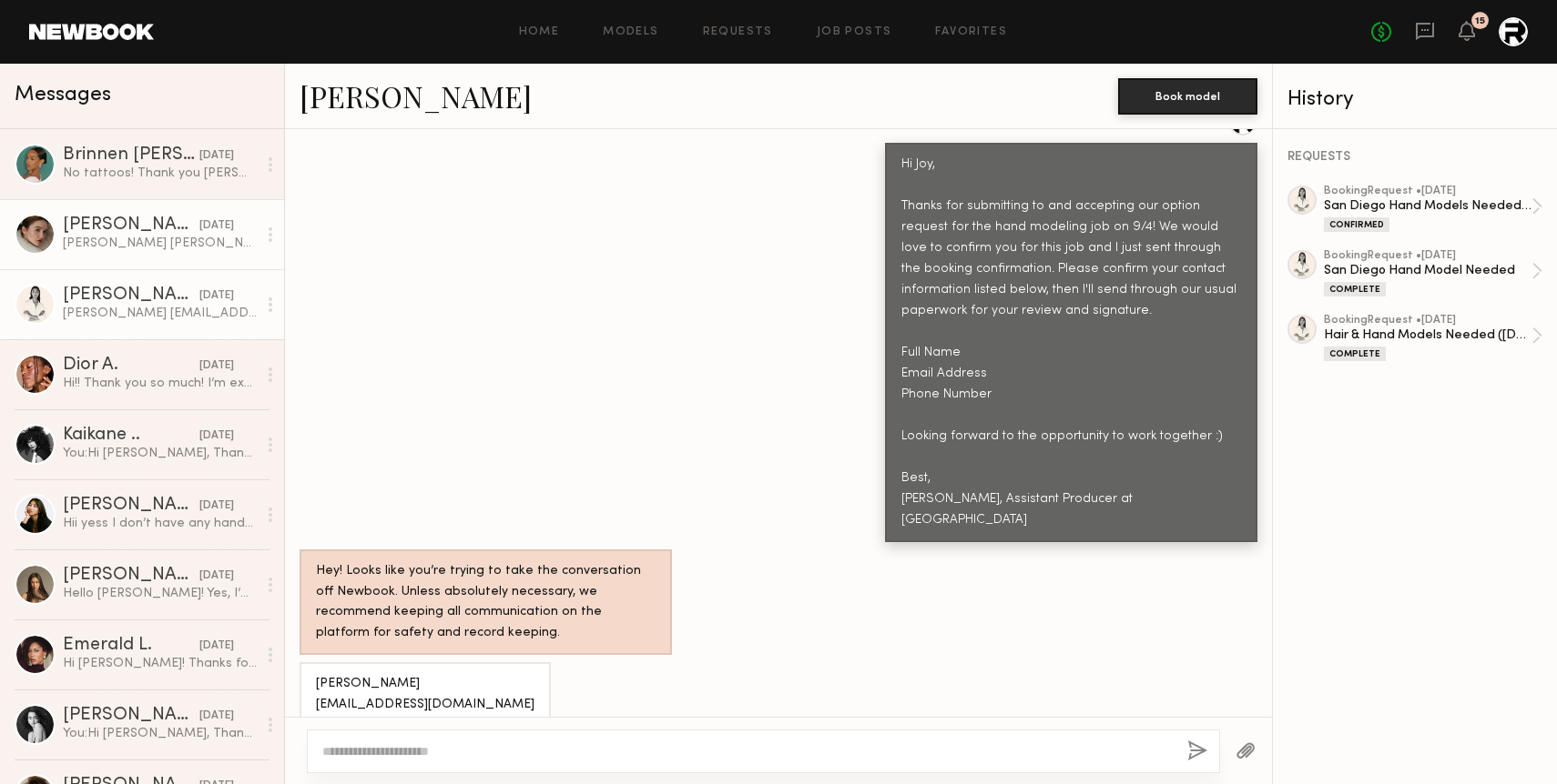
click at [119, 237] on div "[PERSON_NAME] [PERSON_NAME][EMAIL_ADDRESS][DOMAIN_NAME] [PHONE_NUMBER]" at bounding box center [159, 244] width 193 height 17
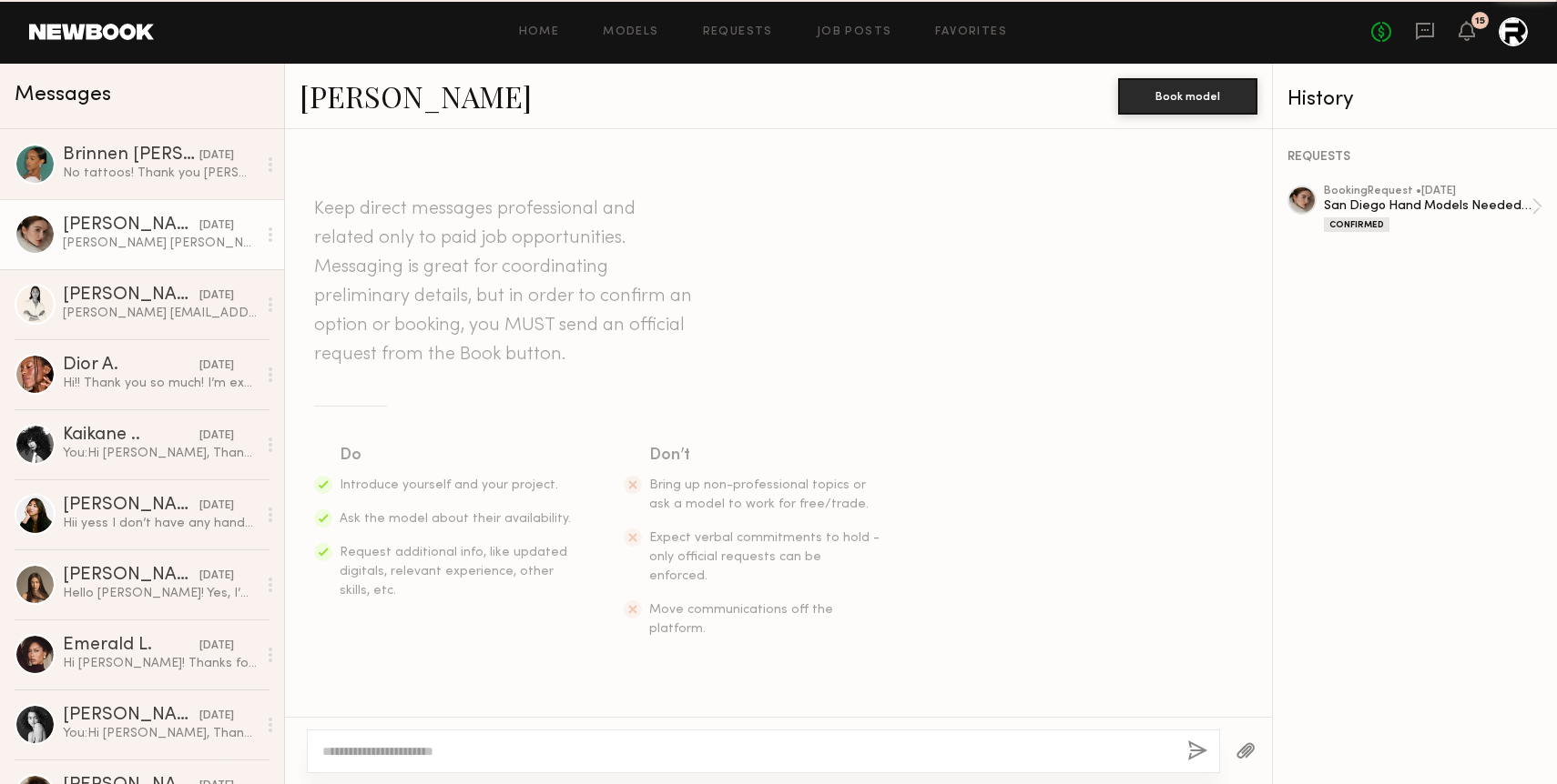
scroll to position [3620, 0]
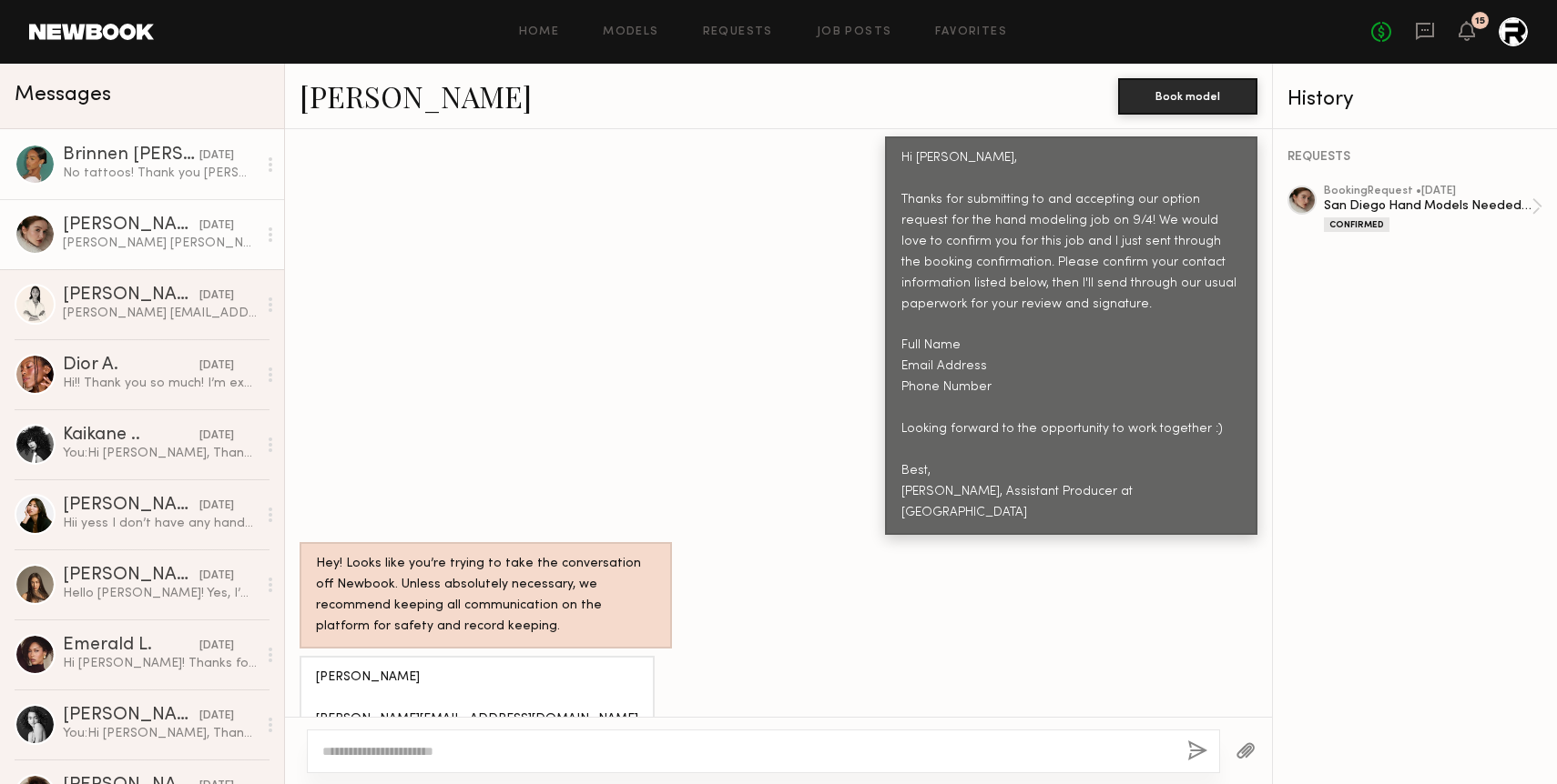
click at [119, 175] on div "No tattoos! Thank you [PERSON_NAME]. Best, Brinnen" at bounding box center [159, 173] width 193 height 17
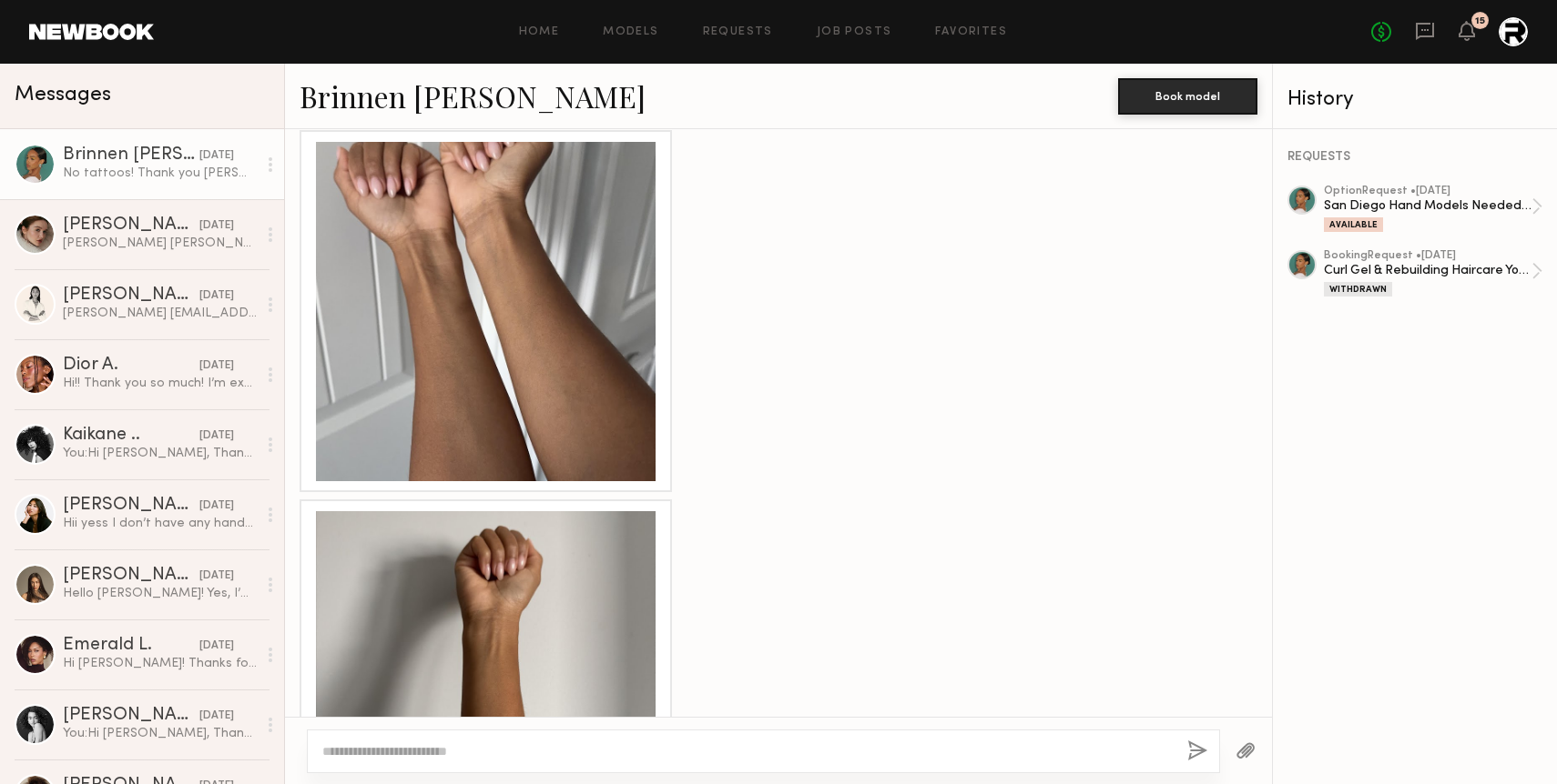
scroll to position [3094, 0]
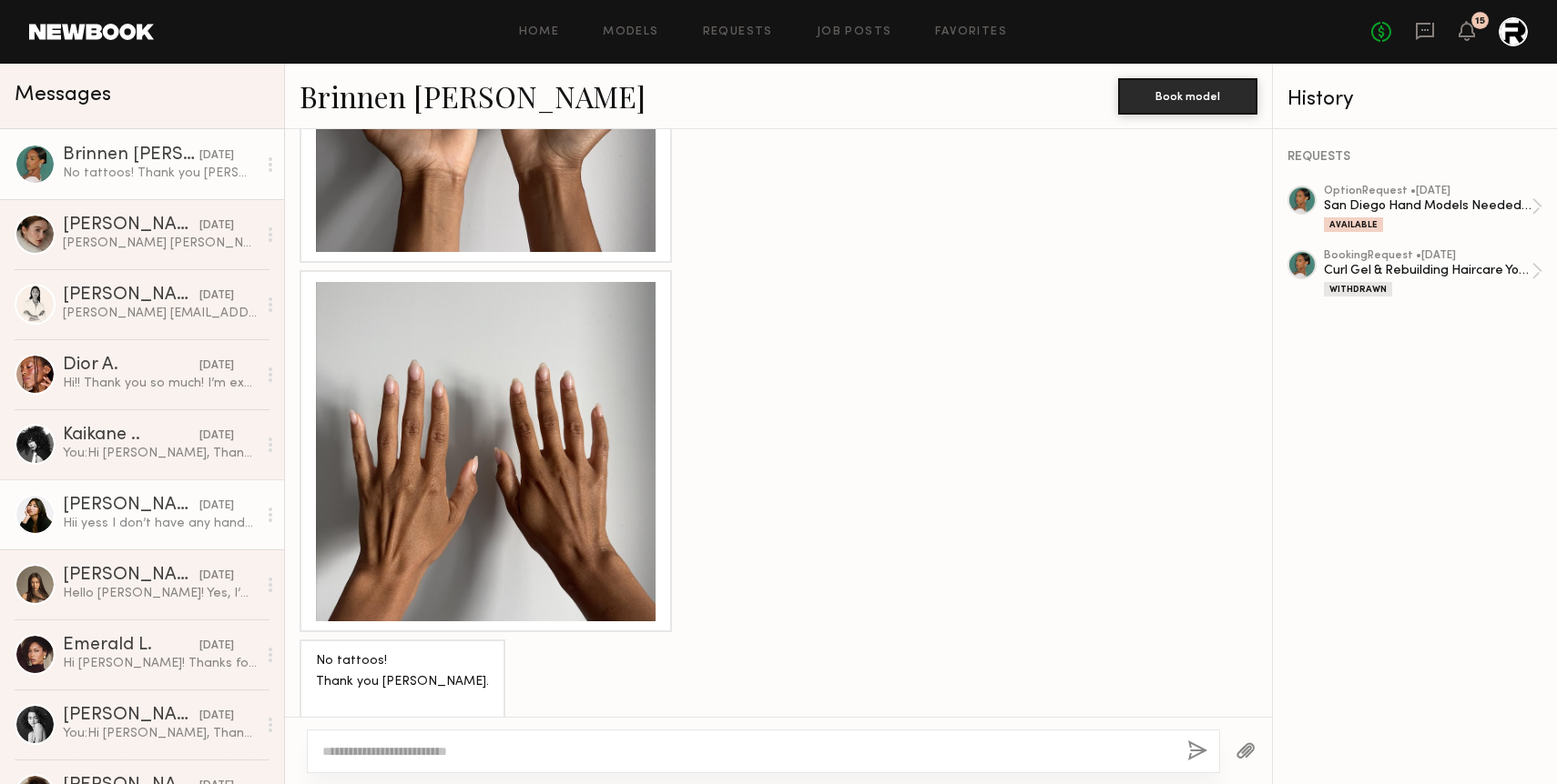
click at [98, 499] on div "[PERSON_NAME]" at bounding box center [131, 505] width 137 height 18
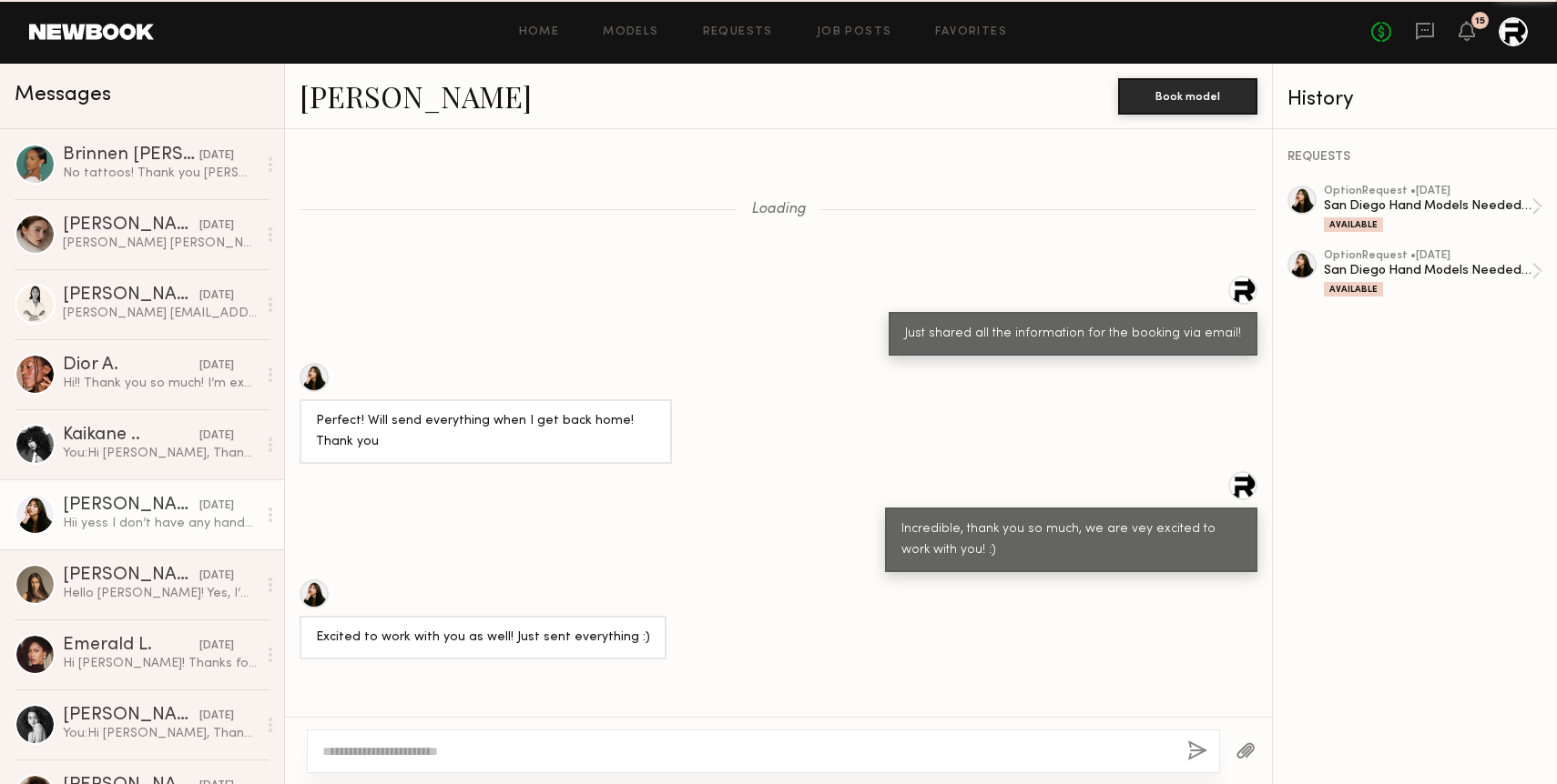
scroll to position [2203, 0]
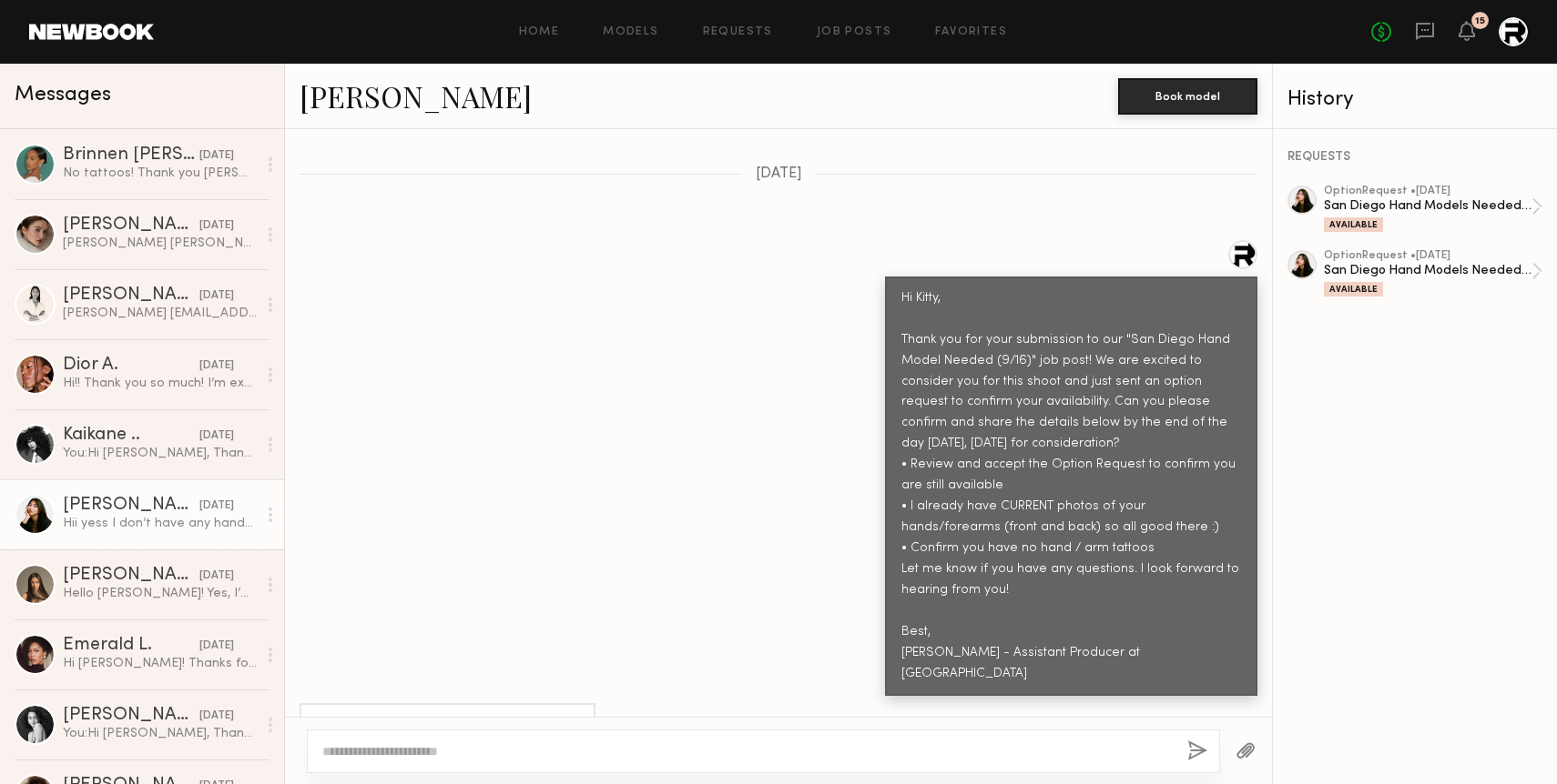
click at [785, 751] on textarea at bounding box center [747, 751] width 851 height 18
type textarea "*"
type textarea "**********"
click at [519, 743] on textarea "**********" at bounding box center [747, 751] width 851 height 18
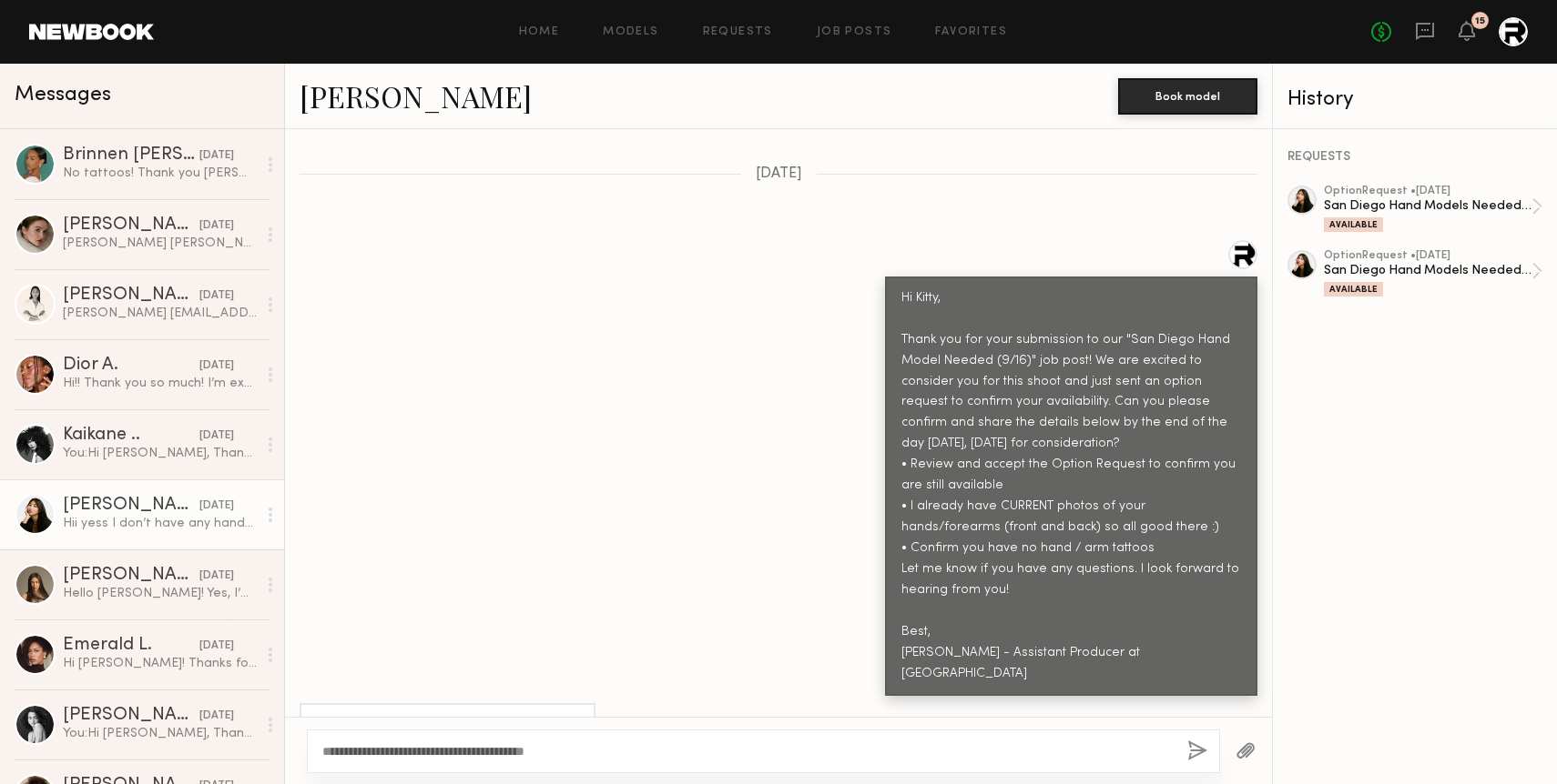
click at [519, 743] on textarea "**********" at bounding box center [747, 751] width 851 height 18
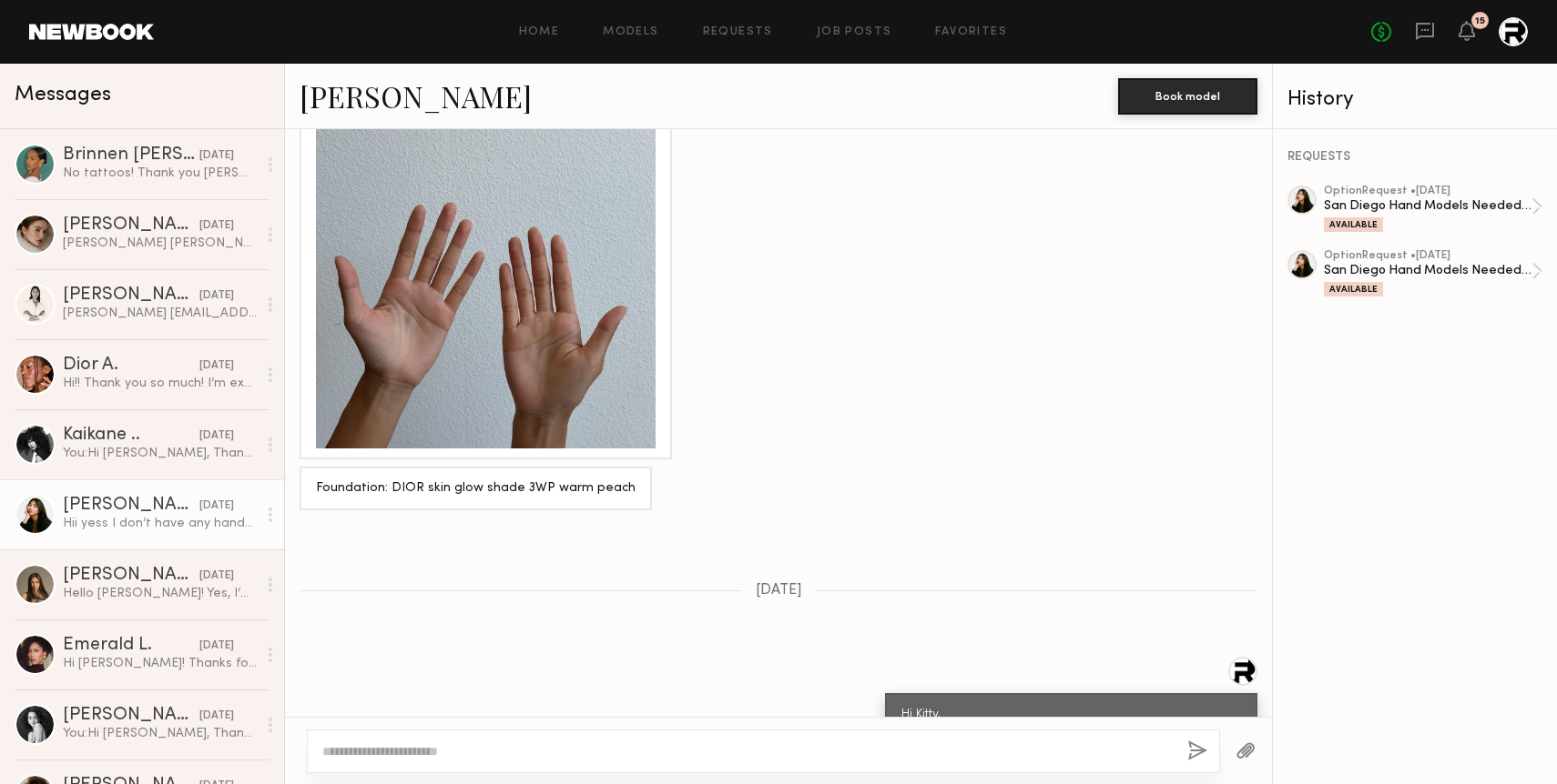
scroll to position [1766, 0]
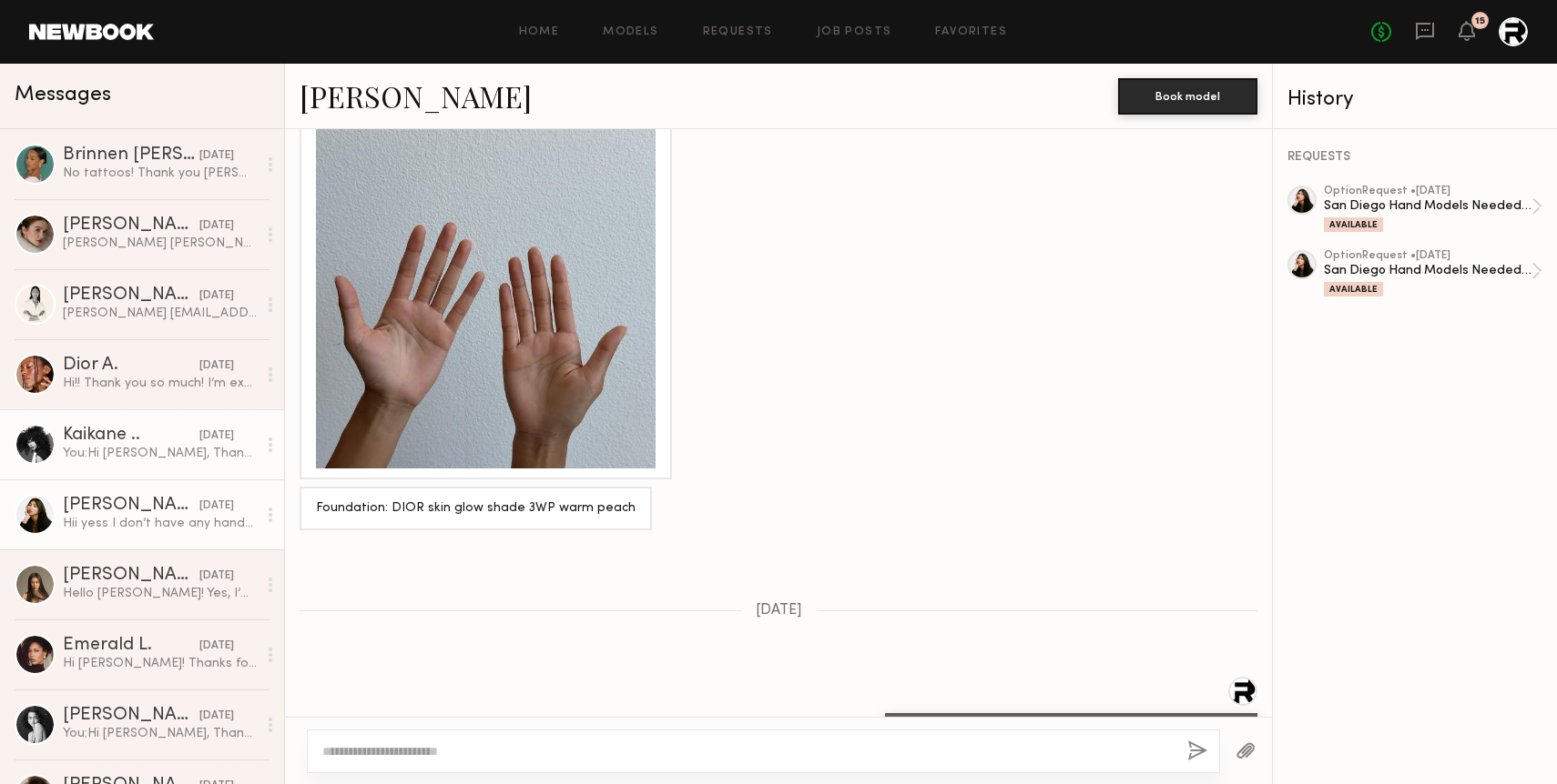
click at [141, 452] on div "You: Hi Kaikane, Thanks for submitting to and accepting our option request for …" at bounding box center [159, 453] width 193 height 17
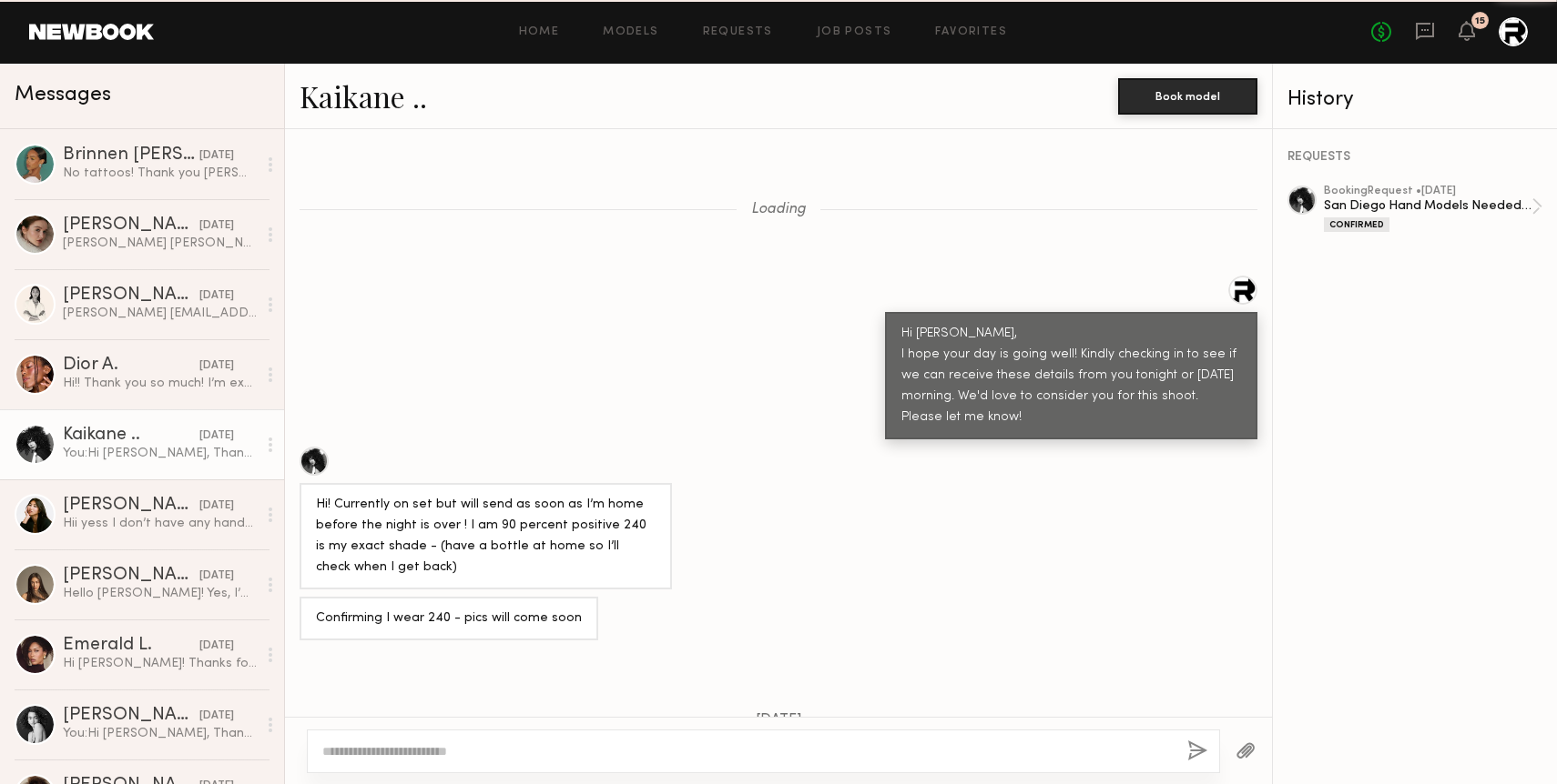
scroll to position [2248, 0]
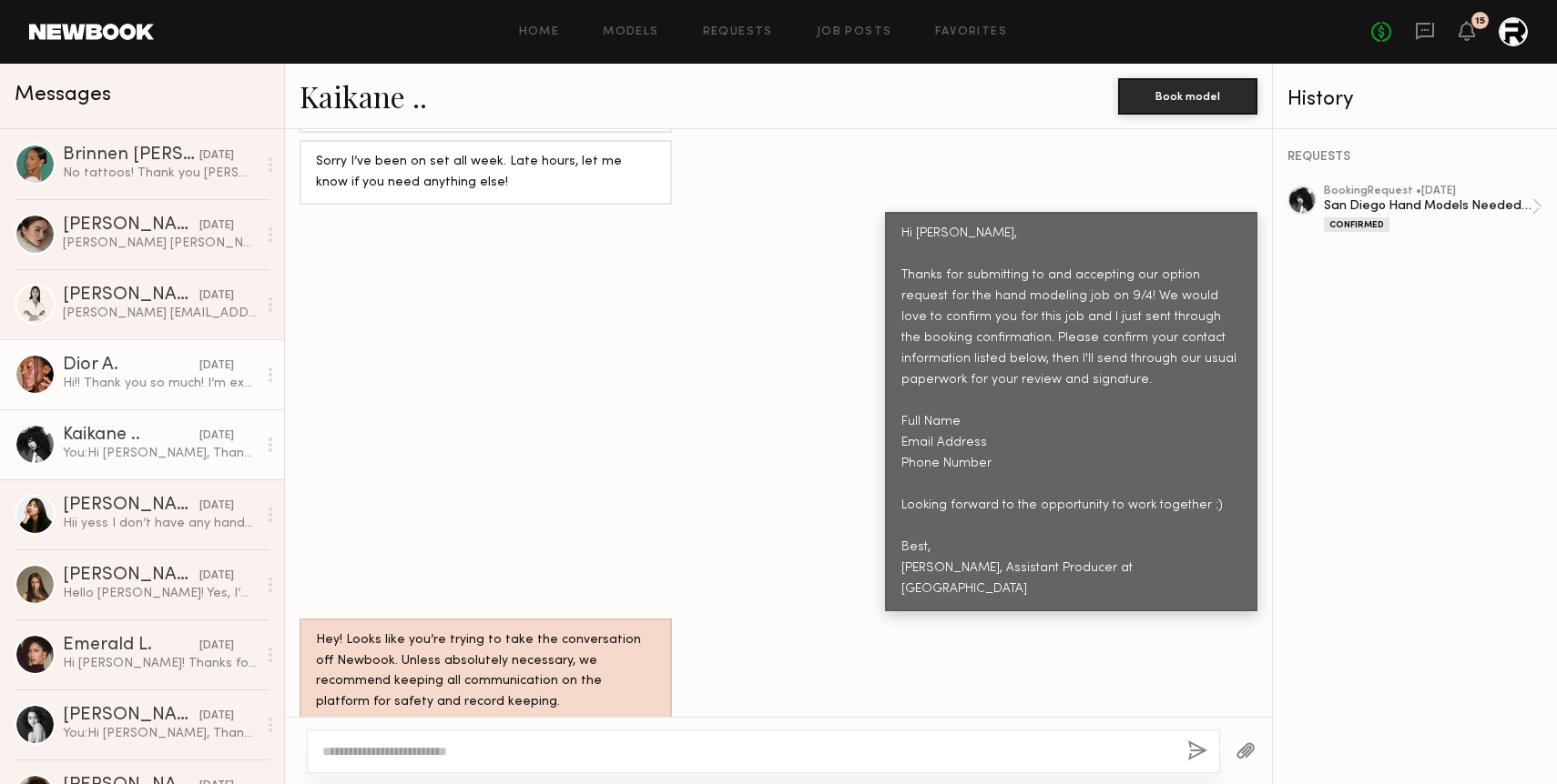
click at [132, 393] on link "Dior A. yesterday Hi!! Thank you so much! I’m excited to work with you guys. Se…" at bounding box center [142, 374] width 284 height 70
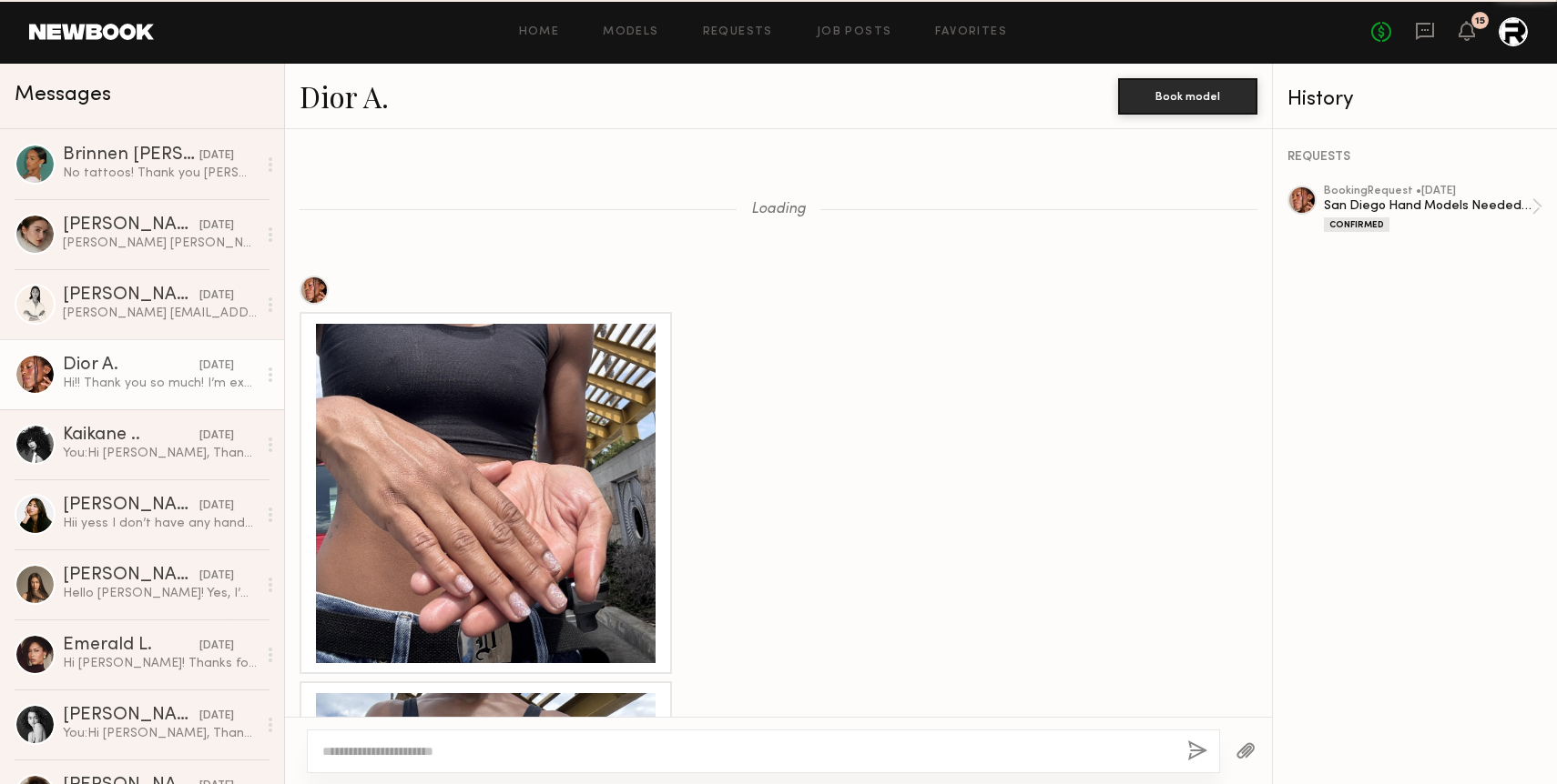
scroll to position [2950, 0]
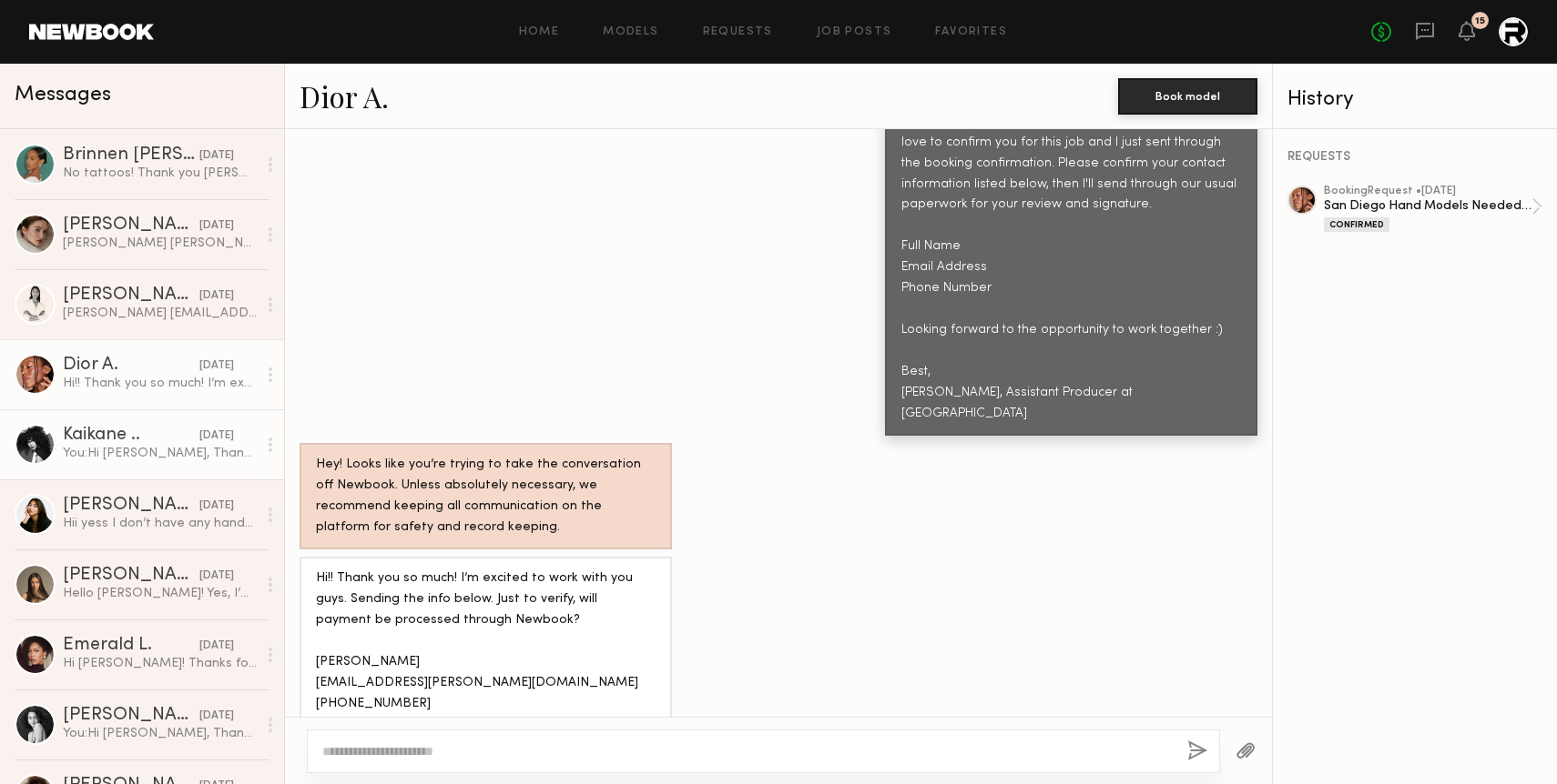
click at [149, 439] on div "Kaikane .." at bounding box center [131, 435] width 137 height 18
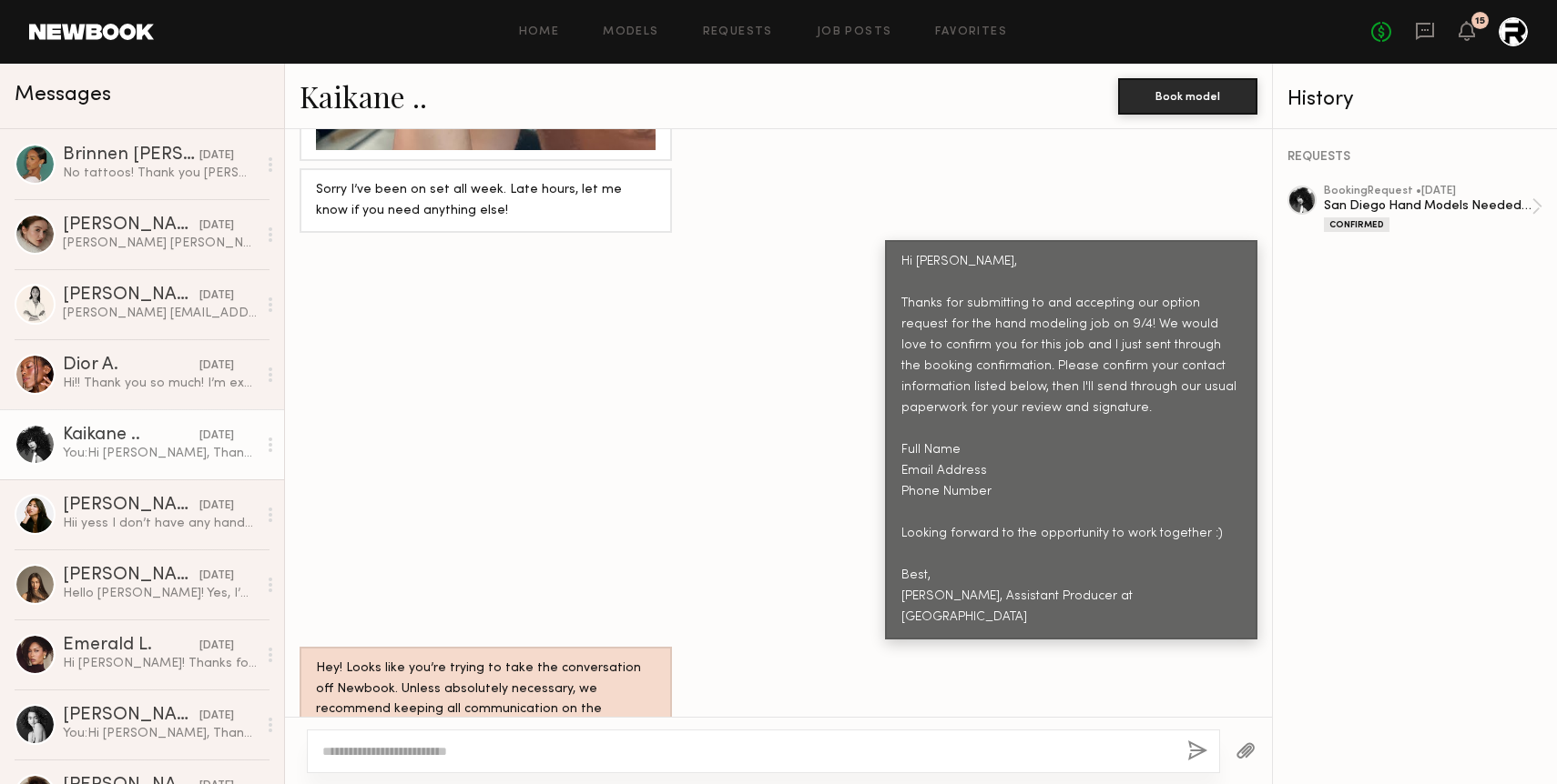
scroll to position [2248, 0]
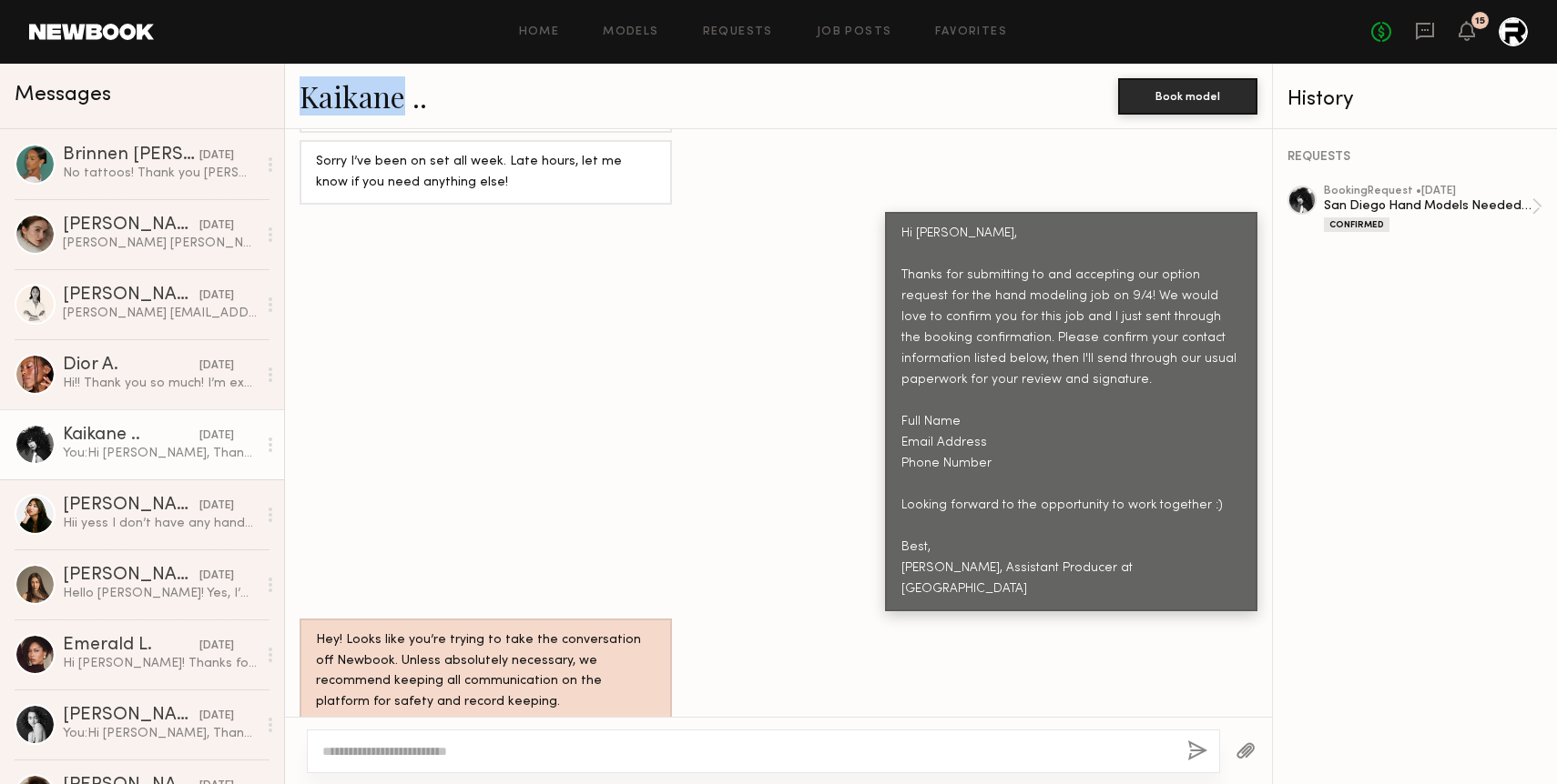
drag, startPoint x: 296, startPoint y: 102, endPoint x: 397, endPoint y: 102, distance: 101.0
click at [397, 102] on div "Kaikane .. Book model" at bounding box center [778, 96] width 987 height 65
copy link "Kaikane"
click at [156, 254] on link "Olga N. yesterday Olha Nikulnikova olha.nikulnikova@gmail.com 818-974-6606" at bounding box center [142, 234] width 284 height 70
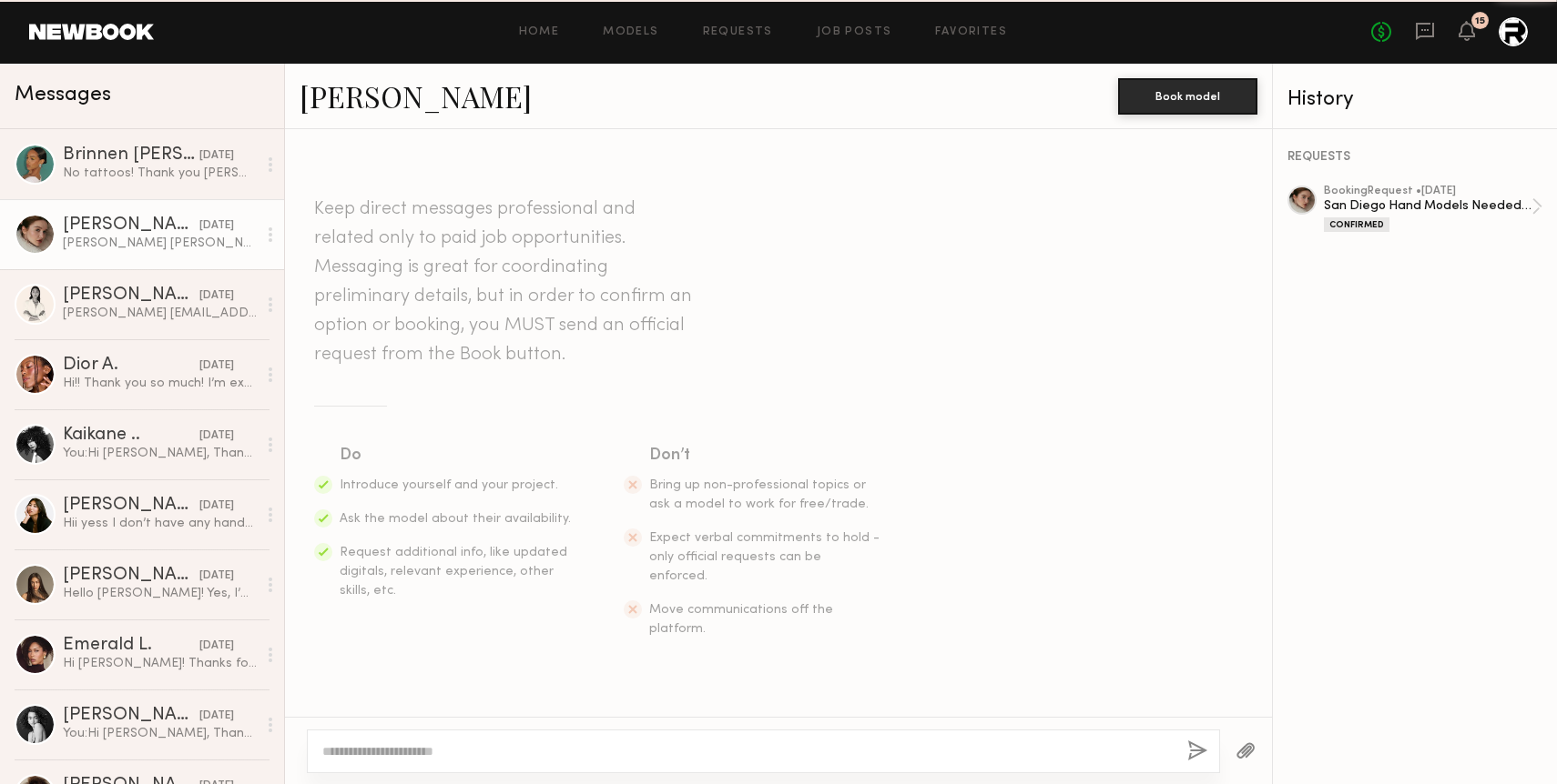
scroll to position [3620, 0]
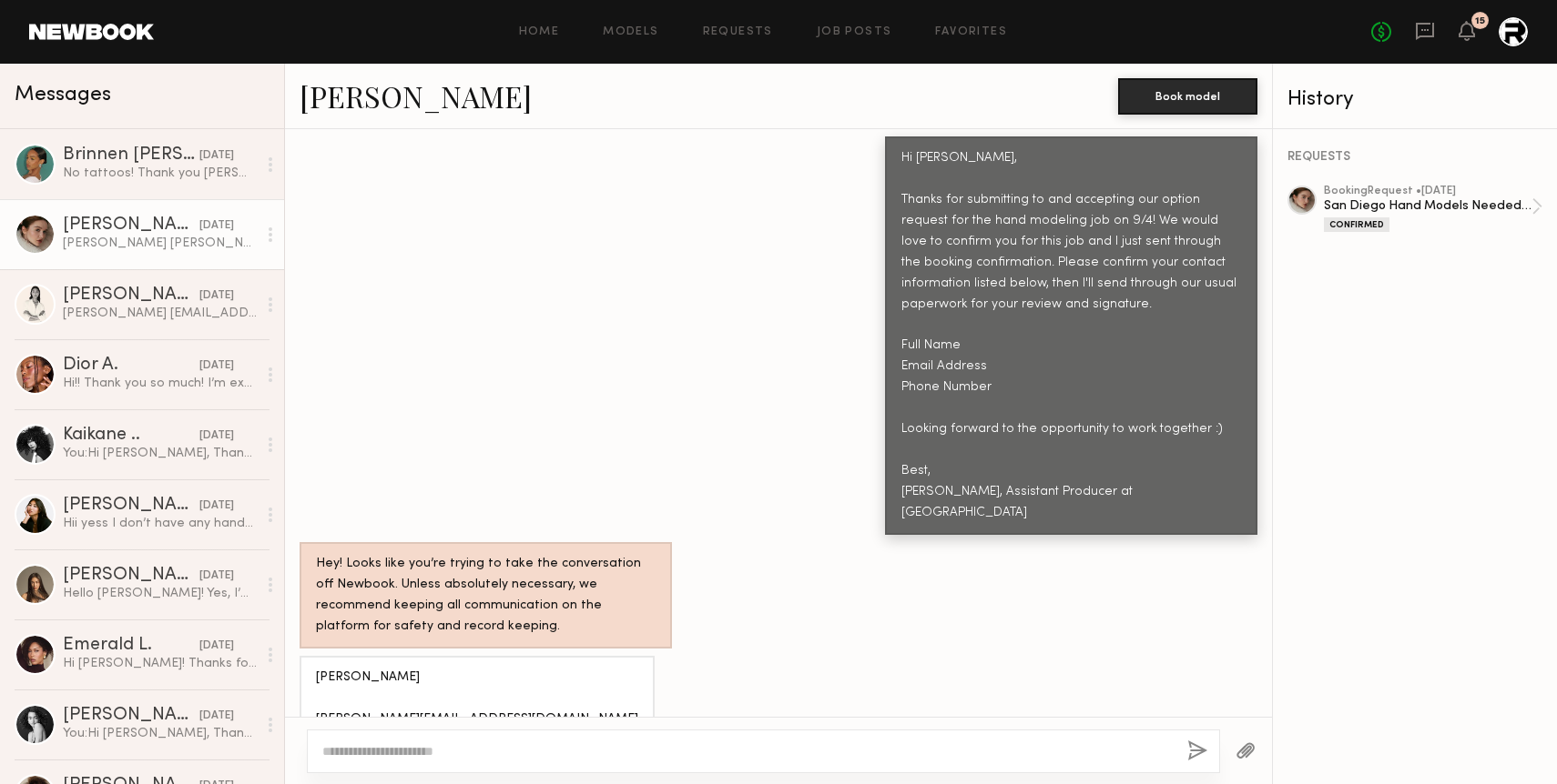
click at [464, 746] on textarea at bounding box center [747, 751] width 851 height 18
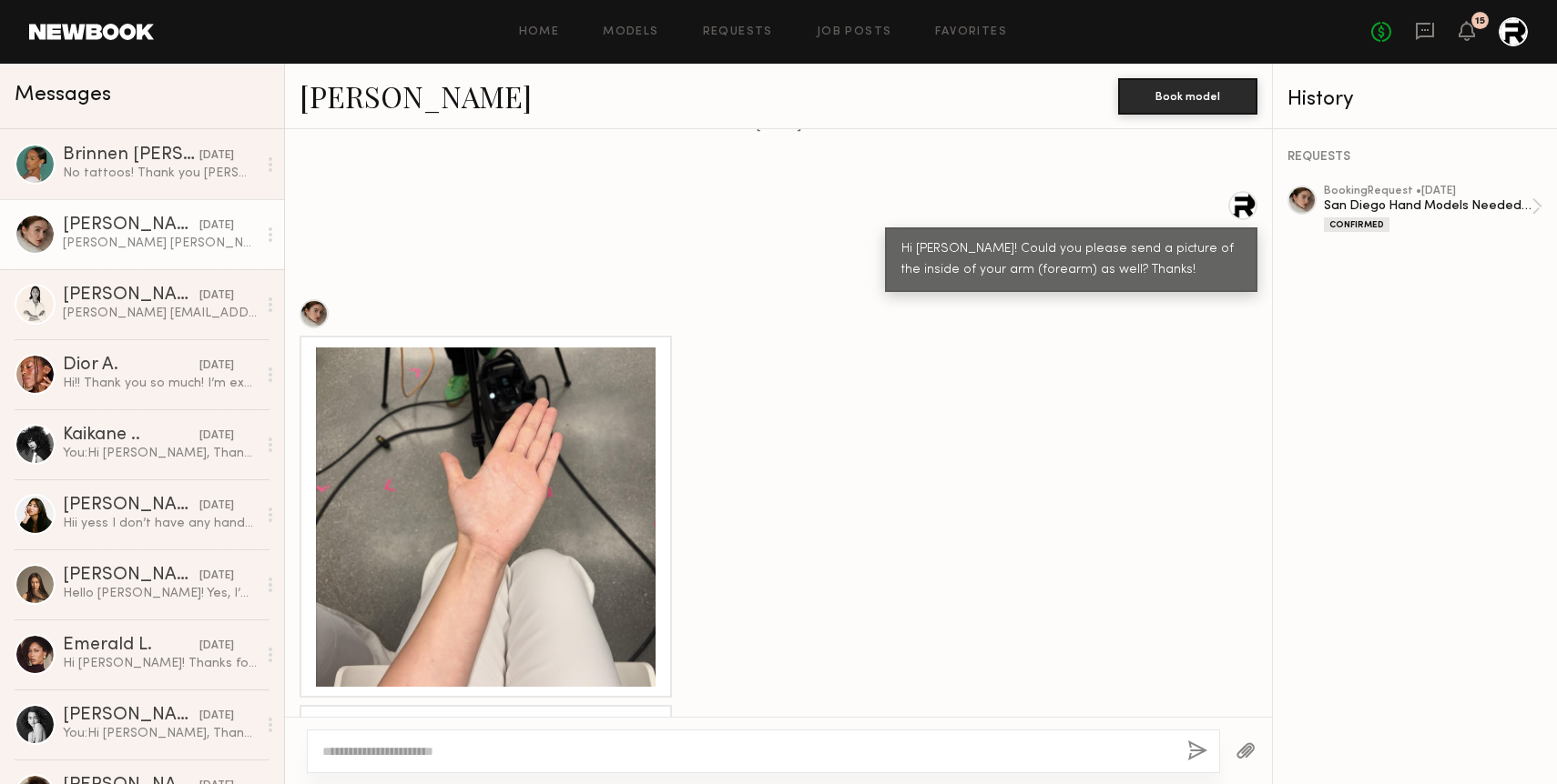
scroll to position [2414, 0]
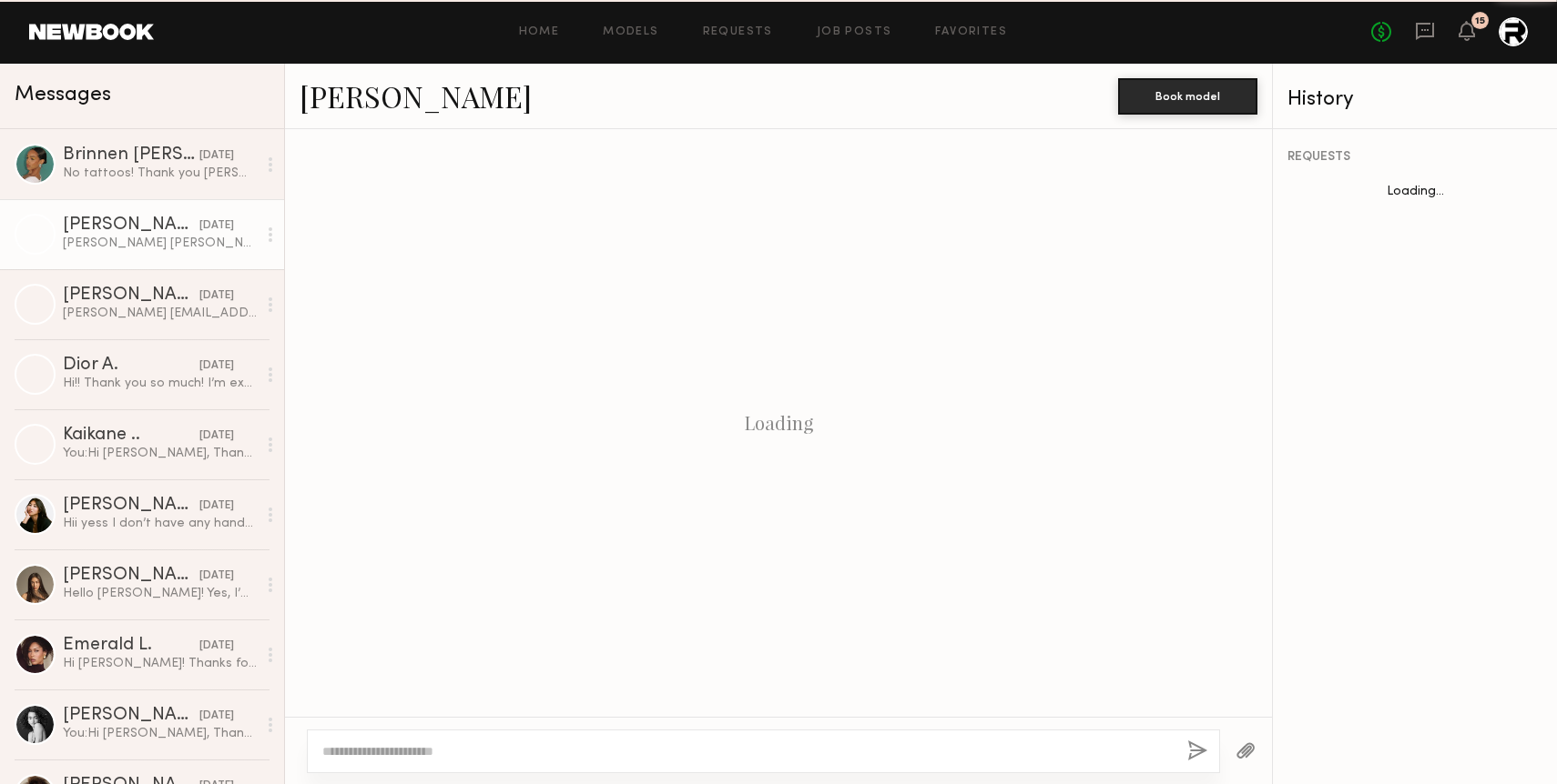
scroll to position [3620, 0]
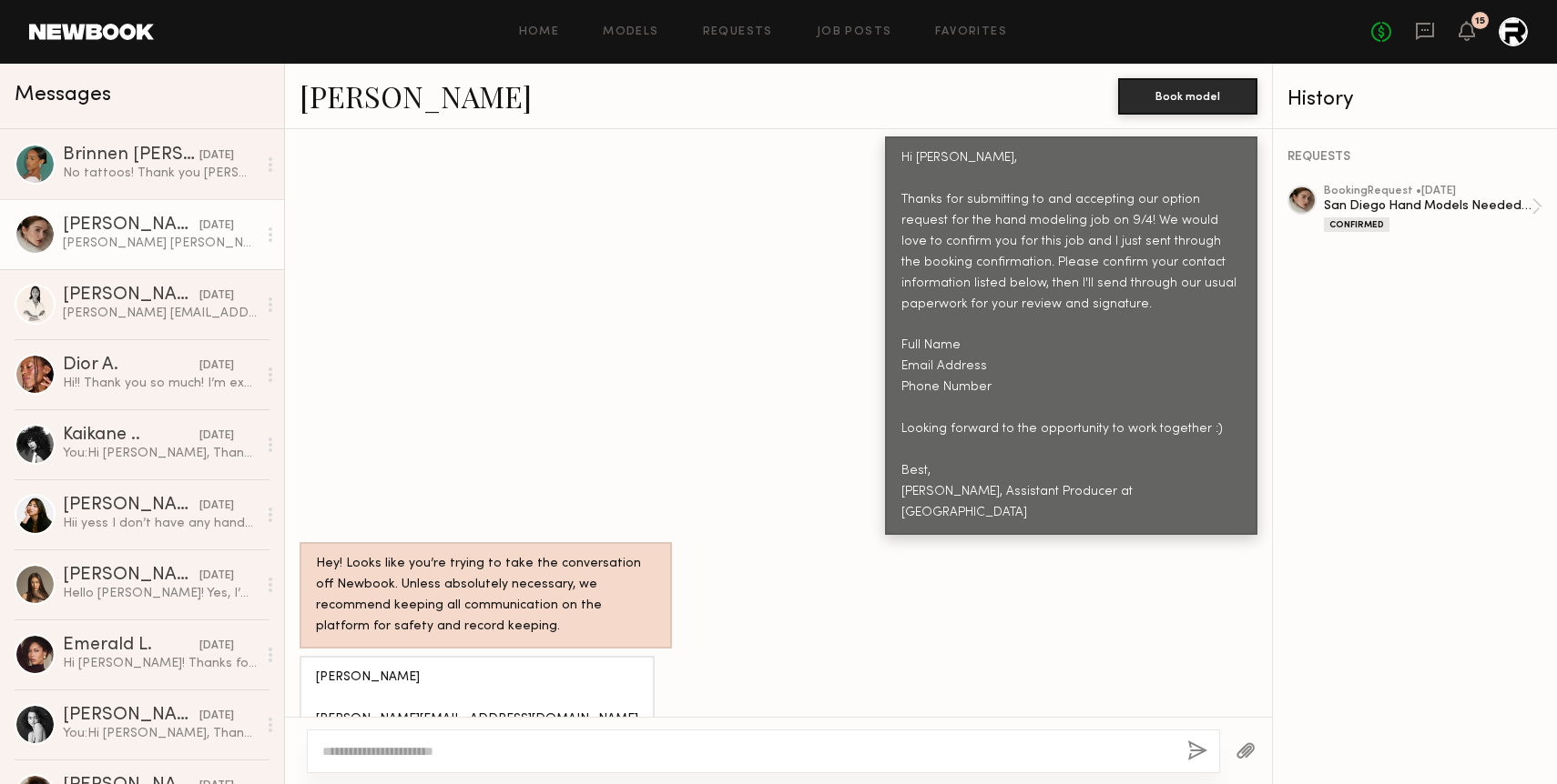
click at [131, 173] on div "No tattoos! Thank you [PERSON_NAME]. Best, Brinnen" at bounding box center [159, 173] width 193 height 17
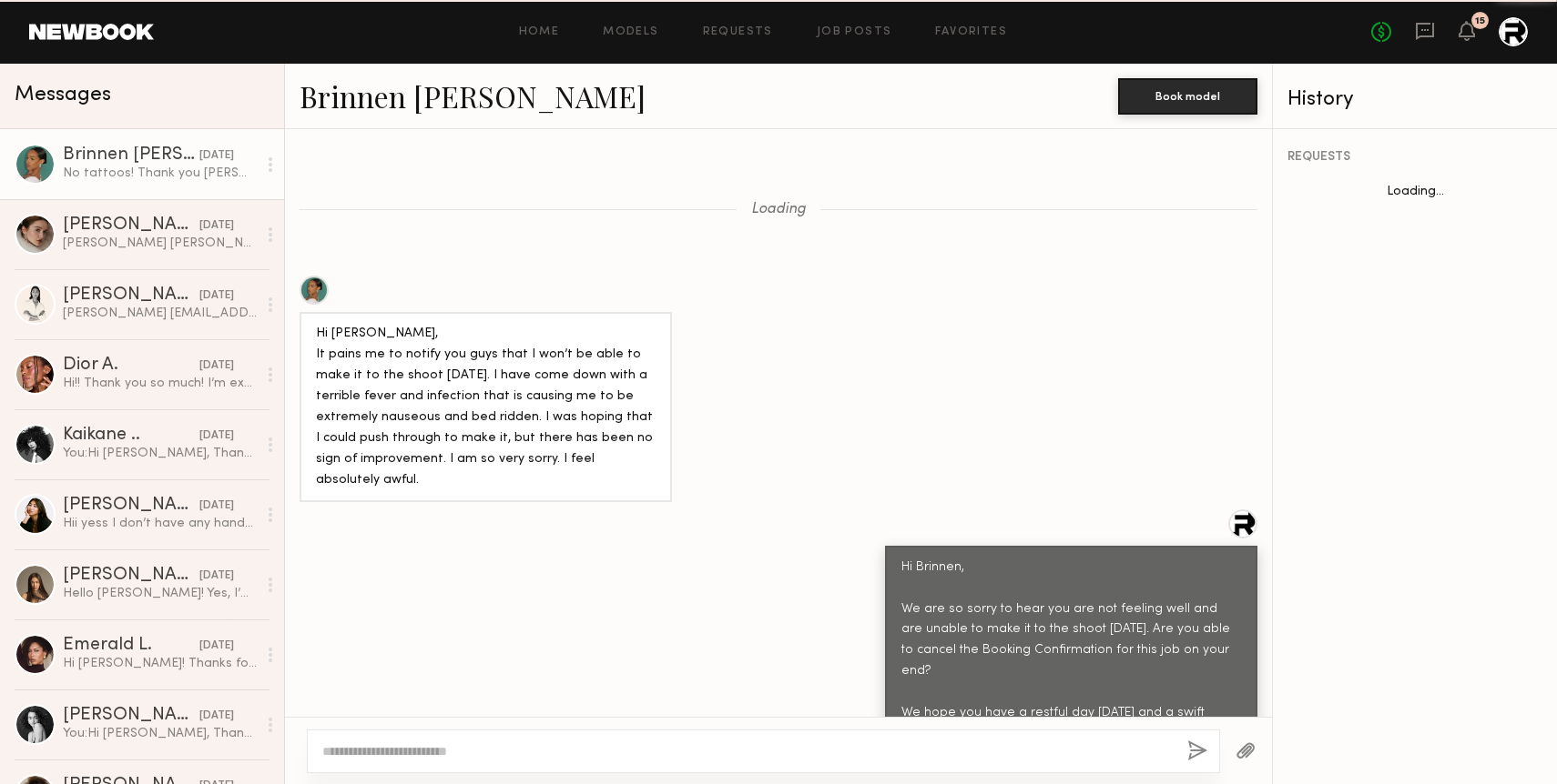
scroll to position [3094, 0]
